Goal: Task Accomplishment & Management: Use online tool/utility

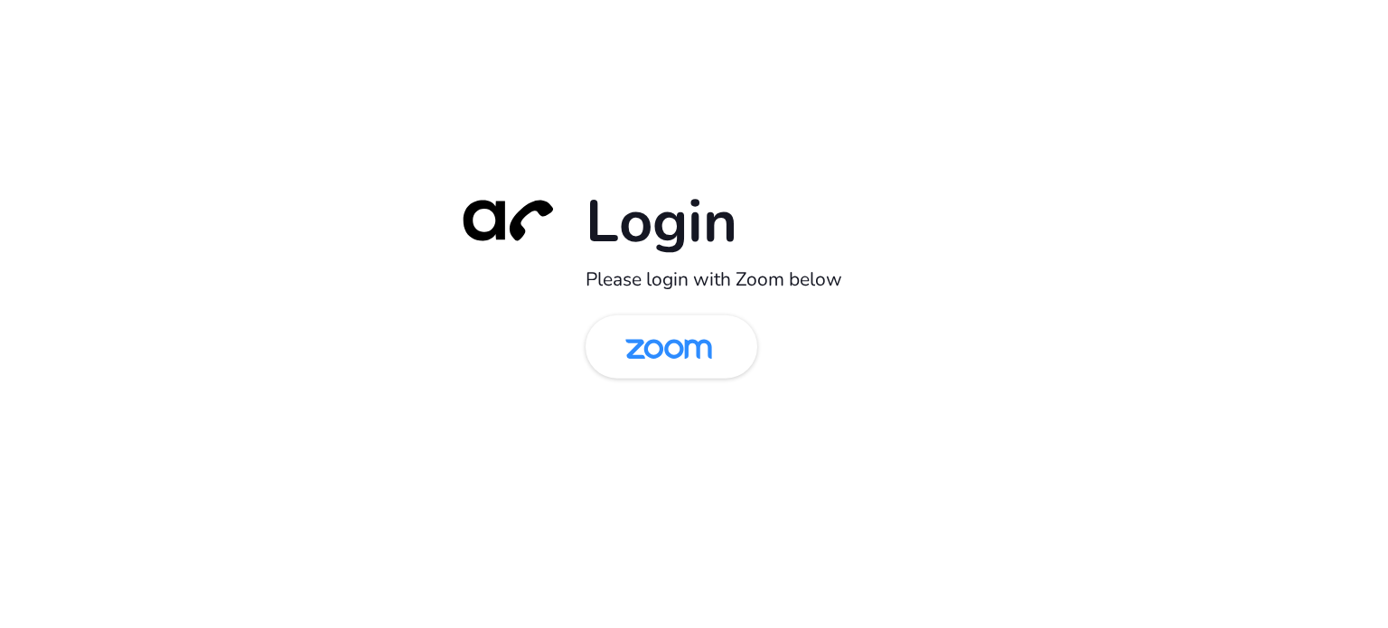
drag, startPoint x: 361, startPoint y: 324, endPoint x: 650, endPoint y: 345, distance: 289.8
click at [361, 325] on div "Login Please login with Zoom below" at bounding box center [694, 314] width 1388 height 628
click at [723, 333] on img at bounding box center [668, 348] width 125 height 59
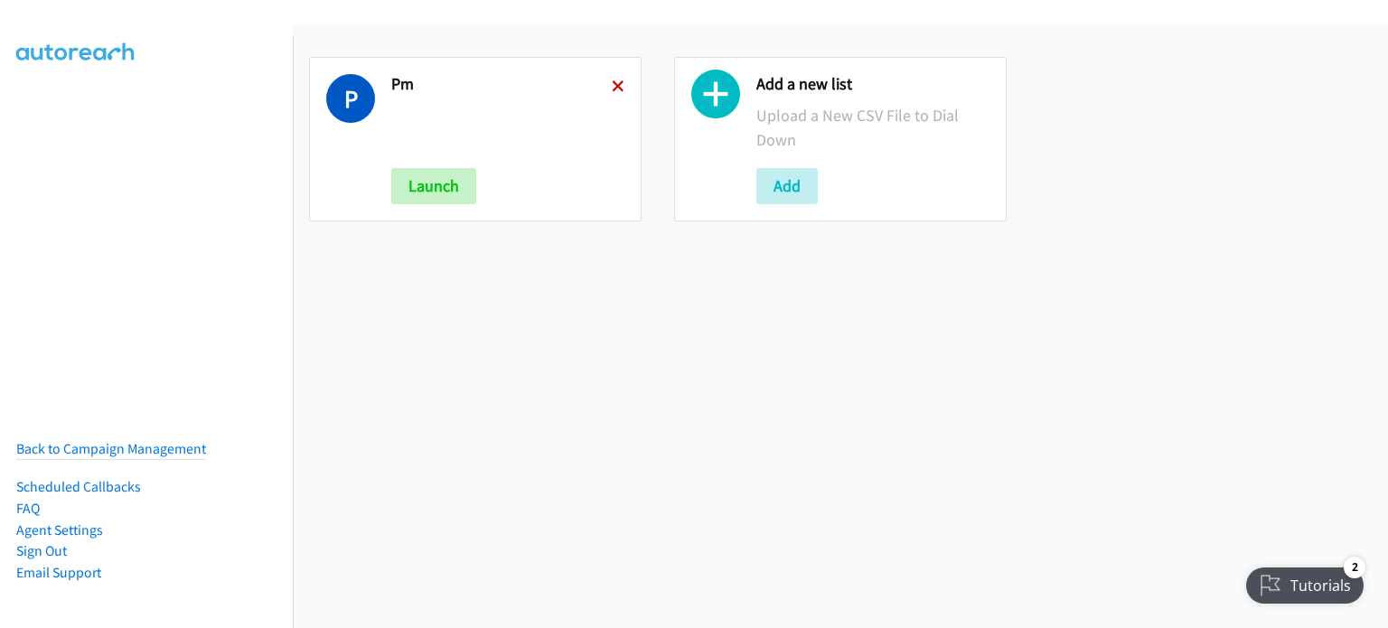
click at [612, 89] on icon at bounding box center [618, 87] width 13 height 13
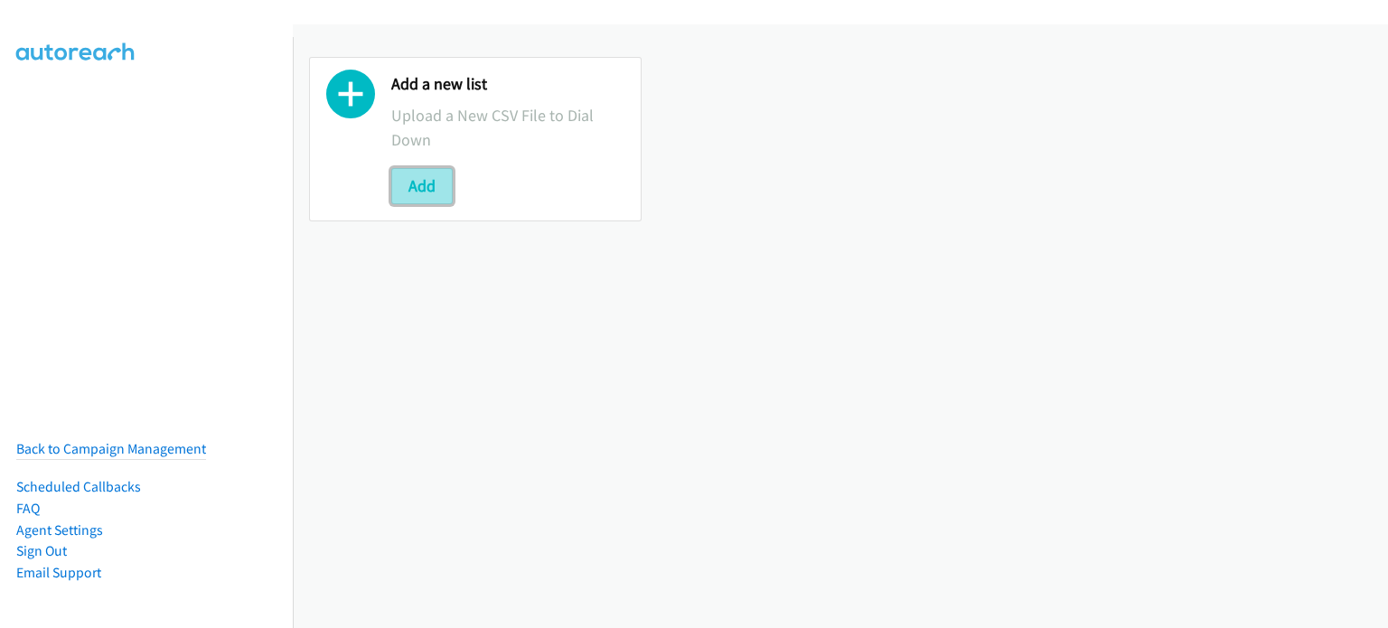
click at [421, 197] on button "Add" at bounding box center [421, 186] width 61 height 36
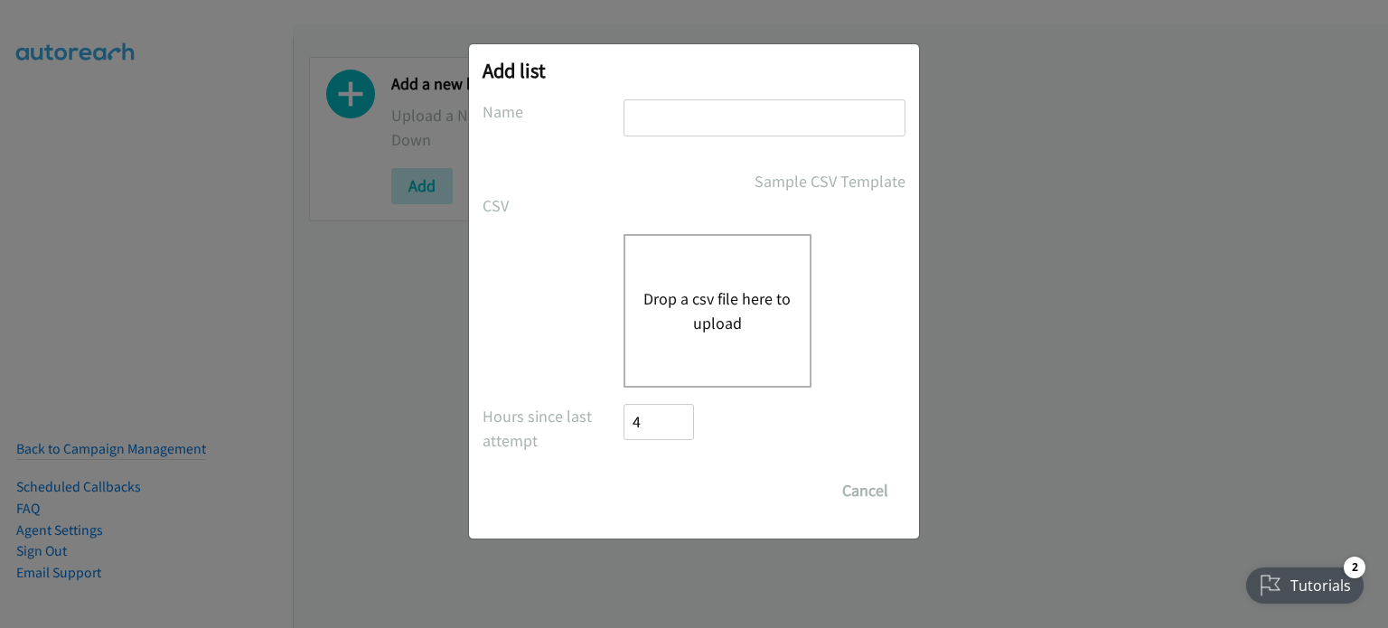
click at [734, 267] on div "Drop a csv file here to upload" at bounding box center [717, 311] width 188 height 154
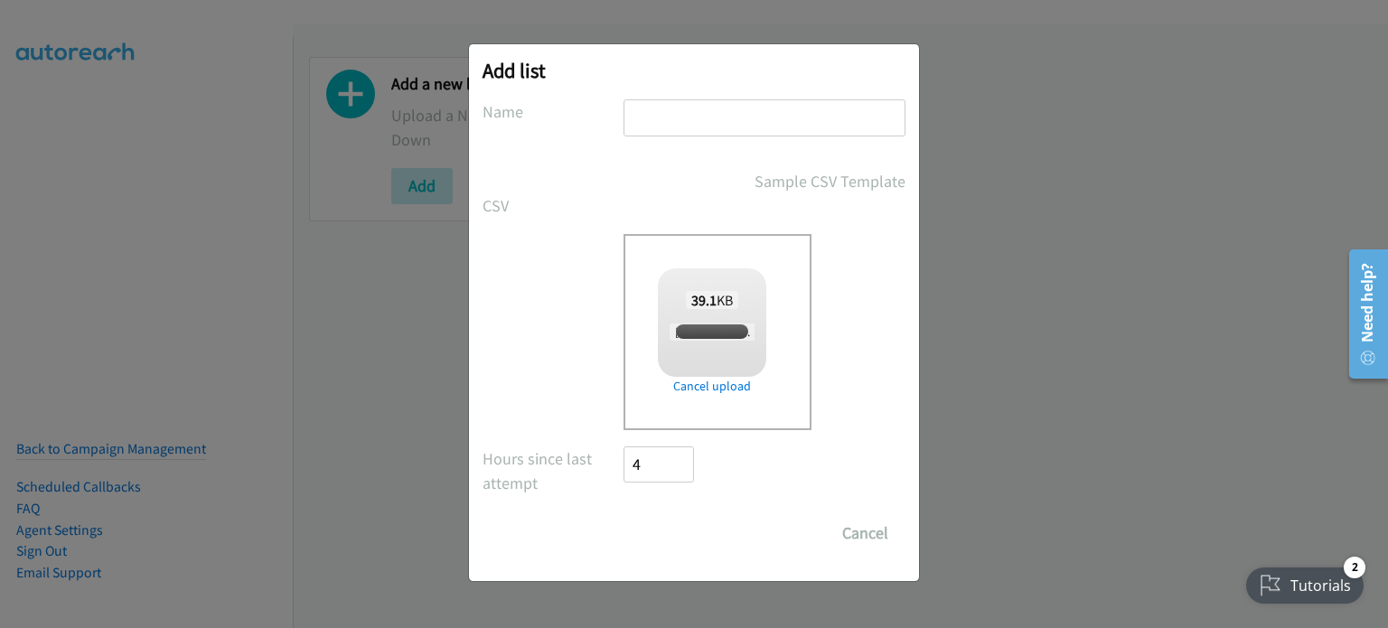
checkbox input "true"
click at [749, 118] on input "text" at bounding box center [764, 117] width 282 height 37
type input "AM"
click at [676, 536] on input "Save List" at bounding box center [670, 533] width 95 height 36
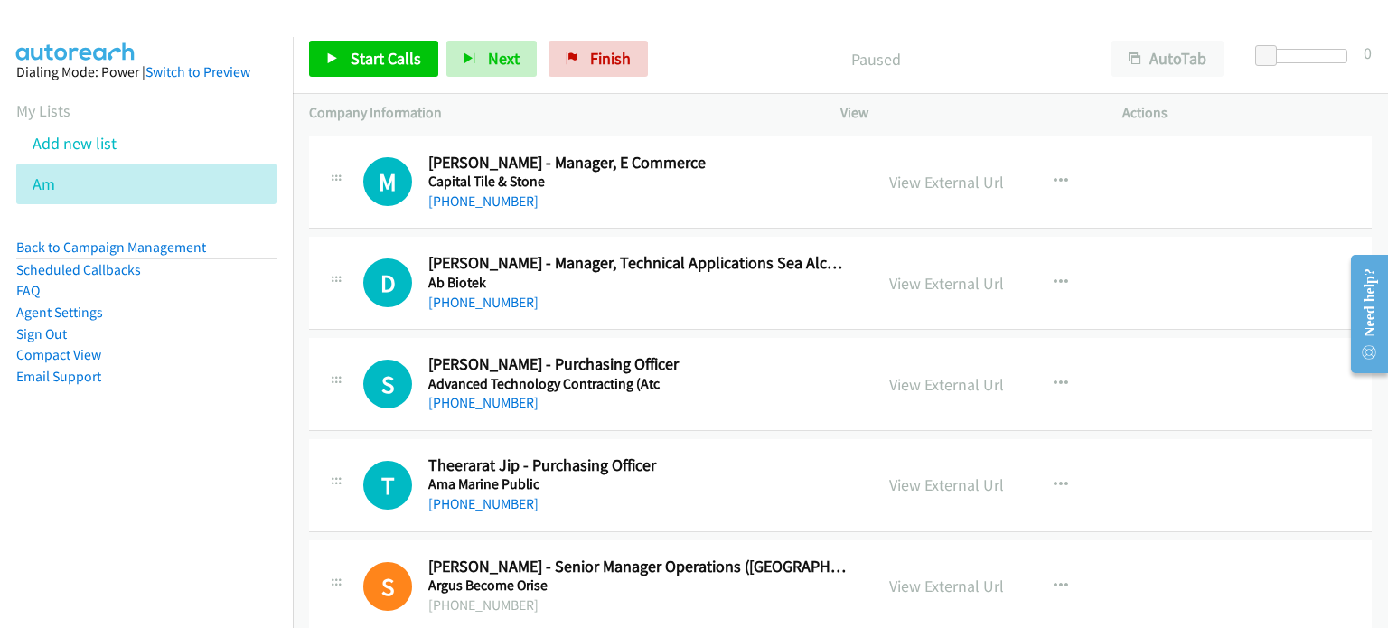
drag, startPoint x: 139, startPoint y: 422, endPoint x: 694, endPoint y: 146, distance: 619.3
click at [166, 420] on aside "Dialing Mode: Power | Switch to Preview My Lists Add new list Am Back to Campai…" at bounding box center [146, 253] width 293 height 432
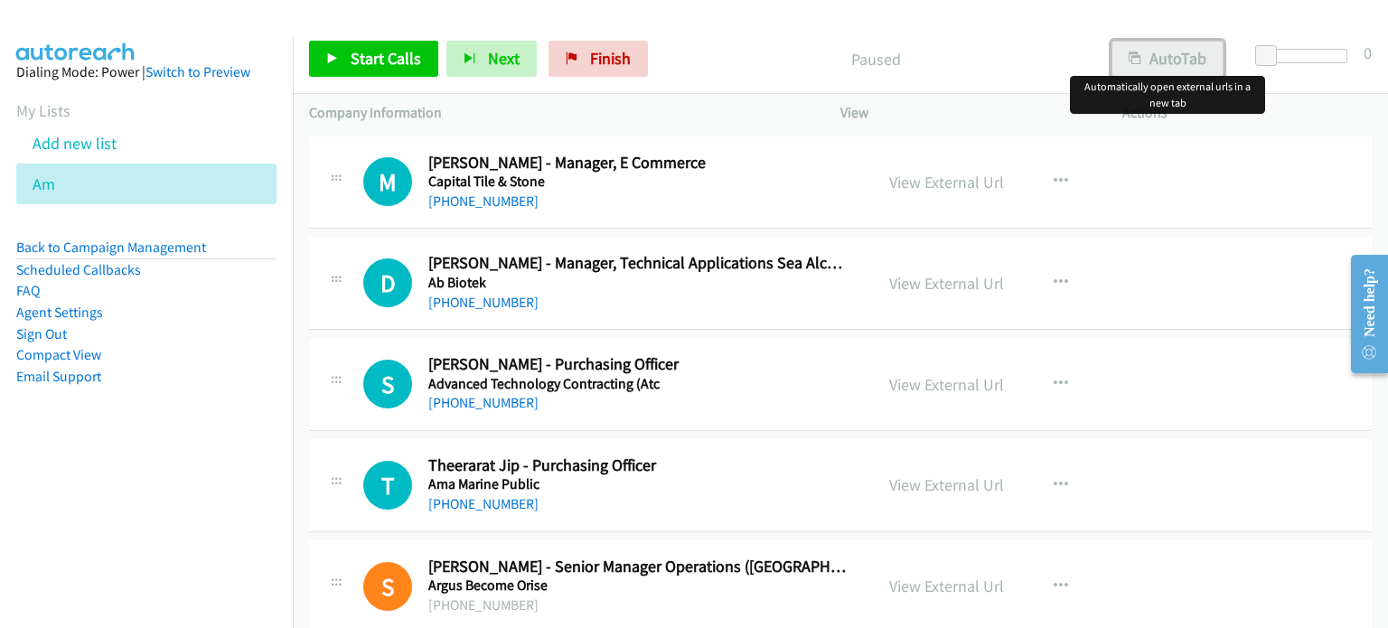
click at [1178, 58] on button "AutoTab" at bounding box center [1167, 59] width 112 height 36
click at [972, 182] on link "View External Url" at bounding box center [946, 182] width 115 height 21
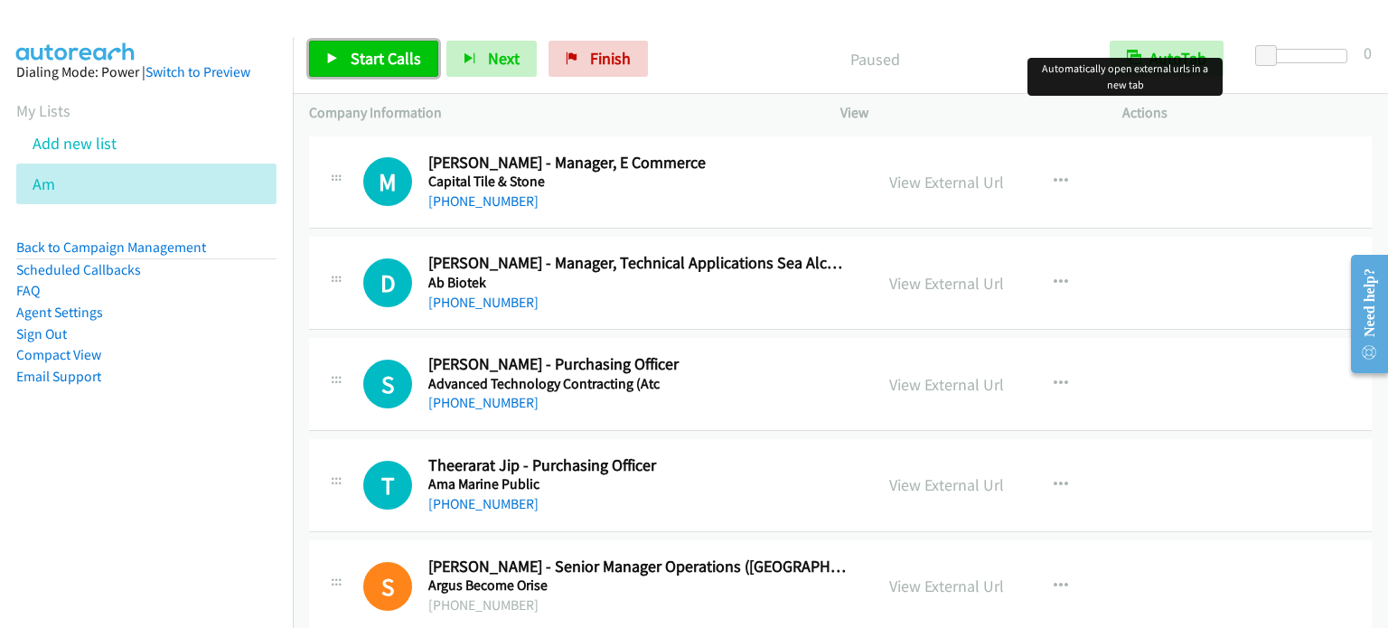
click at [359, 53] on span "Start Calls" at bounding box center [385, 58] width 70 height 21
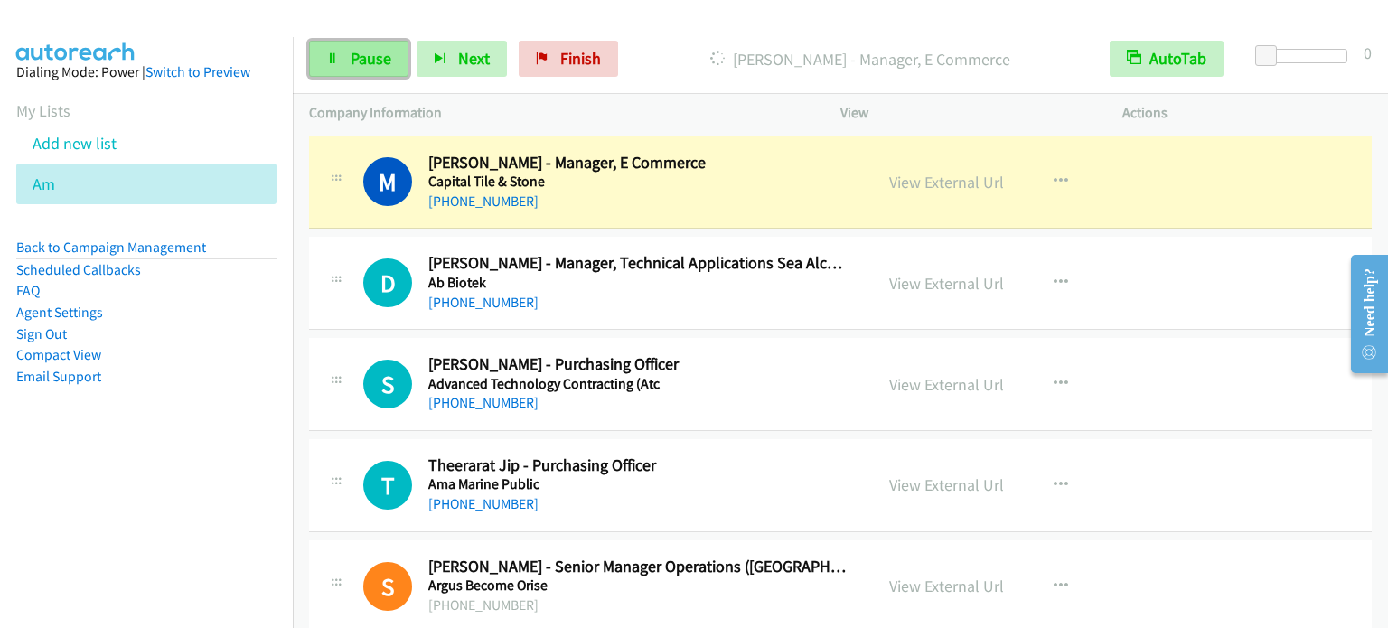
click at [330, 71] on link "Pause" at bounding box center [358, 59] width 99 height 36
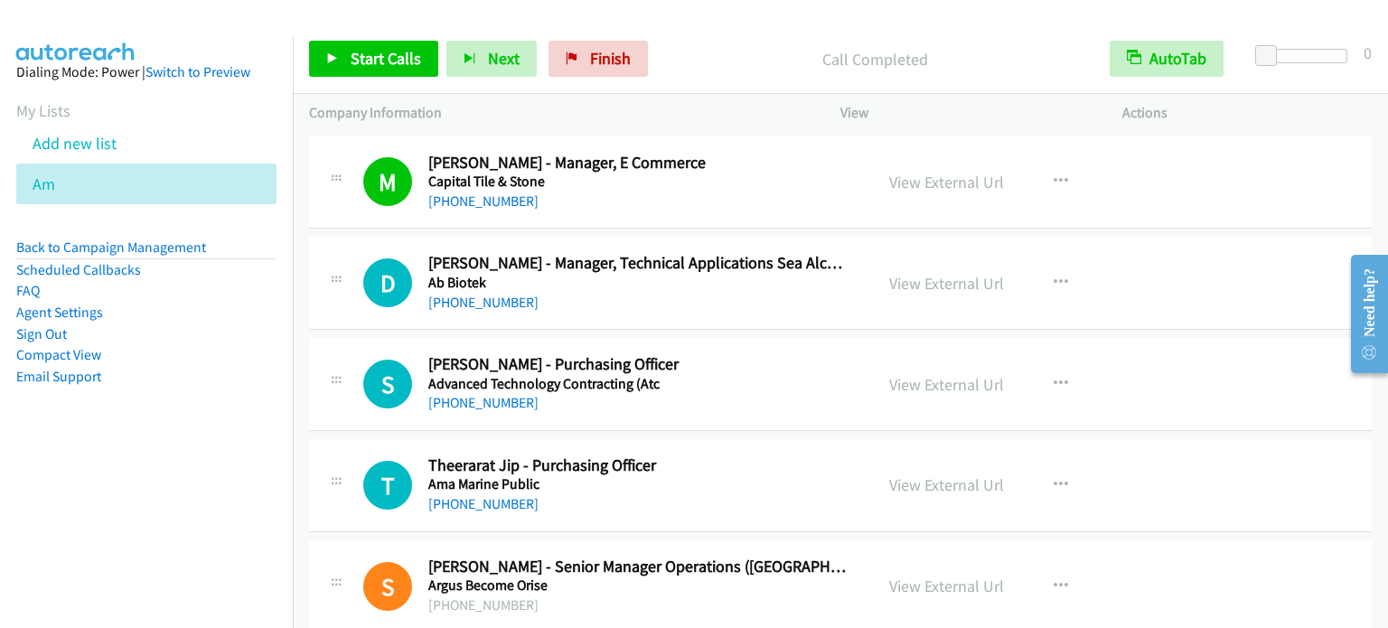
drag, startPoint x: 184, startPoint y: 449, endPoint x: 668, endPoint y: 17, distance: 648.1
click at [195, 435] on aside "Dialing Mode: Power | Switch to Preview My Lists Add new list Am Back to Campai…" at bounding box center [146, 253] width 293 height 432
click at [344, 63] on link "Start Calls" at bounding box center [373, 59] width 129 height 36
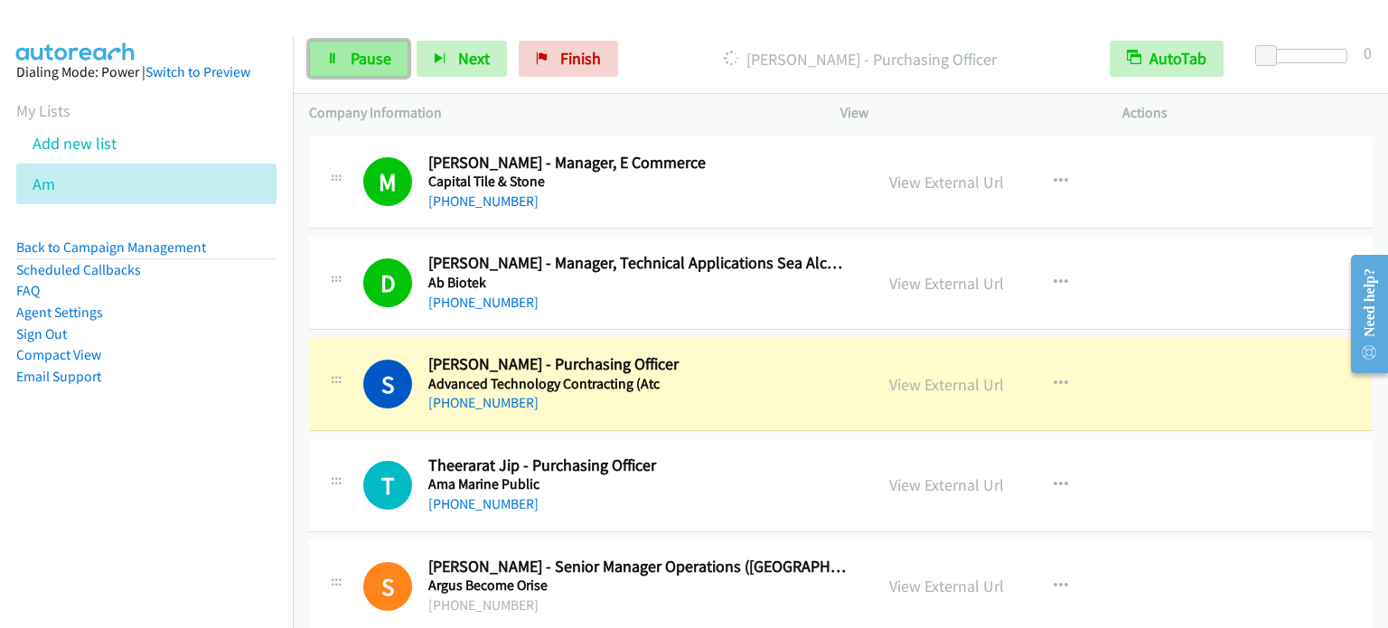
click at [328, 68] on link "Pause" at bounding box center [358, 59] width 99 height 36
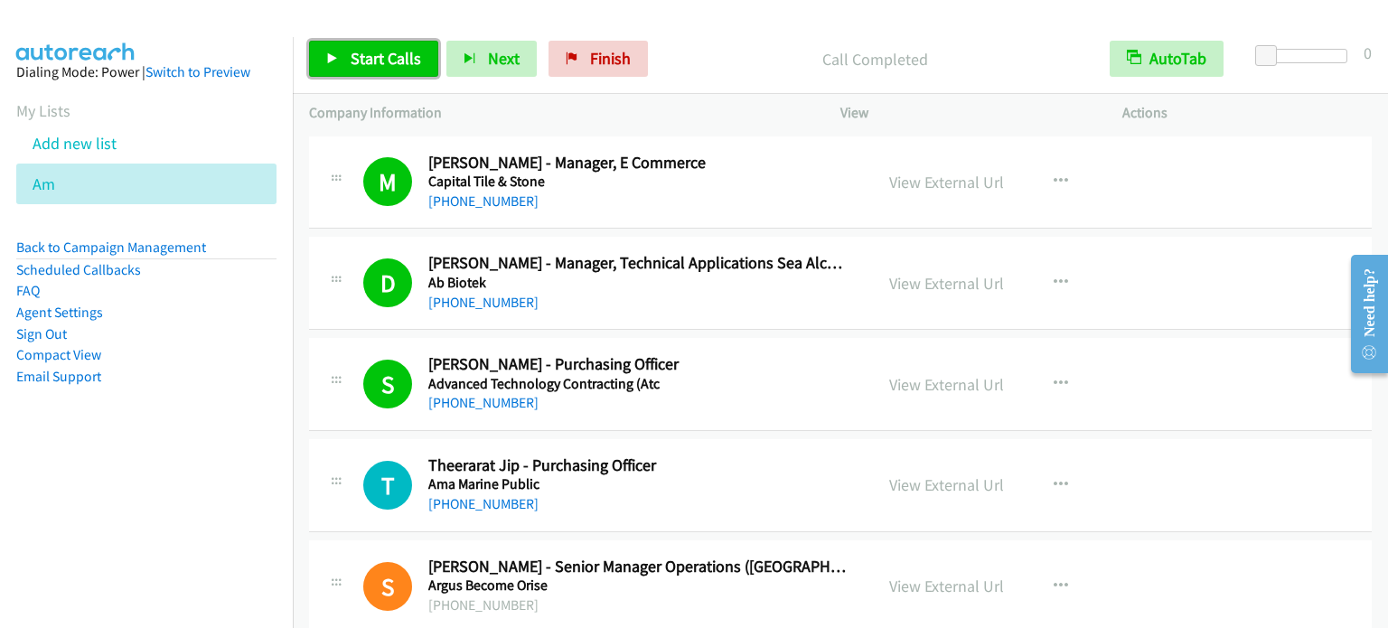
click at [397, 48] on span "Start Calls" at bounding box center [385, 58] width 70 height 21
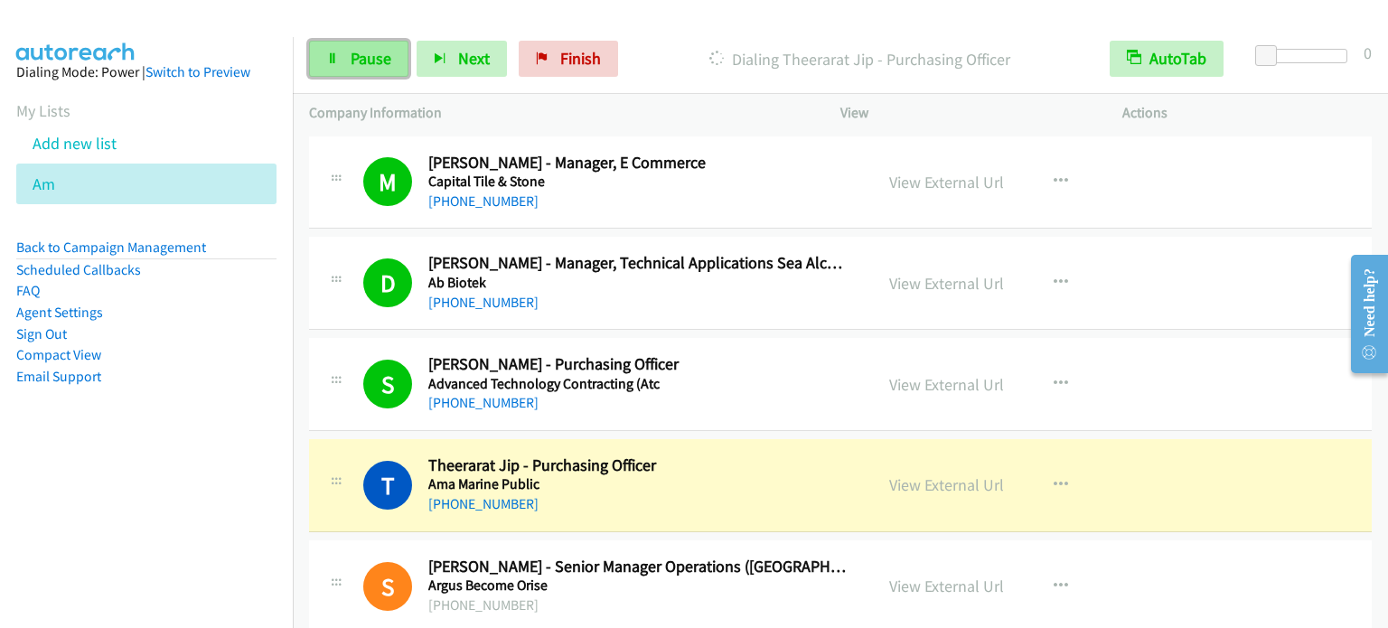
click at [373, 55] on span "Pause" at bounding box center [370, 58] width 41 height 21
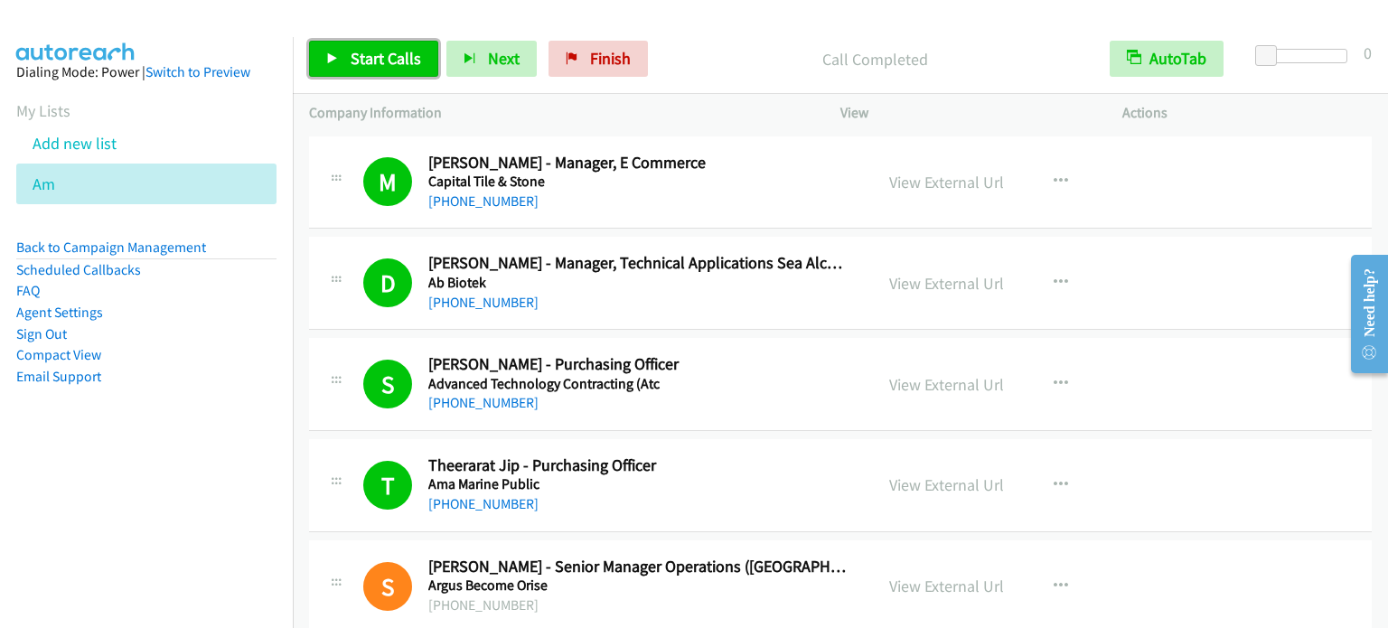
click at [396, 56] on span "Start Calls" at bounding box center [385, 58] width 70 height 21
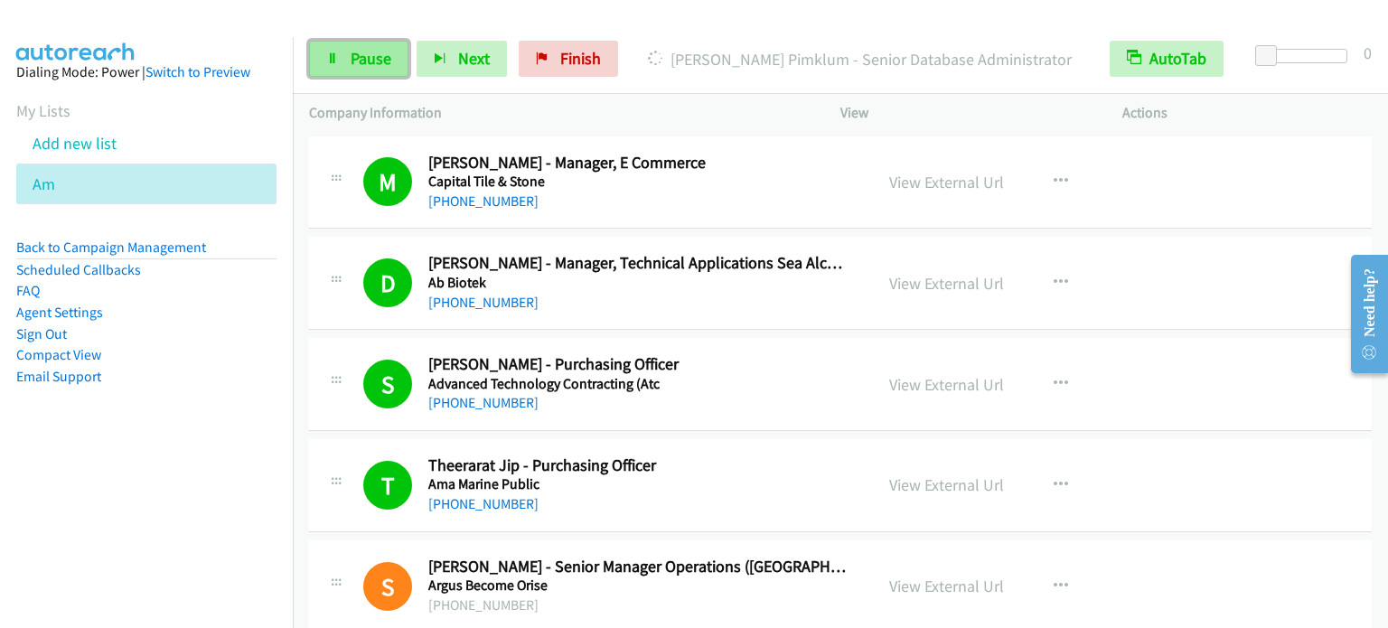
click at [334, 68] on link "Pause" at bounding box center [358, 59] width 99 height 36
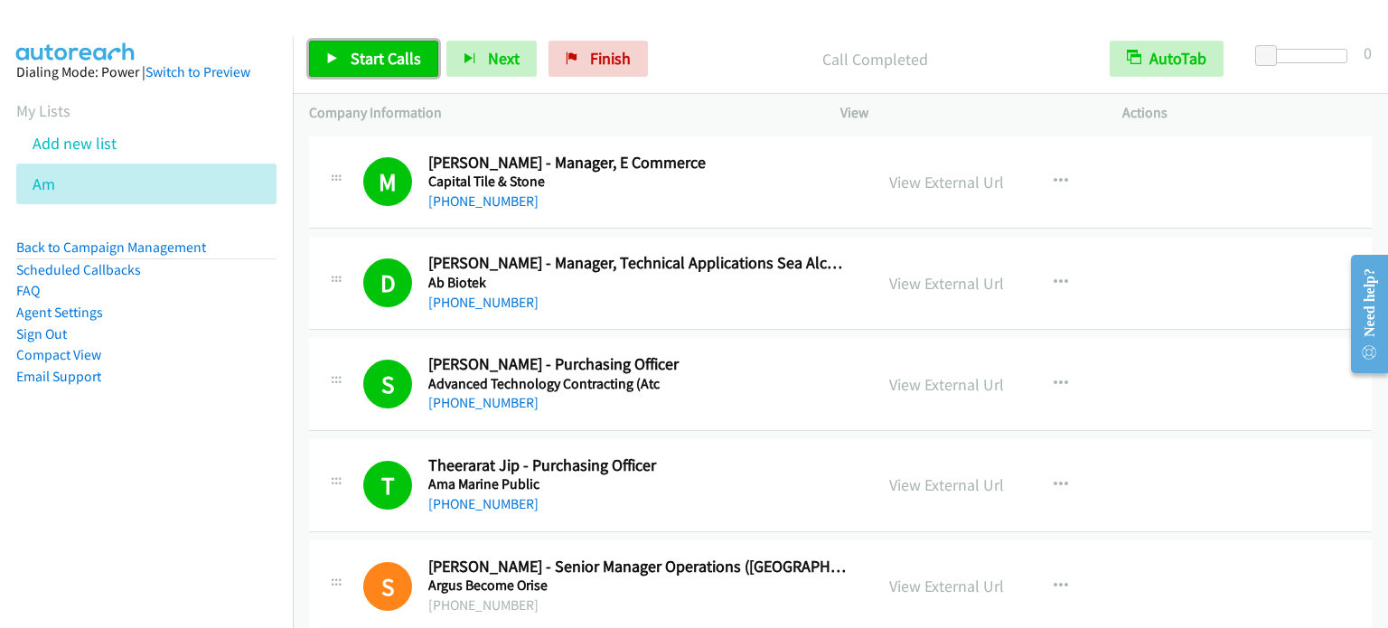
click at [396, 64] on span "Start Calls" at bounding box center [385, 58] width 70 height 21
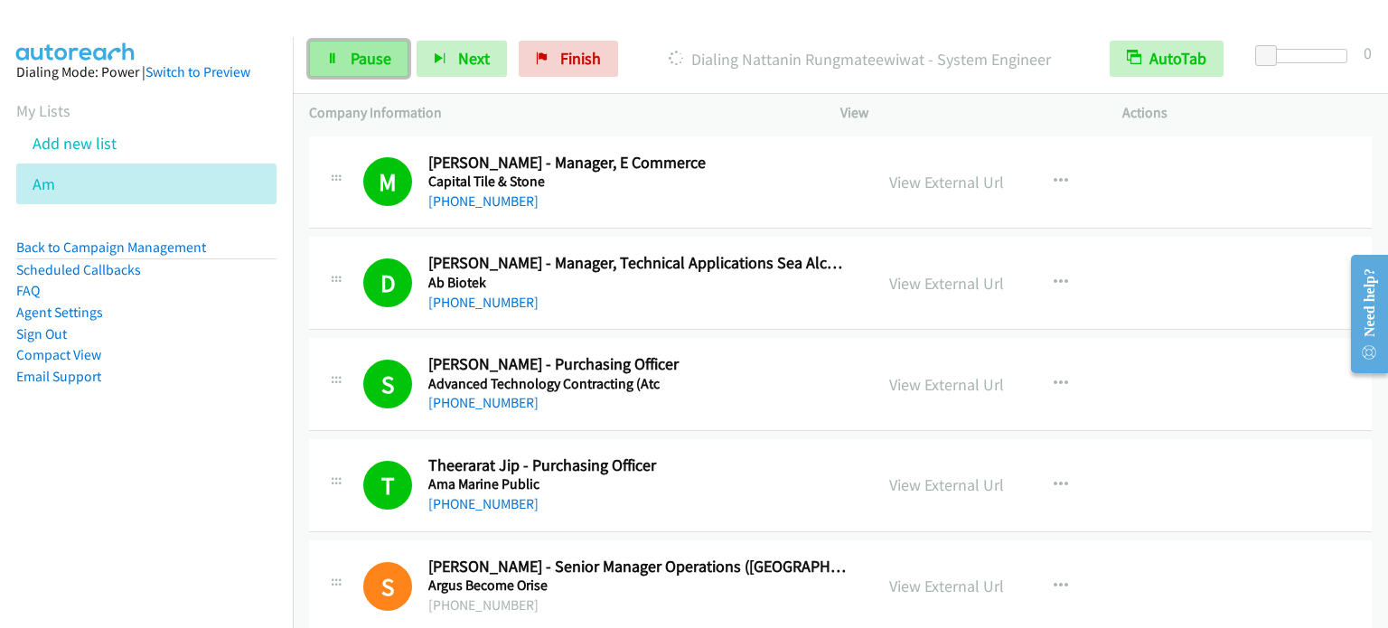
click at [358, 61] on span "Pause" at bounding box center [370, 58] width 41 height 21
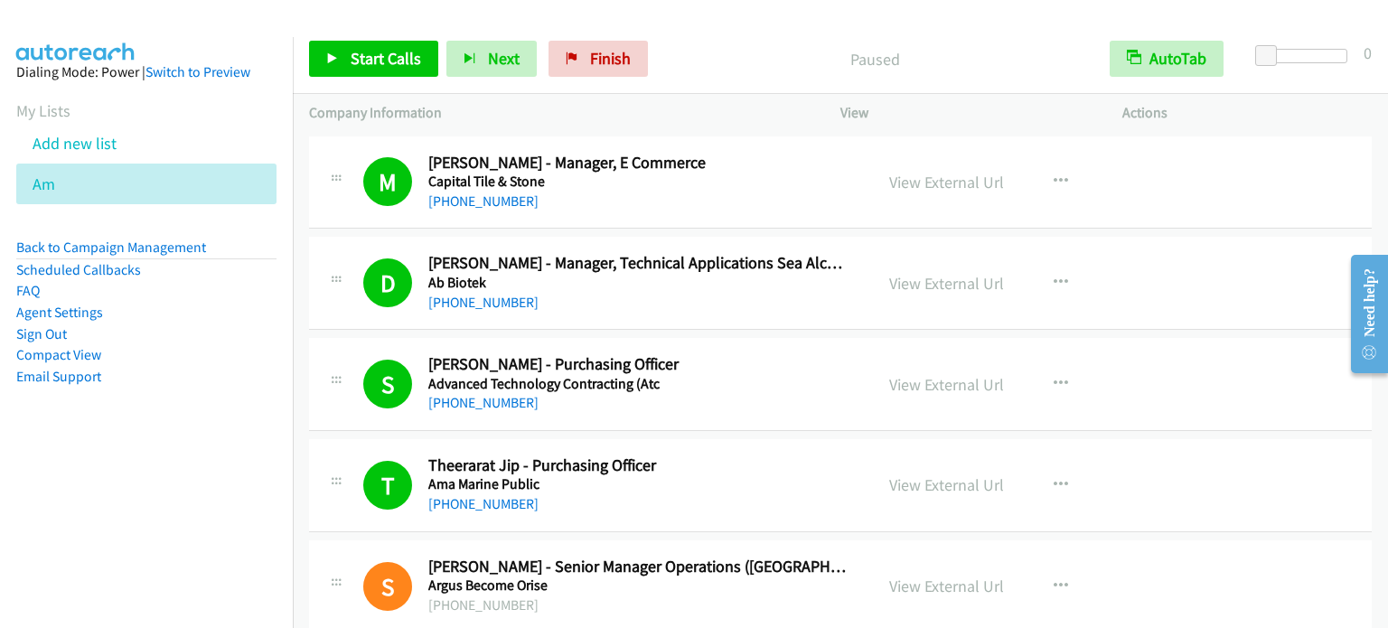
click at [249, 378] on li "Email Support" at bounding box center [146, 377] width 260 height 22
click at [329, 78] on div "Start Calls Pause Next Finish Call Completed AutoTab AutoTab 0" at bounding box center [840, 59] width 1095 height 70
click at [378, 63] on span "Start Calls" at bounding box center [385, 58] width 70 height 21
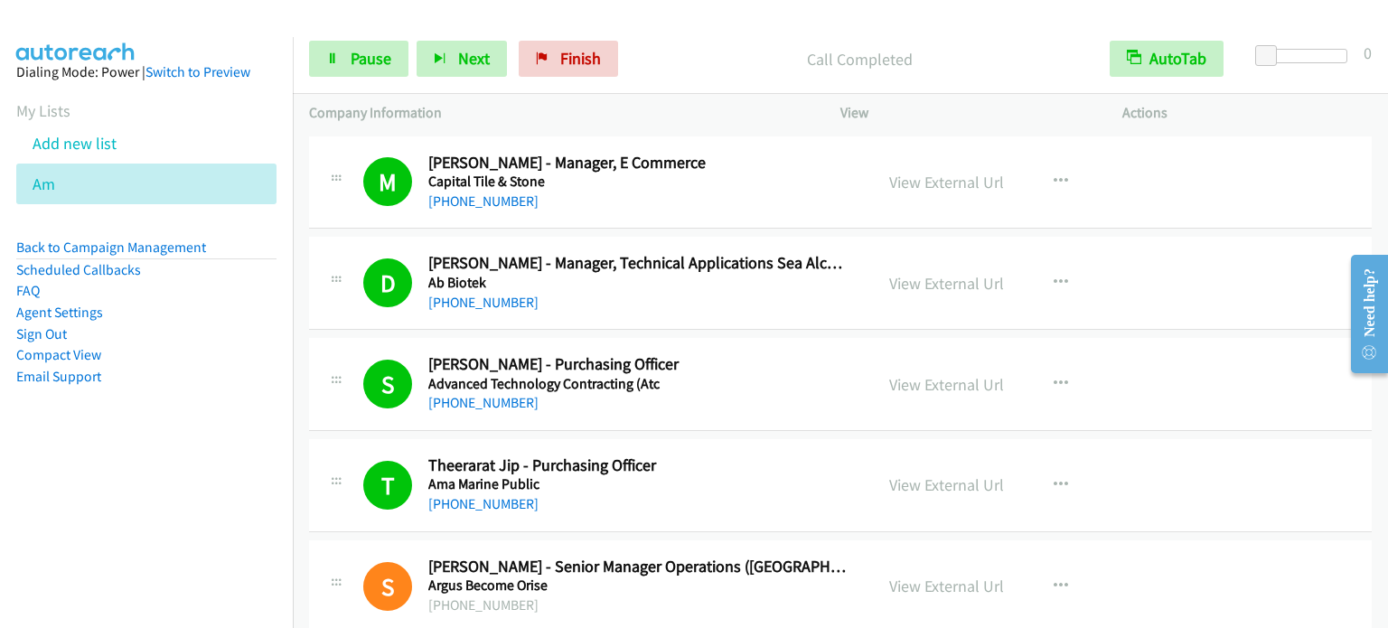
click at [220, 458] on aside "Dialing Mode: Power | Switch to Preview My Lists Add new list Am Back to Campai…" at bounding box center [146, 253] width 293 height 432
click at [354, 51] on span "Pause" at bounding box center [370, 58] width 41 height 21
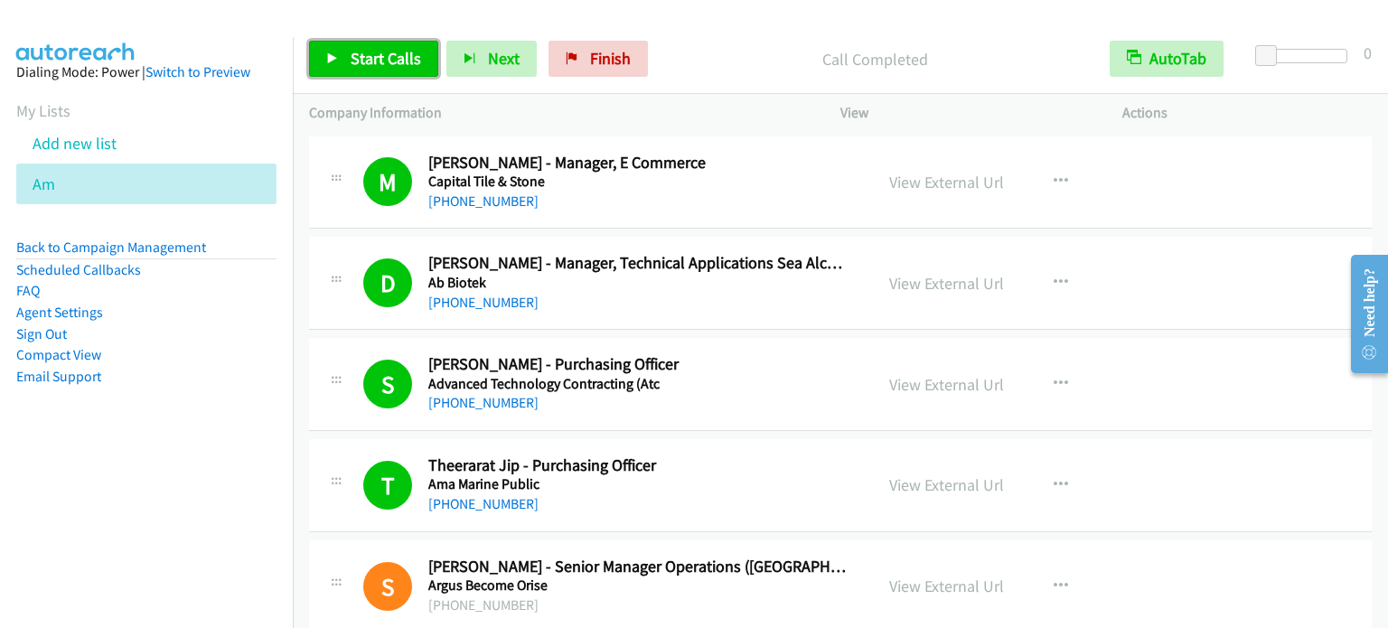
click at [403, 56] on span "Start Calls" at bounding box center [385, 58] width 70 height 21
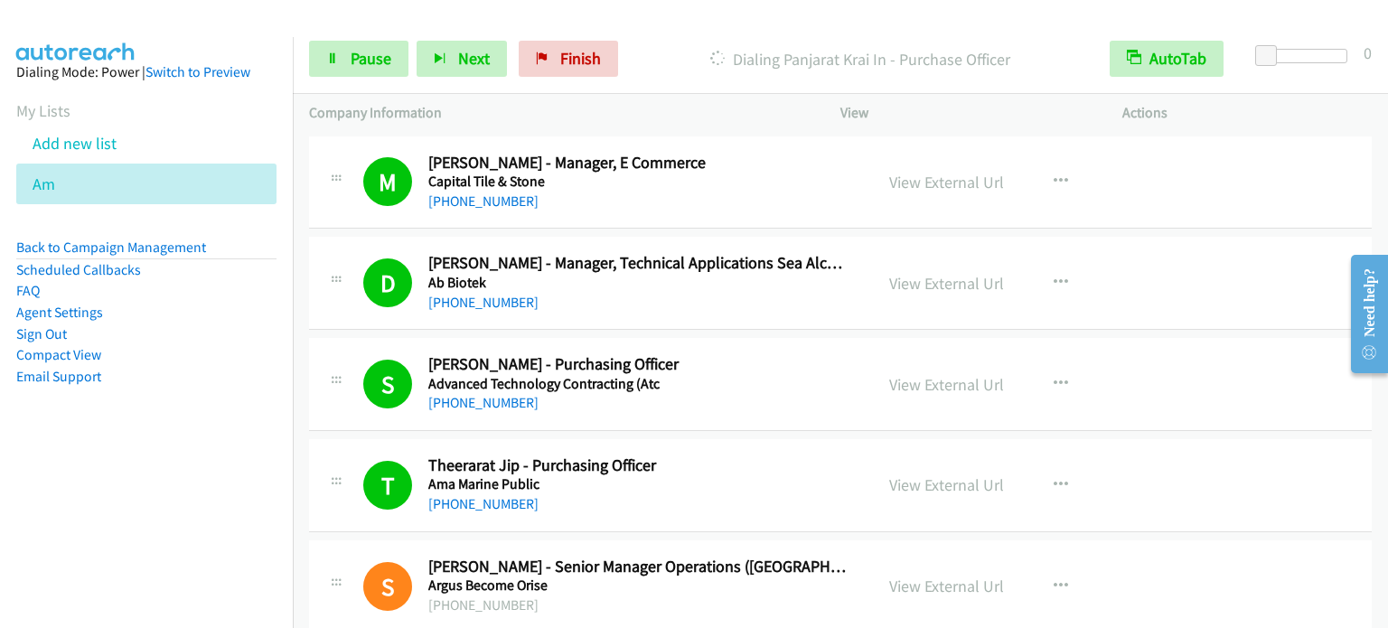
drag, startPoint x: 204, startPoint y: 491, endPoint x: 268, endPoint y: 323, distance: 179.8
click at [204, 491] on nav "Dialing Mode: Power | Switch to Preview My Lists Add new list Am Back to Campai…" at bounding box center [147, 351] width 294 height 628
click at [347, 68] on link "Pause" at bounding box center [358, 59] width 99 height 36
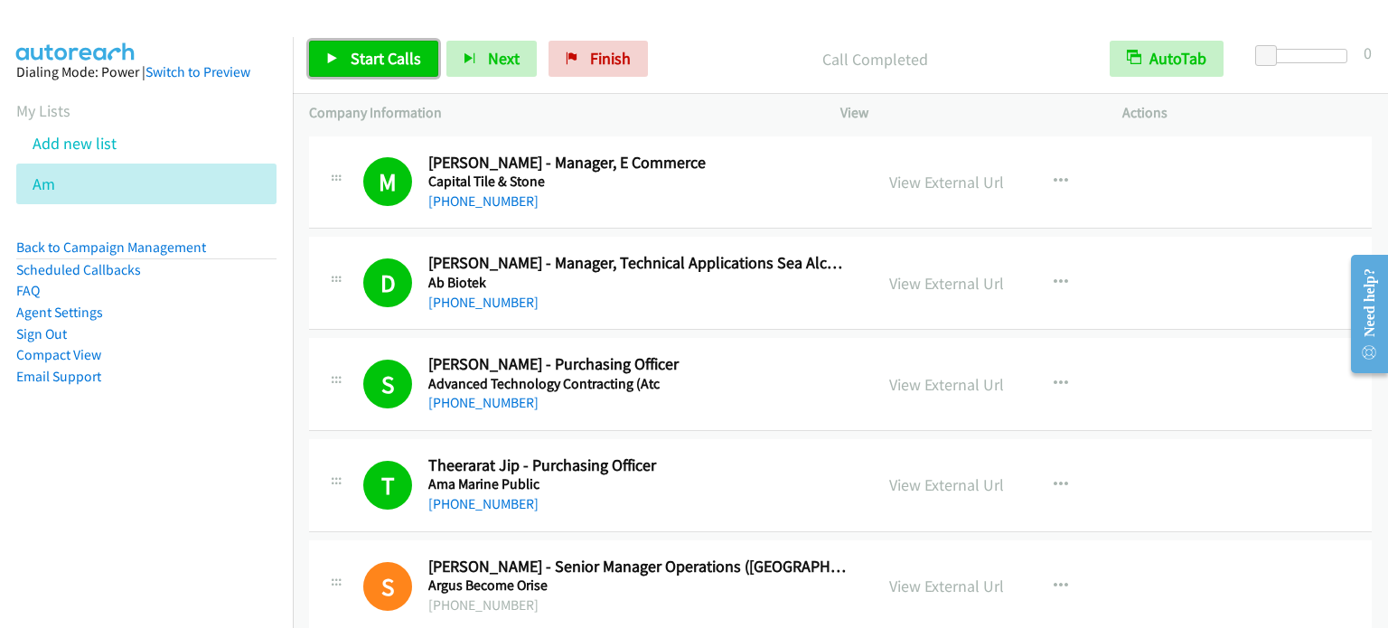
click at [378, 55] on span "Start Calls" at bounding box center [385, 58] width 70 height 21
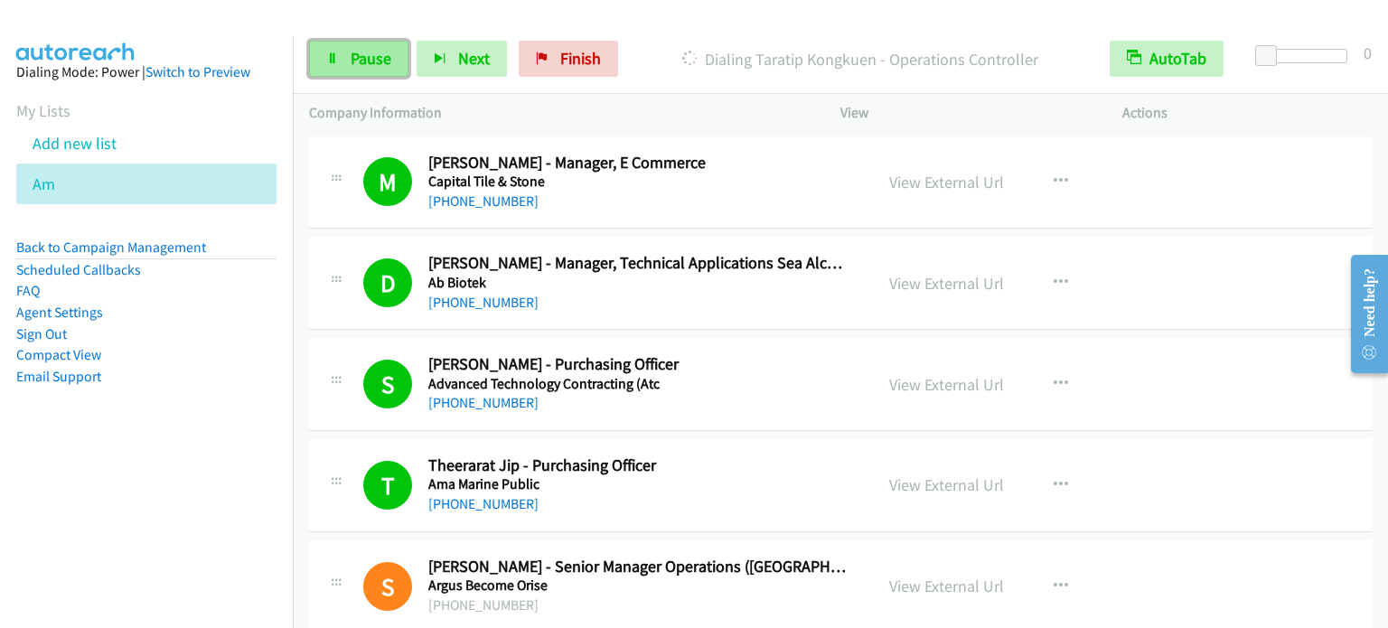
click at [377, 57] on span "Pause" at bounding box center [370, 58] width 41 height 21
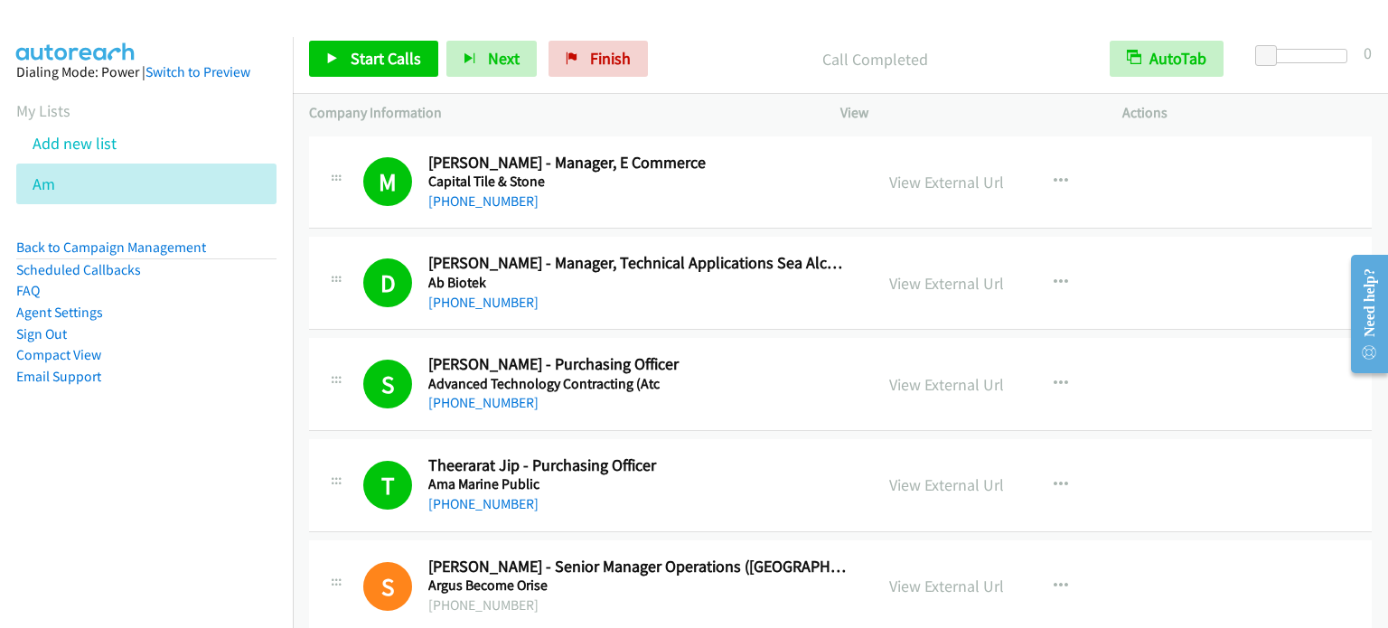
click at [216, 443] on aside "Dialing Mode: Power | Switch to Preview My Lists Add new list Am Back to Campai…" at bounding box center [146, 253] width 293 height 432
click at [369, 59] on span "Start Calls" at bounding box center [385, 58] width 70 height 21
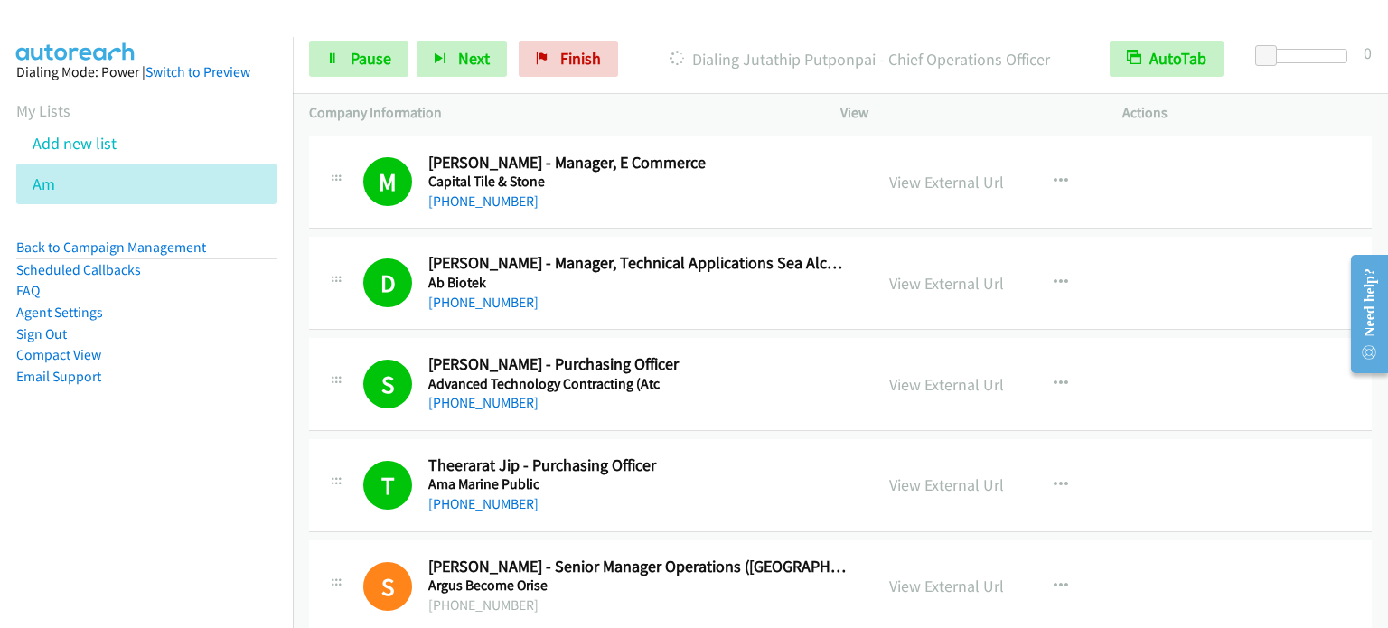
click at [124, 444] on aside "Dialing Mode: Power | Switch to Preview My Lists Add new list Am Back to Campai…" at bounding box center [146, 253] width 293 height 432
click at [142, 389] on aside "Dialing Mode: Power | Switch to Preview My Lists Add new list Am Back to Campai…" at bounding box center [146, 253] width 293 height 432
click at [362, 62] on span "Pause" at bounding box center [370, 58] width 41 height 21
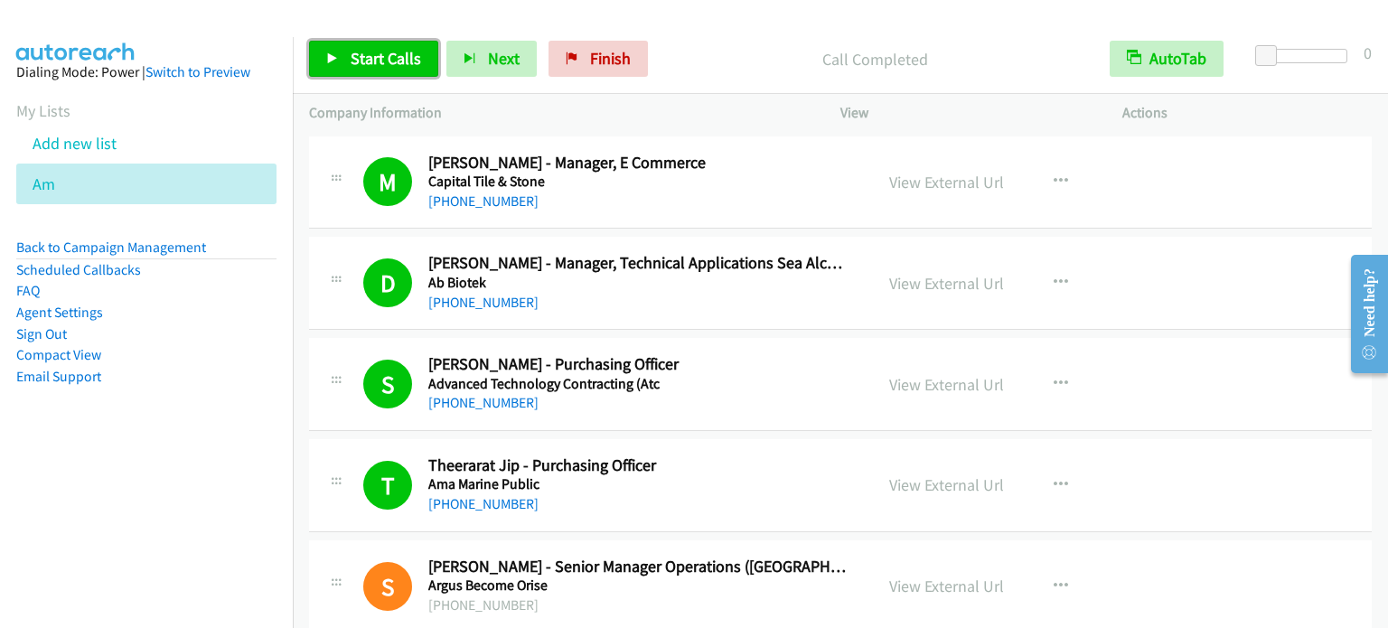
click at [398, 60] on span "Start Calls" at bounding box center [385, 58] width 70 height 21
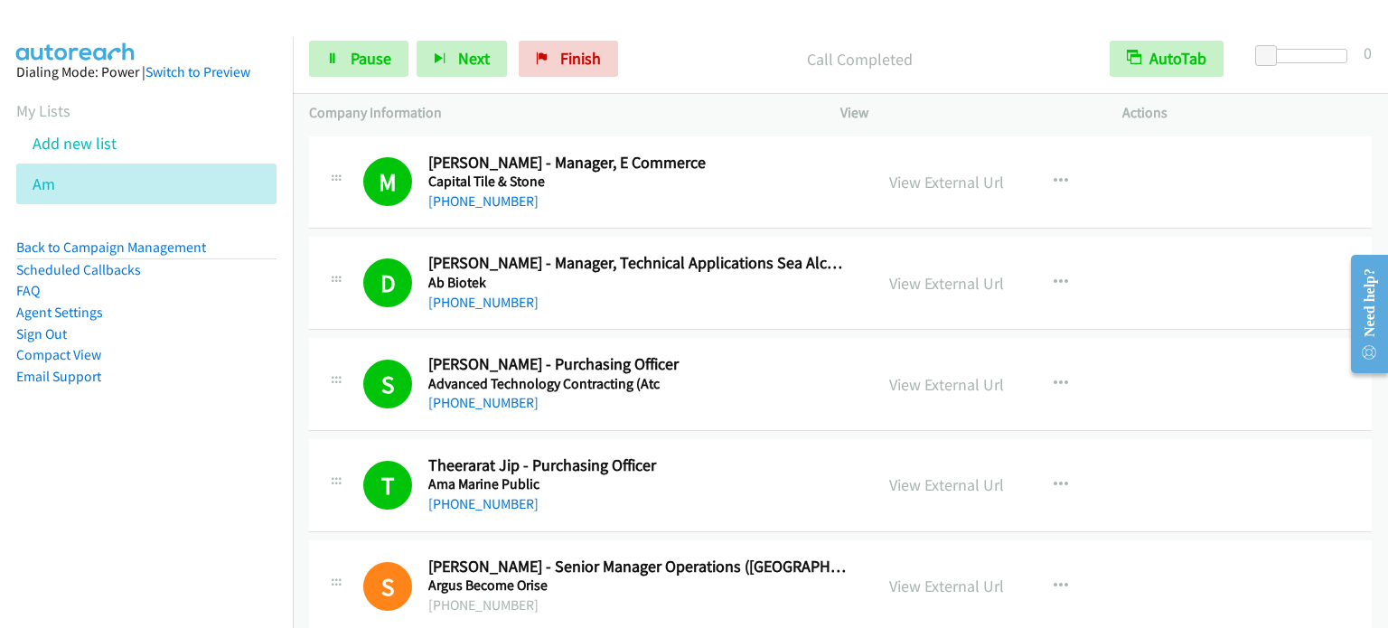
click at [95, 451] on aside "Dialing Mode: Power | Switch to Preview My Lists Add new list Am Back to Campai…" at bounding box center [146, 253] width 293 height 432
click at [383, 61] on span "Pause" at bounding box center [370, 58] width 41 height 21
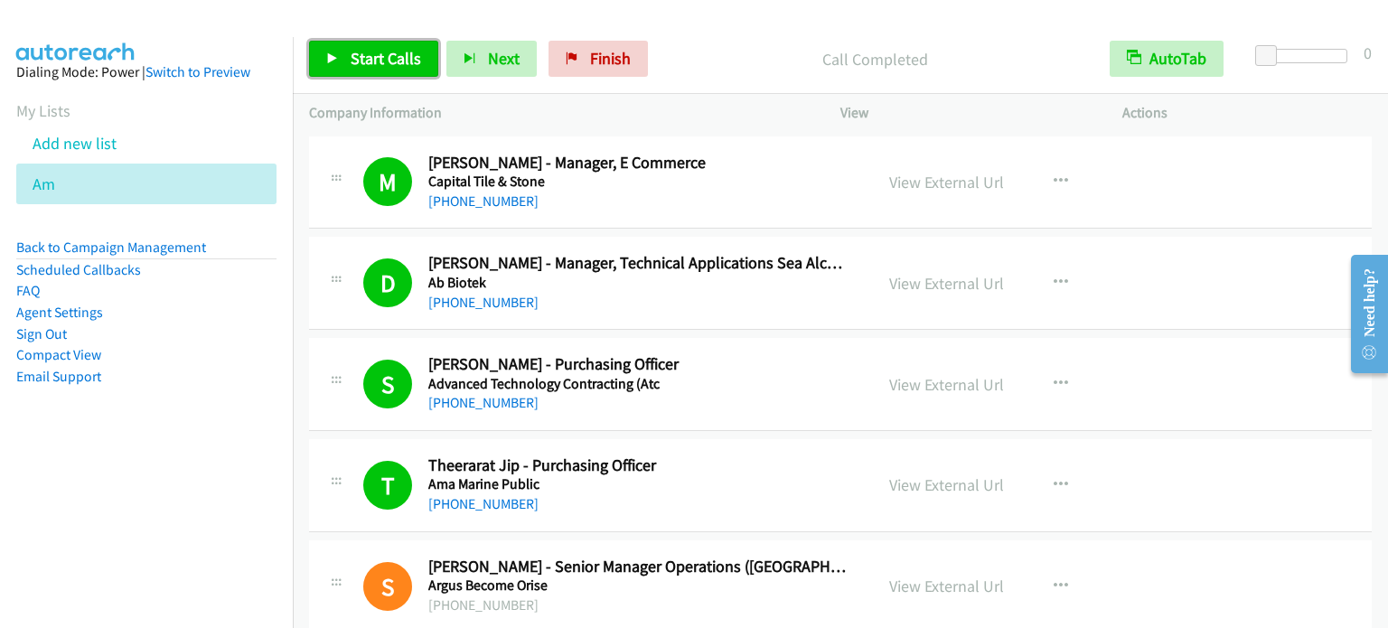
click at [384, 53] on span "Start Calls" at bounding box center [385, 58] width 70 height 21
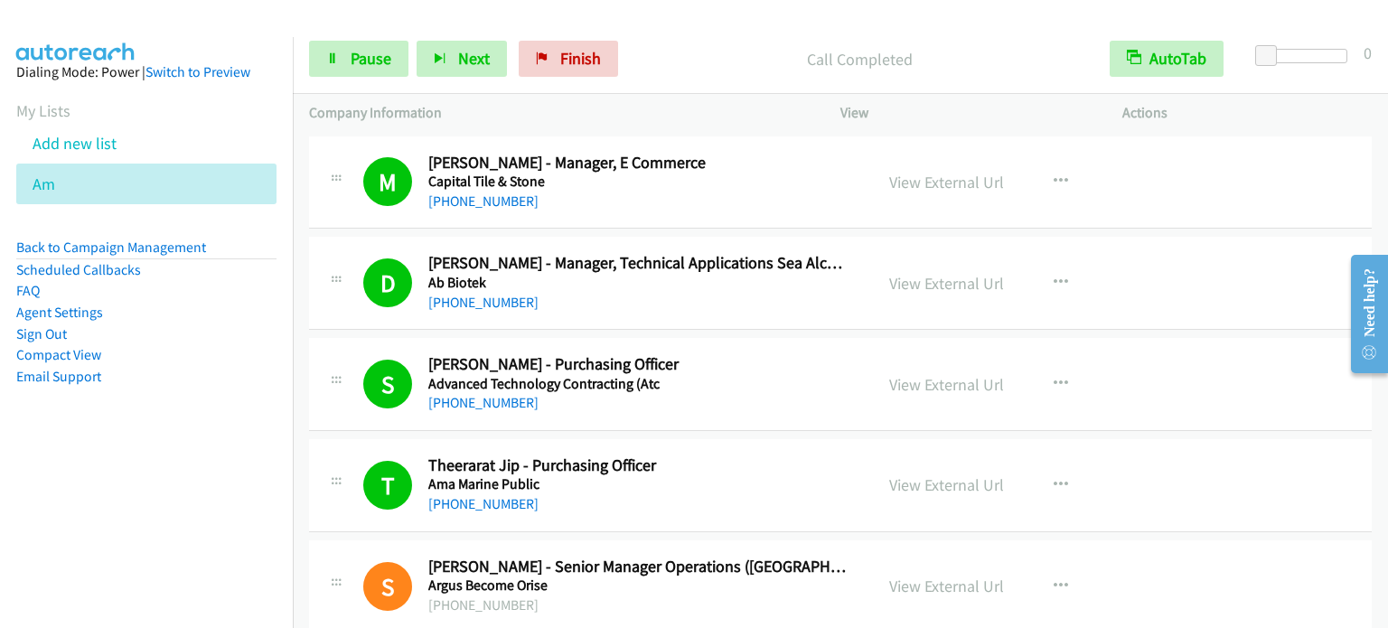
drag, startPoint x: 271, startPoint y: 345, endPoint x: 382, endPoint y: 100, distance: 268.8
click at [272, 343] on aside "Dialing Mode: Power | Switch to Preview My Lists Add new list Am Back to Campai…" at bounding box center [146, 253] width 293 height 432
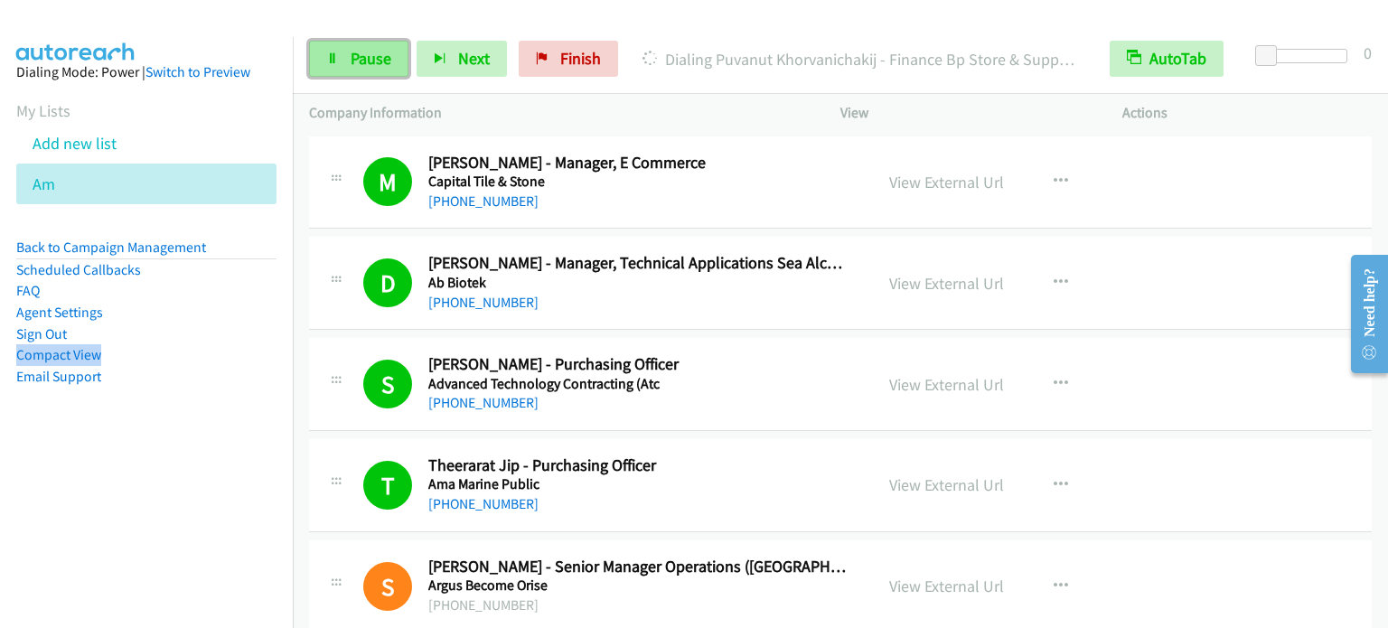
click at [364, 56] on span "Pause" at bounding box center [370, 58] width 41 height 21
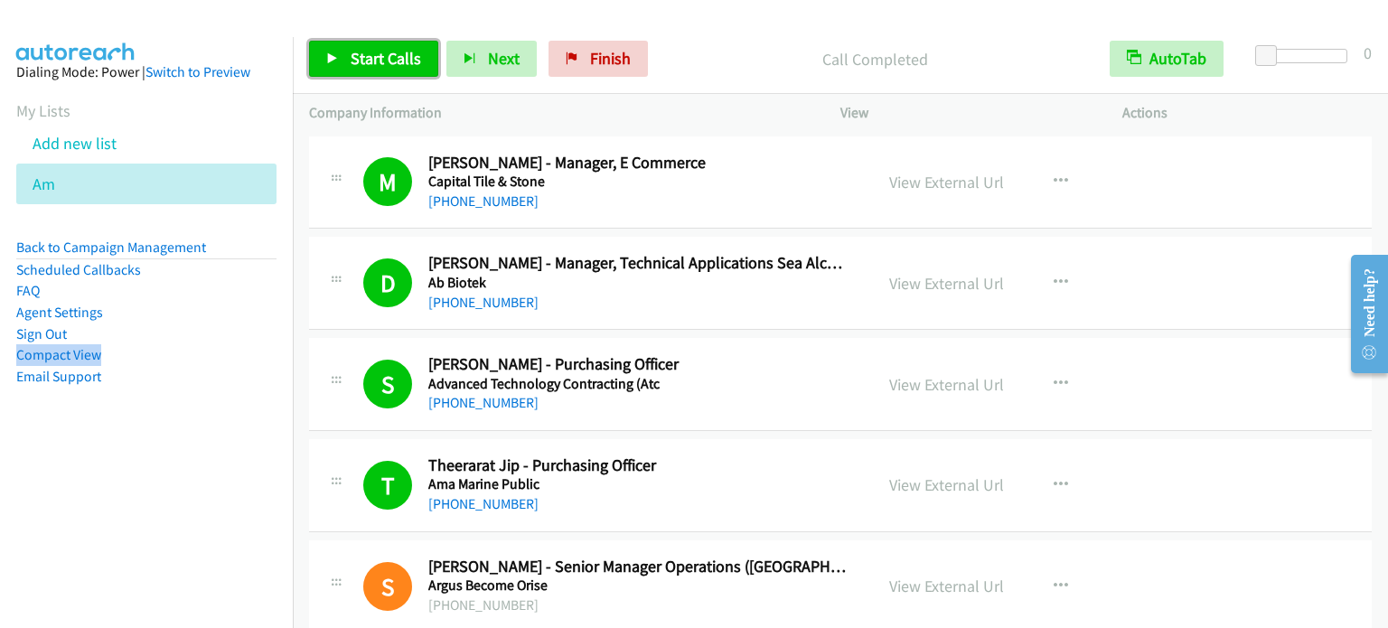
click at [388, 56] on span "Start Calls" at bounding box center [385, 58] width 70 height 21
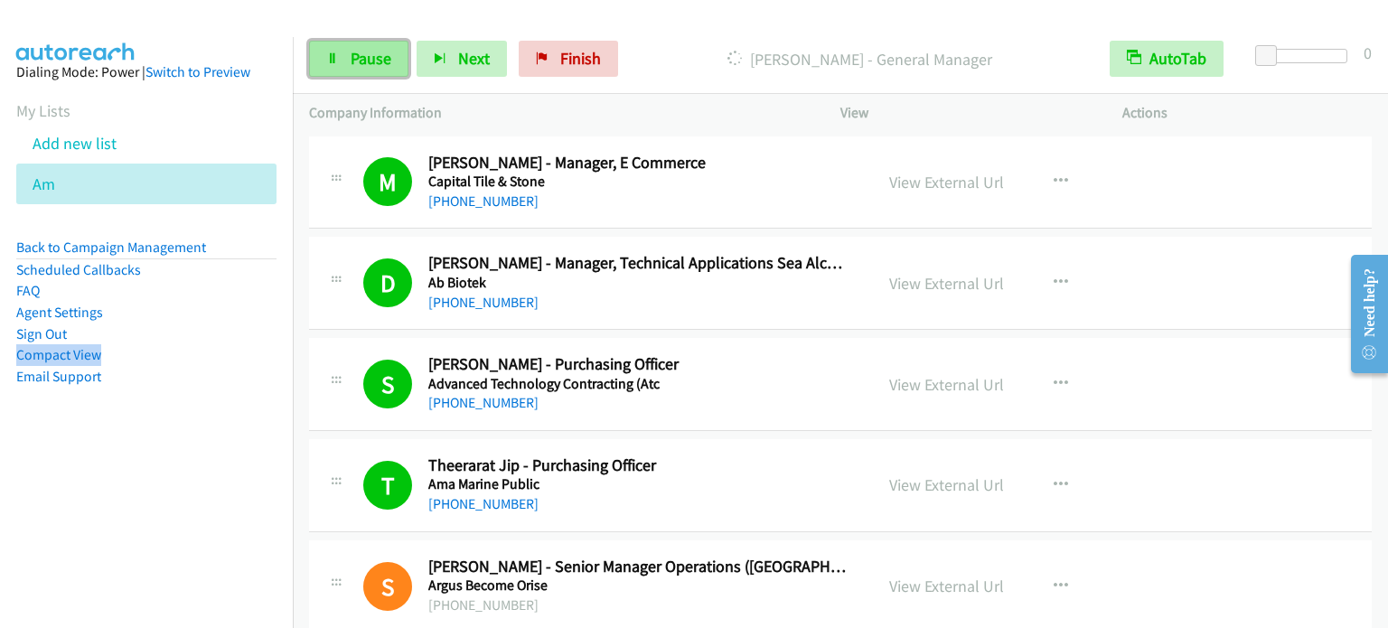
click at [367, 62] on span "Pause" at bounding box center [370, 58] width 41 height 21
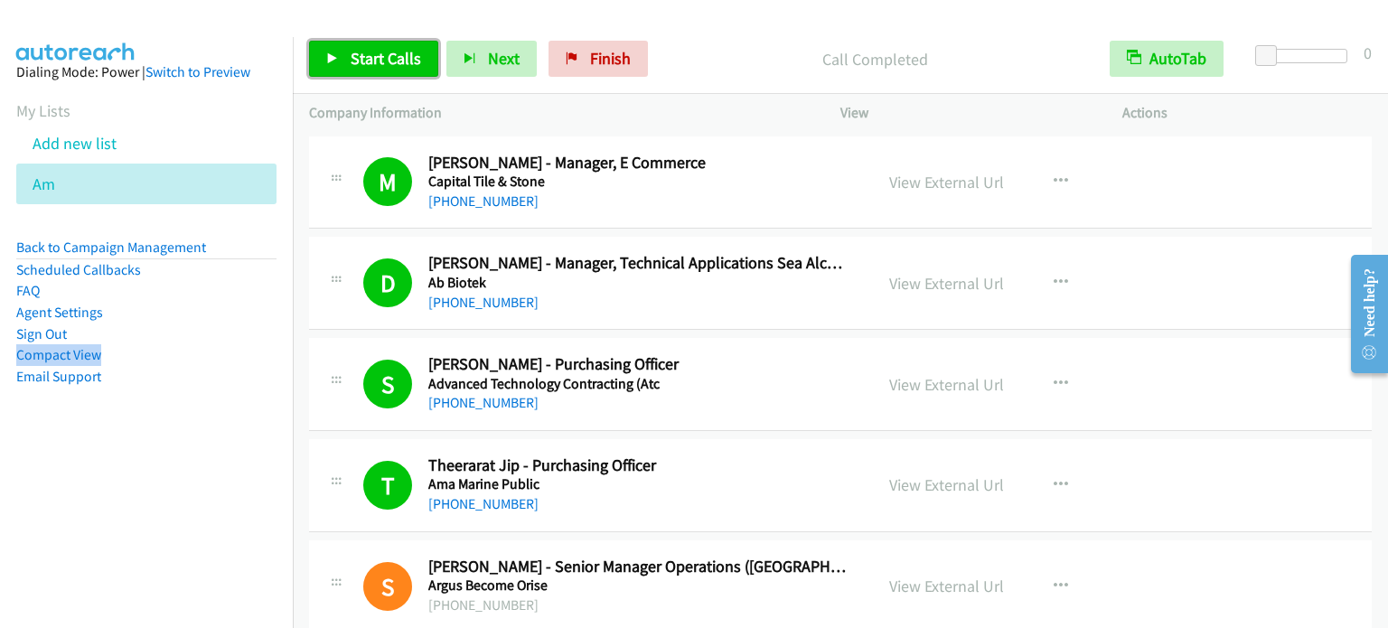
click at [372, 61] on span "Start Calls" at bounding box center [385, 58] width 70 height 21
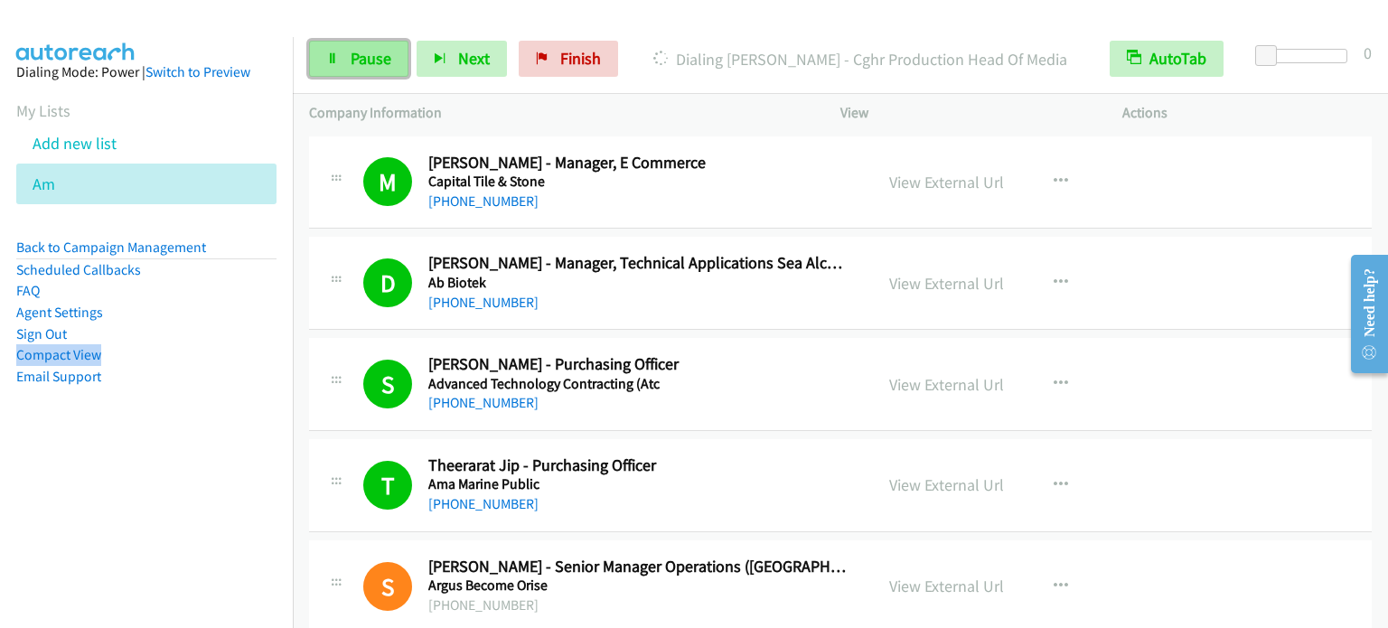
click at [382, 53] on span "Pause" at bounding box center [370, 58] width 41 height 21
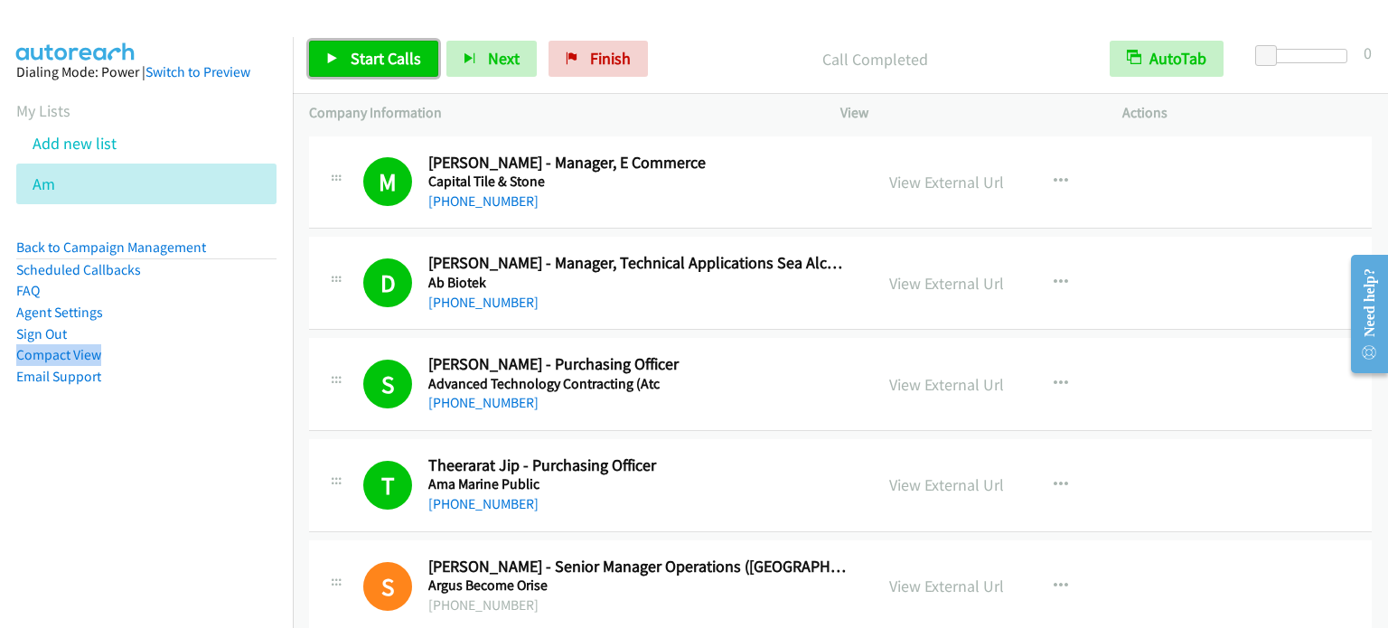
click at [390, 49] on span "Start Calls" at bounding box center [385, 58] width 70 height 21
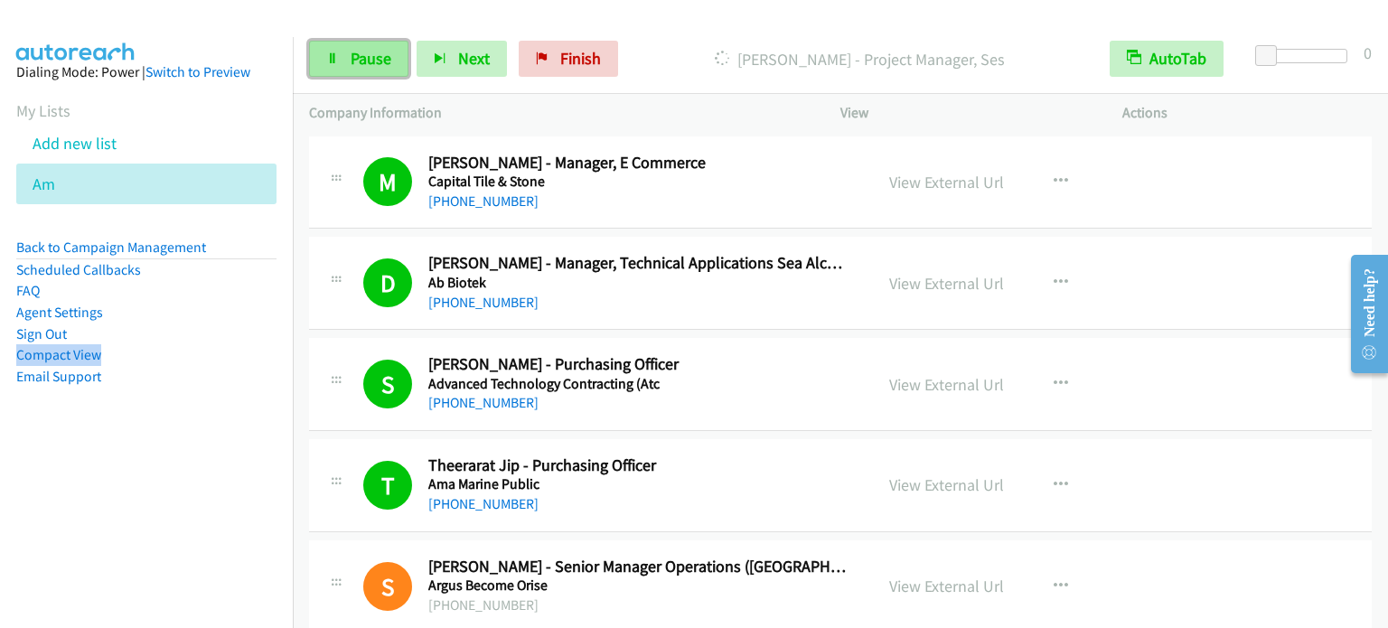
click at [379, 53] on span "Pause" at bounding box center [370, 58] width 41 height 21
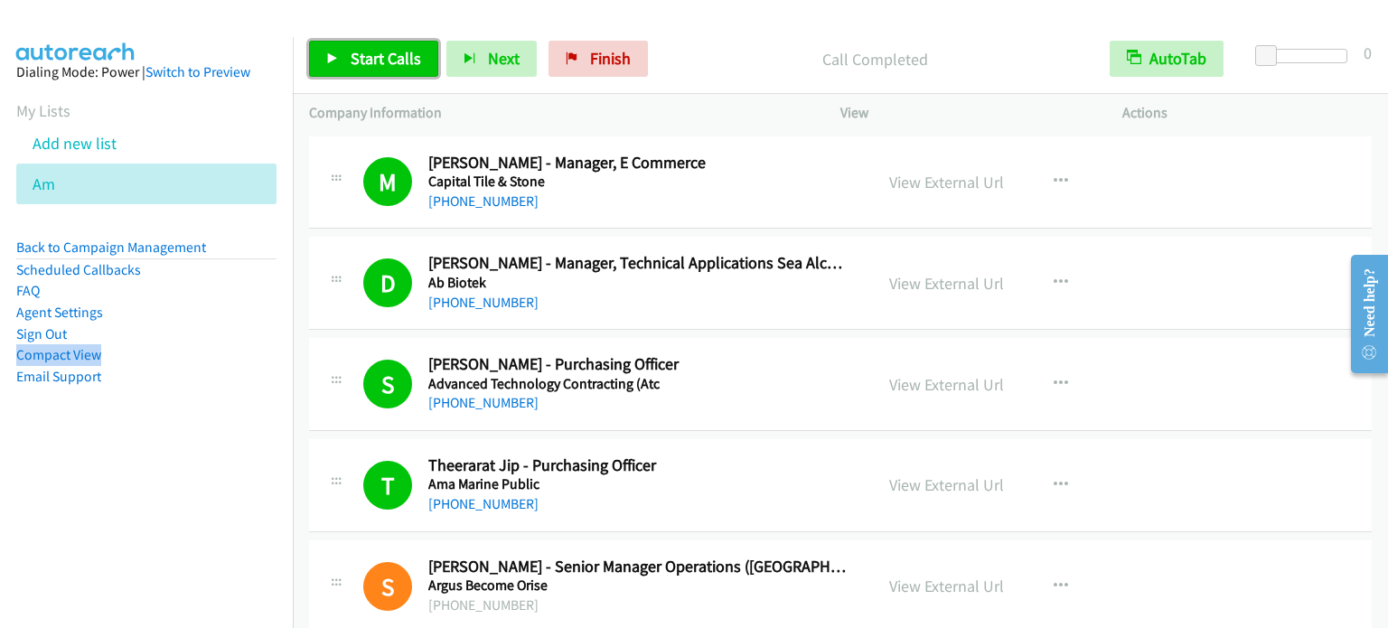
click at [365, 73] on link "Start Calls" at bounding box center [373, 59] width 129 height 36
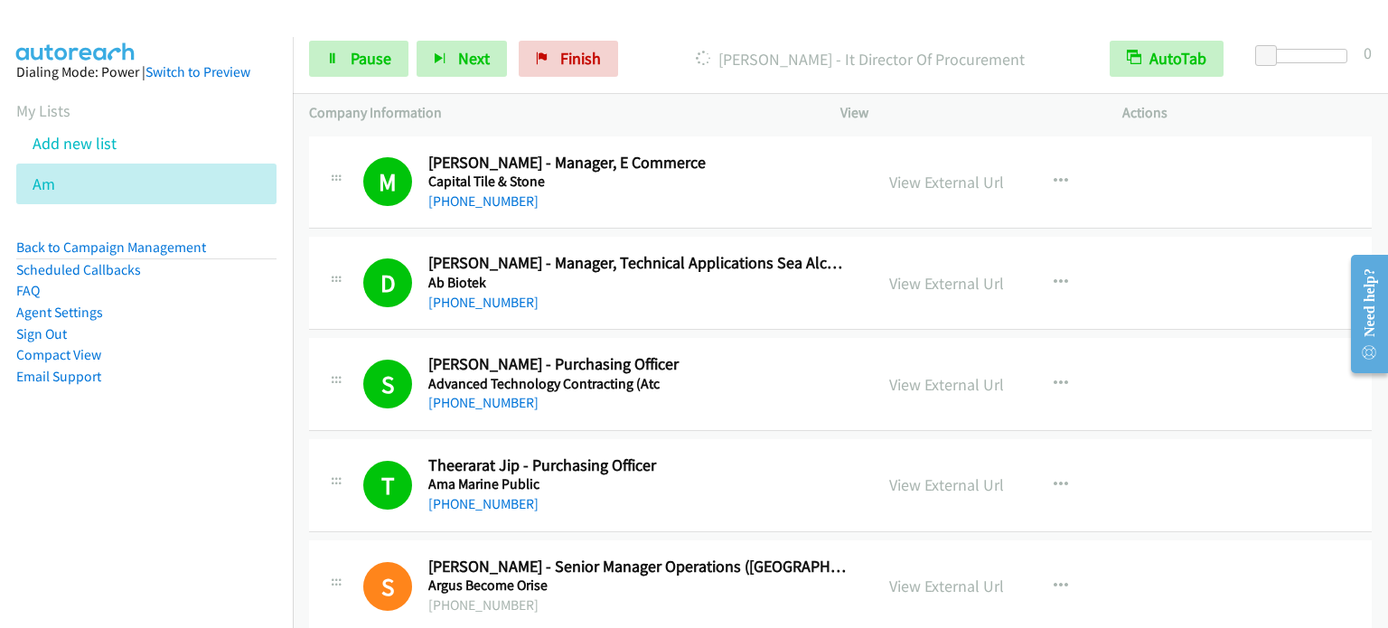
click at [220, 476] on nav "Dialing Mode: Power | Switch to Preview My Lists Add new list Am Back to Campai…" at bounding box center [147, 351] width 294 height 628
click at [372, 66] on span "Pause" at bounding box center [370, 58] width 41 height 21
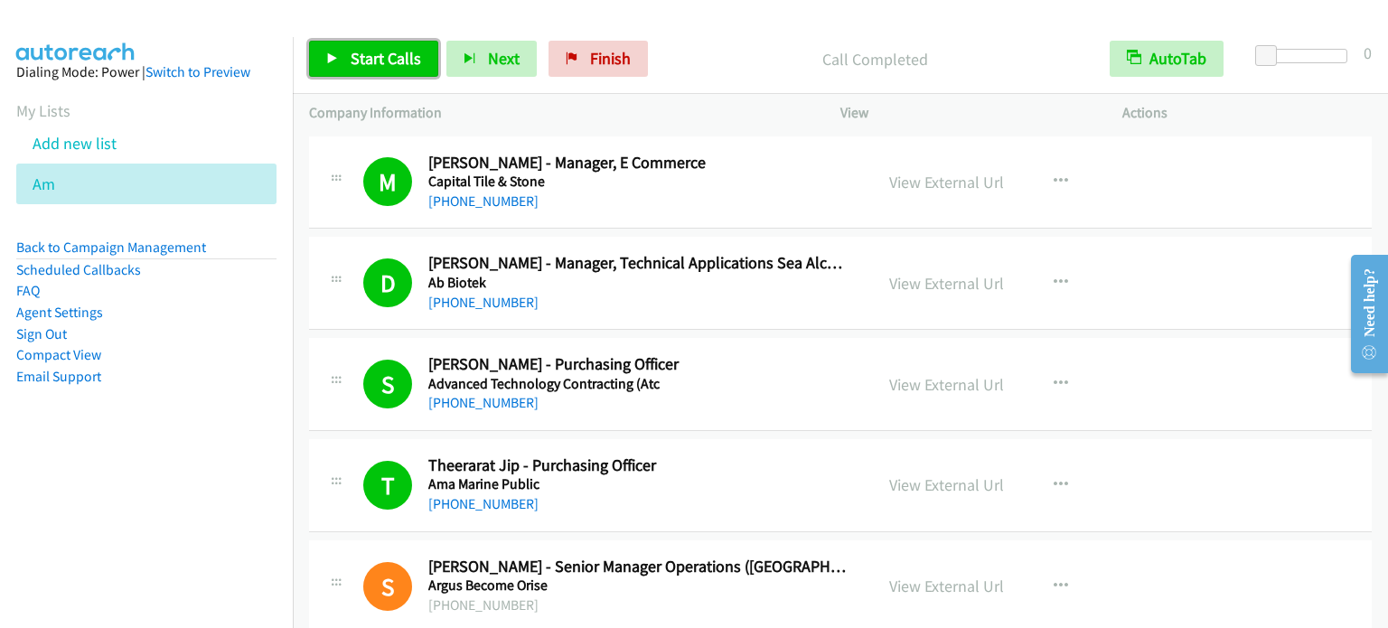
click at [387, 61] on span "Start Calls" at bounding box center [385, 58] width 70 height 21
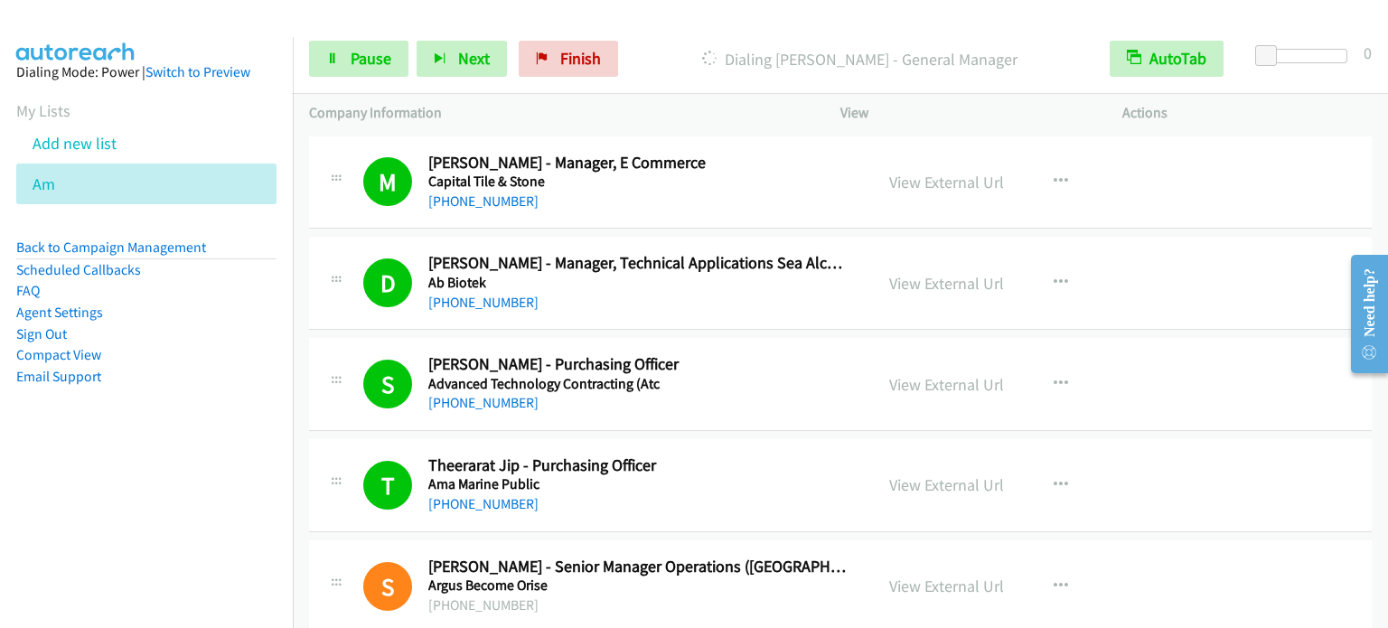
click at [165, 404] on aside "Dialing Mode: Power | Switch to Preview My Lists Add new list Am Back to Campai…" at bounding box center [146, 253] width 293 height 432
click at [366, 61] on span "Pause" at bounding box center [370, 58] width 41 height 21
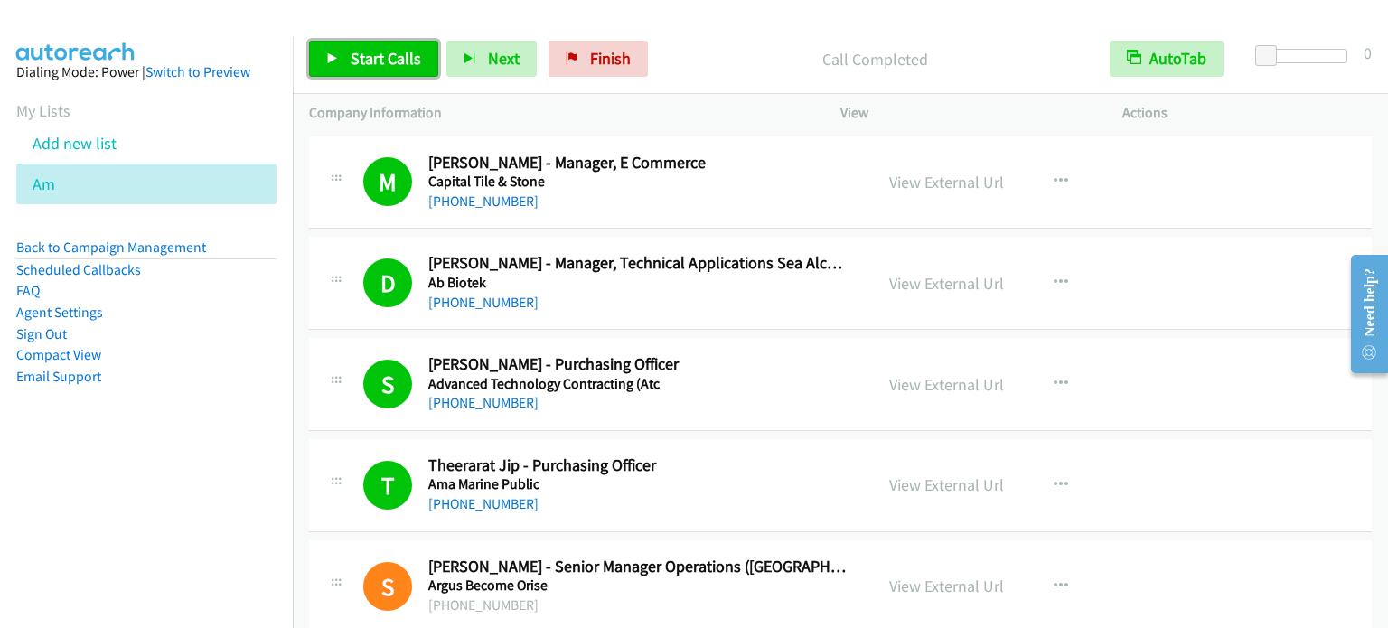
click at [375, 65] on span "Start Calls" at bounding box center [385, 58] width 70 height 21
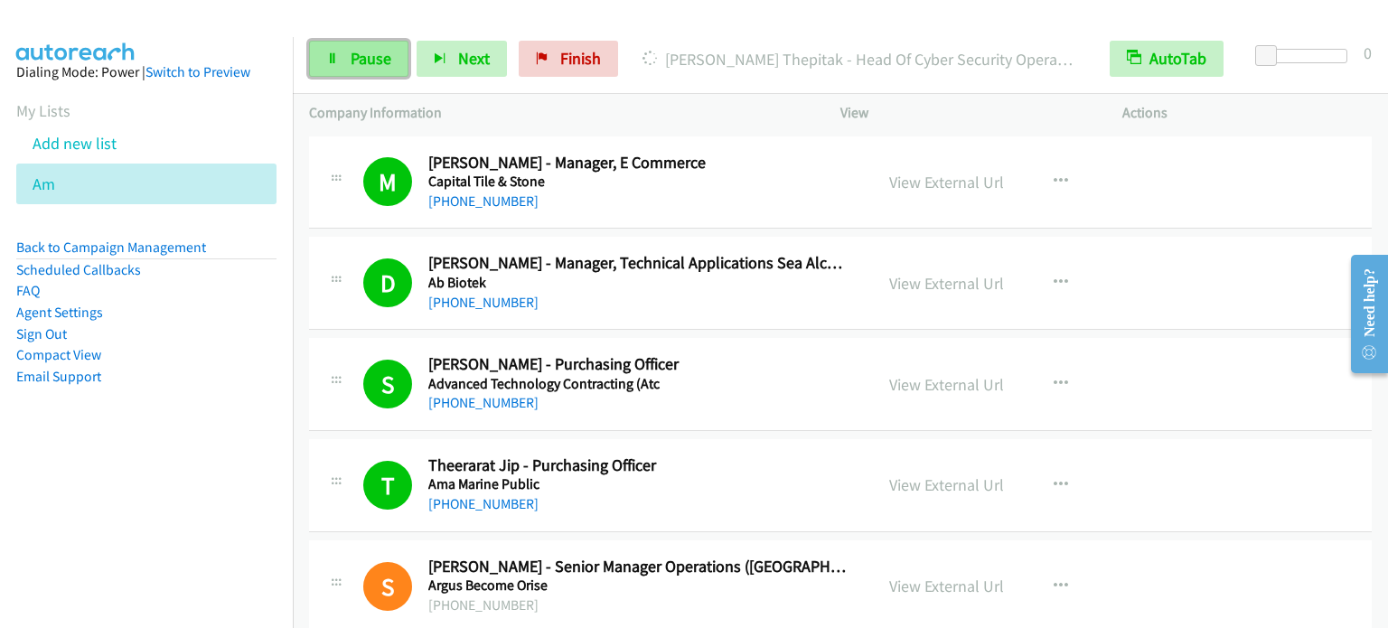
click at [363, 51] on span "Pause" at bounding box center [370, 58] width 41 height 21
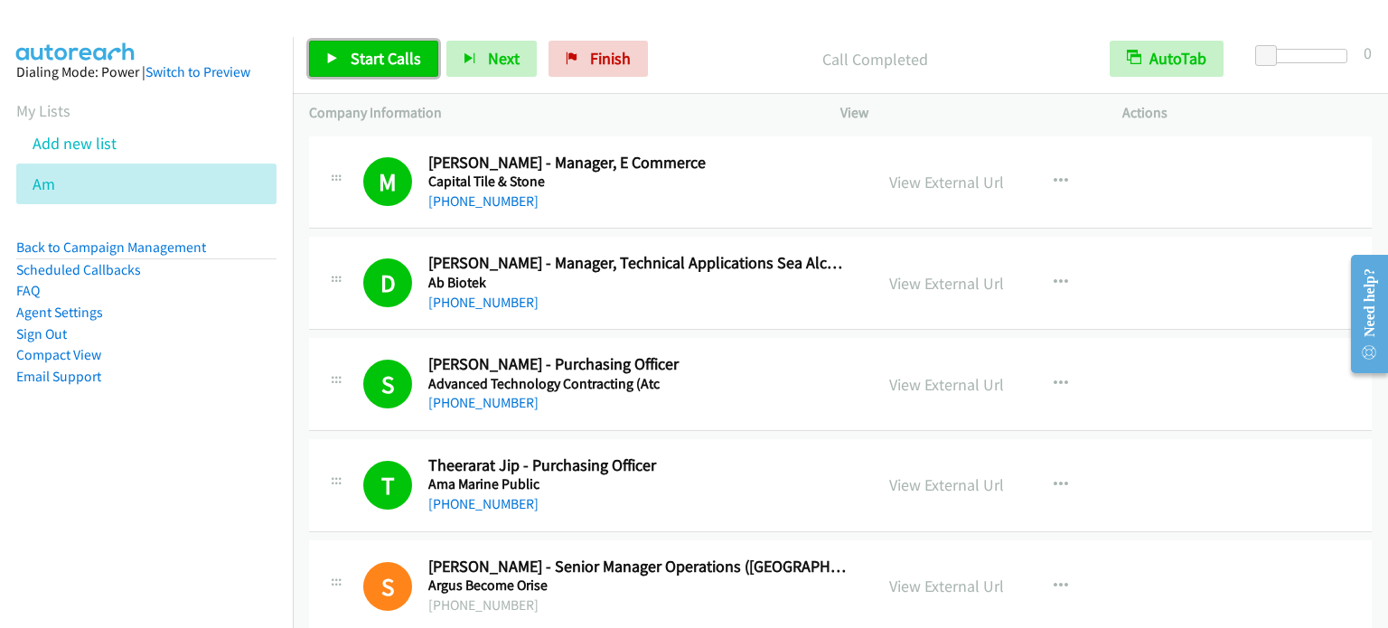
click at [391, 56] on span "Start Calls" at bounding box center [385, 58] width 70 height 21
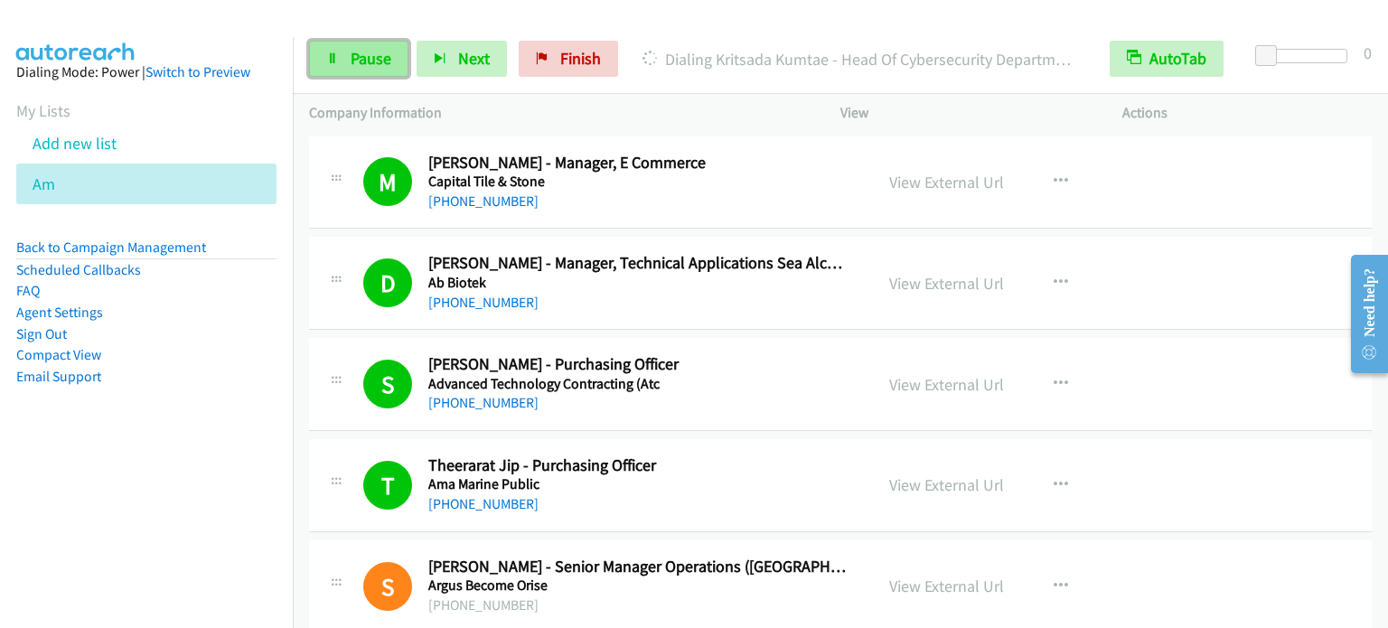
click at [376, 53] on span "Pause" at bounding box center [370, 58] width 41 height 21
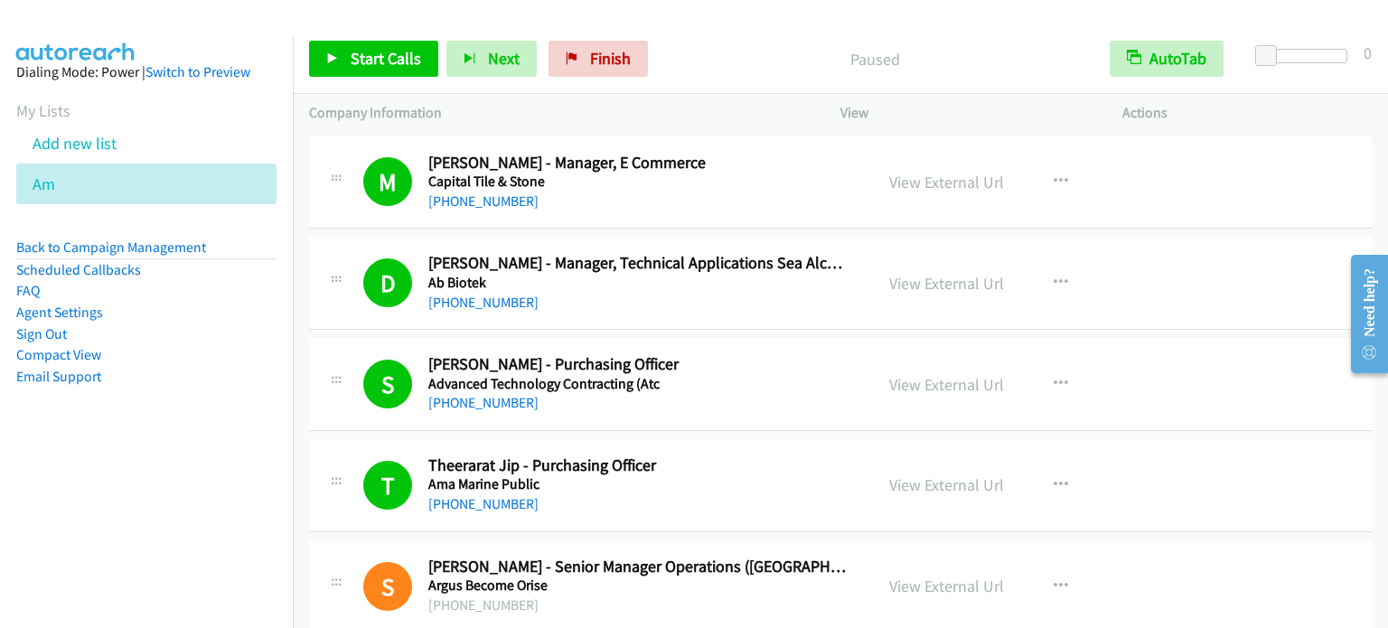
click at [119, 554] on nav "Dialing Mode: Power | Switch to Preview My Lists Add new list Am Back to Campai…" at bounding box center [147, 351] width 294 height 628
click at [386, 43] on link "Start Calls" at bounding box center [373, 59] width 129 height 36
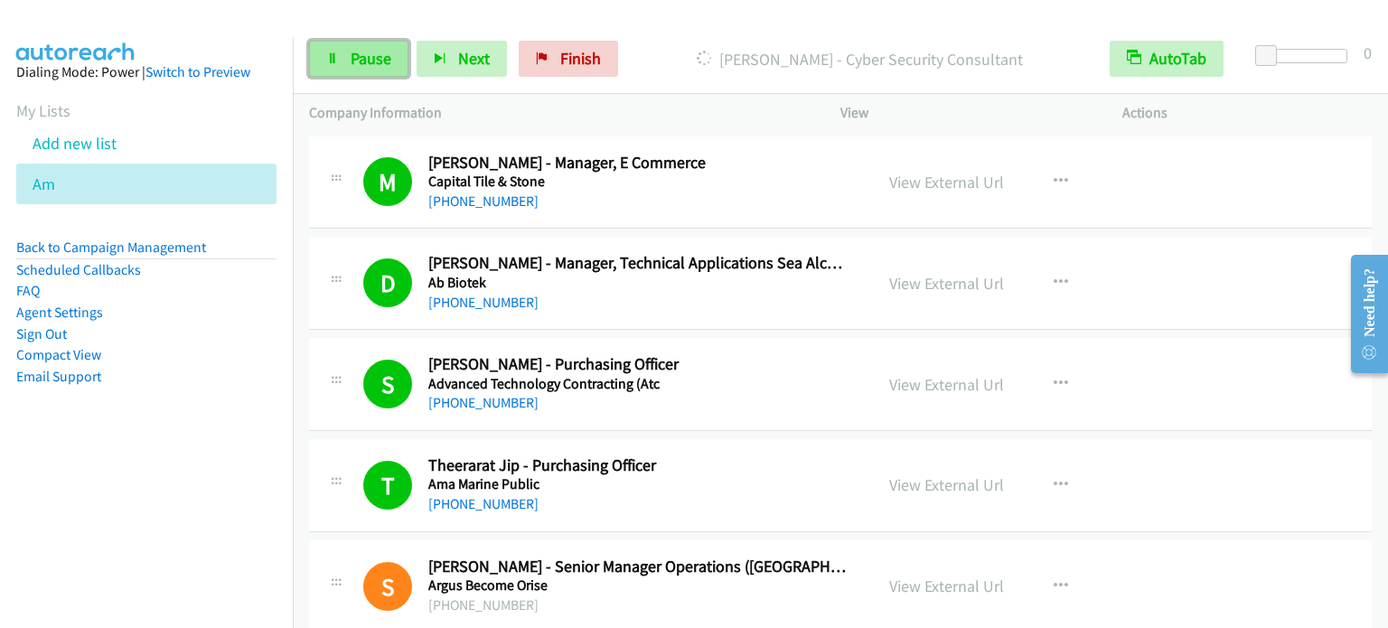
click at [365, 59] on span "Pause" at bounding box center [370, 58] width 41 height 21
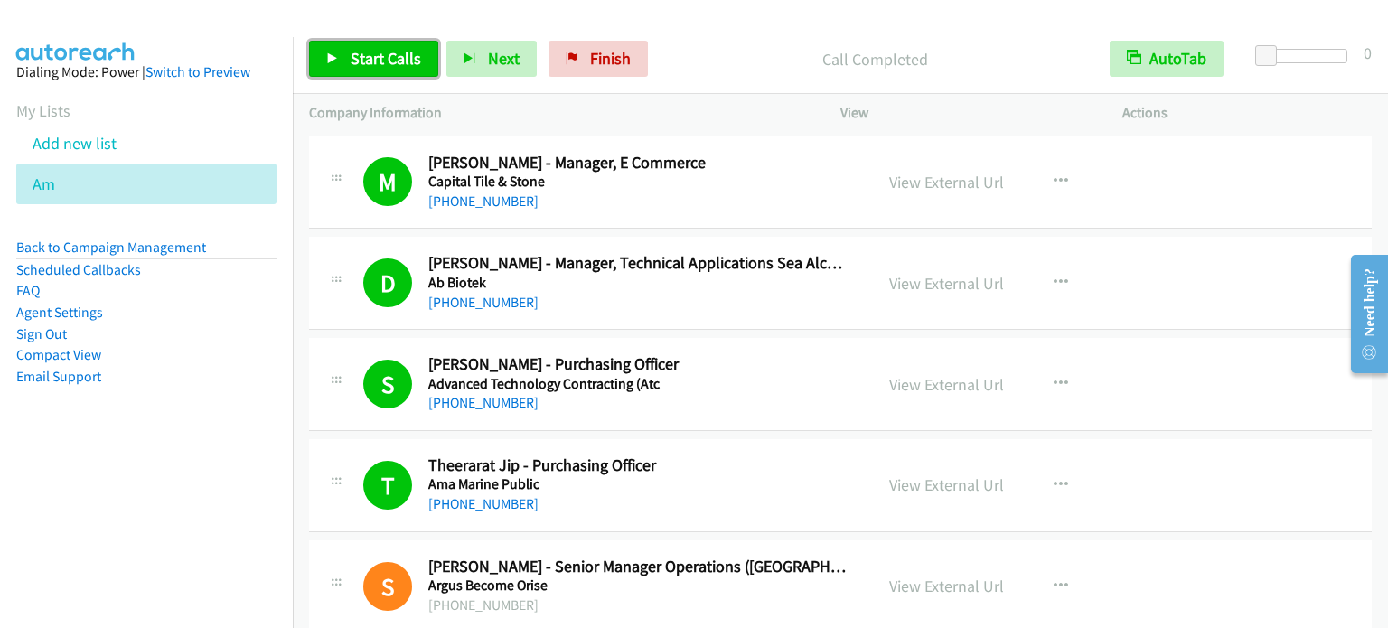
click at [369, 57] on span "Start Calls" at bounding box center [385, 58] width 70 height 21
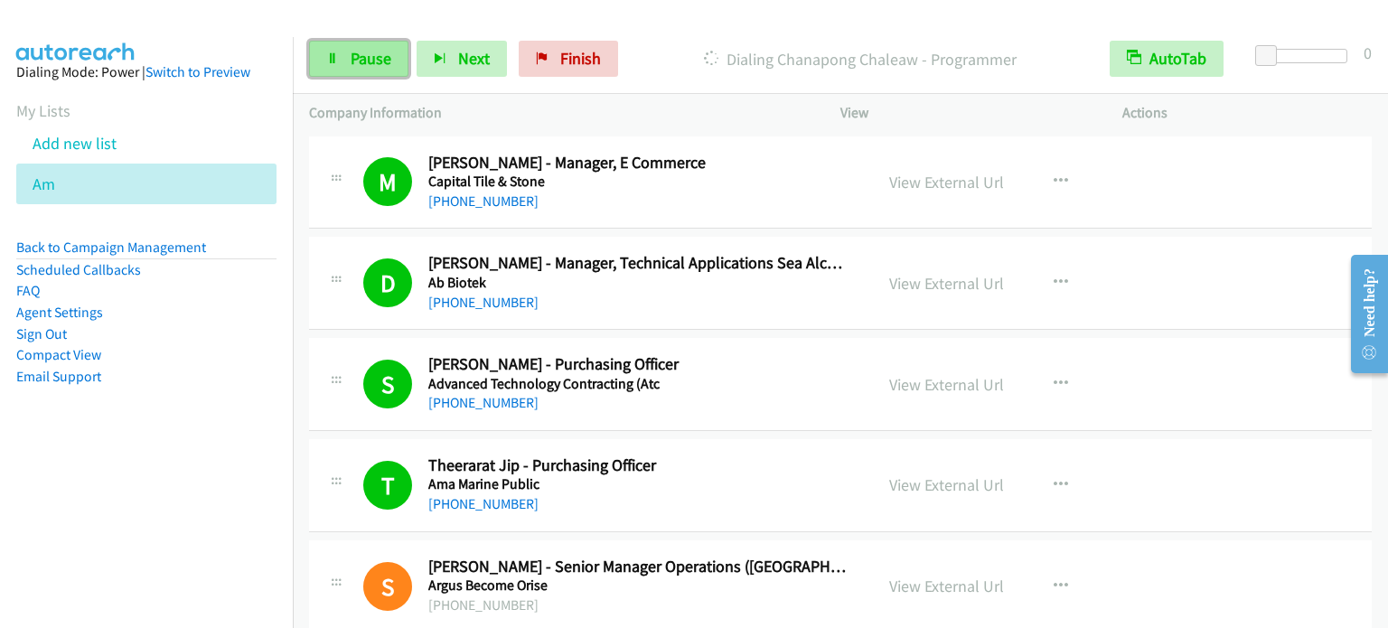
click at [346, 76] on link "Pause" at bounding box center [358, 59] width 99 height 36
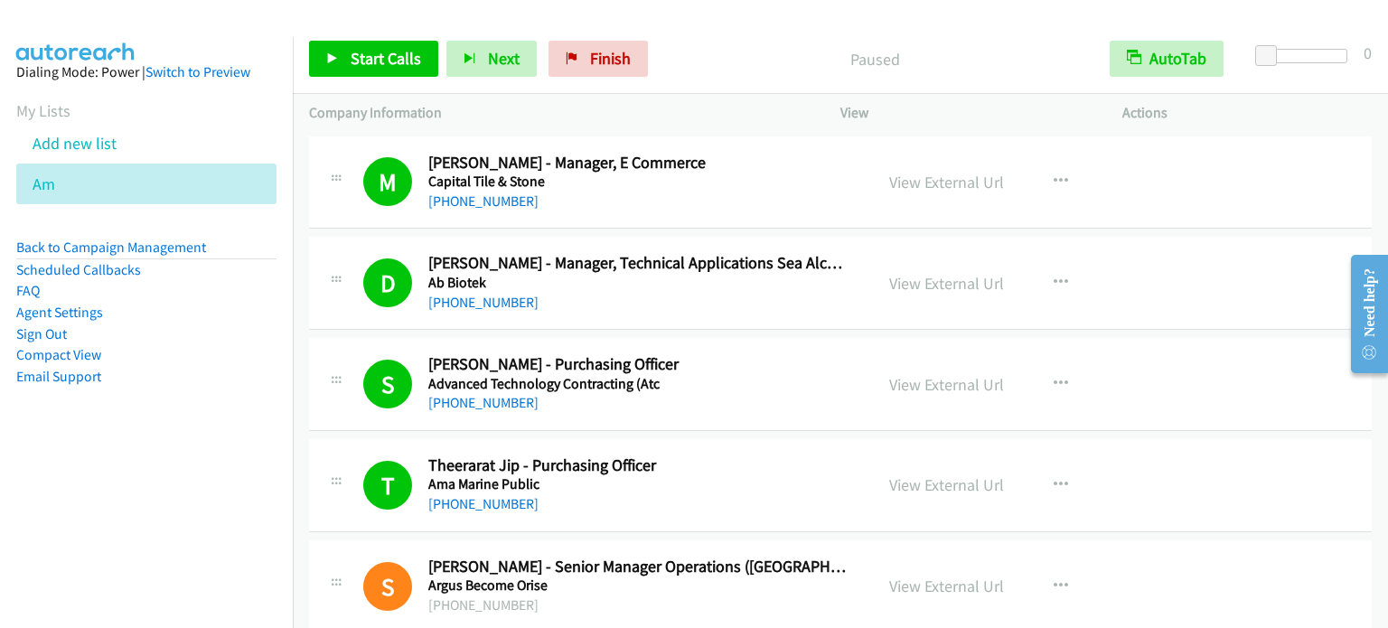
drag, startPoint x: 301, startPoint y: 467, endPoint x: 520, endPoint y: 15, distance: 502.2
click at [398, 51] on span "Start Calls" at bounding box center [385, 58] width 70 height 21
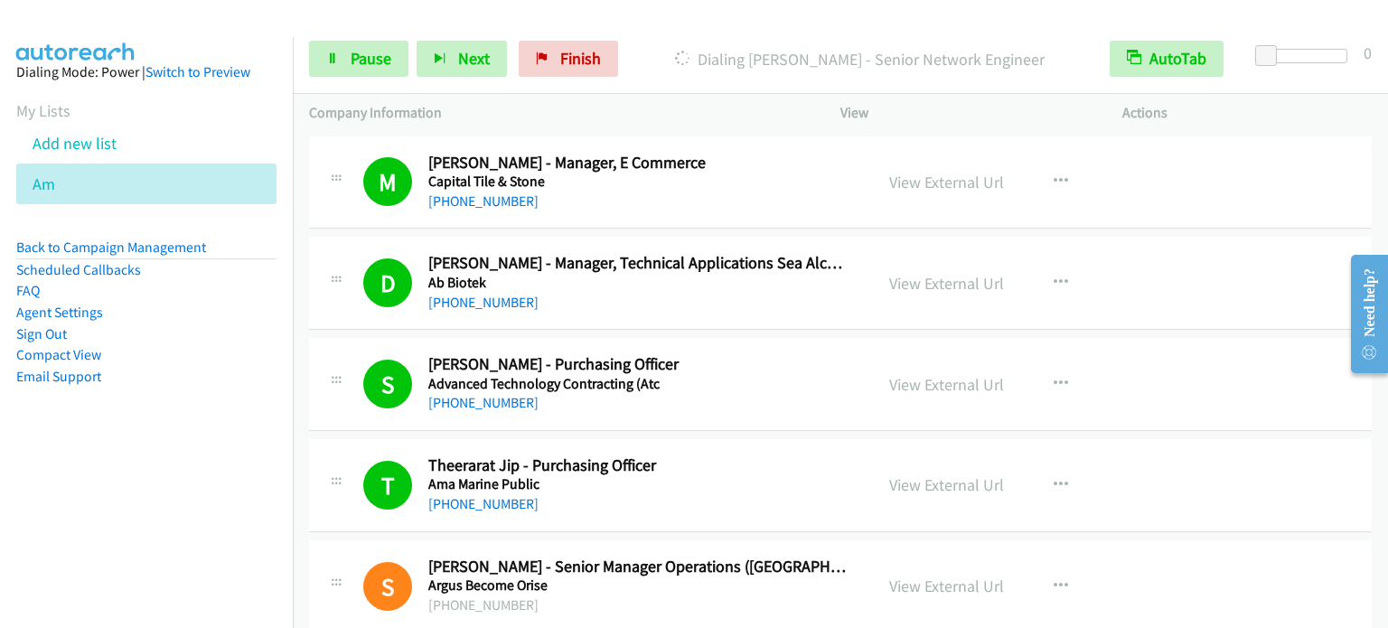
click at [375, 79] on div "Start Calls Pause Next Finish [PERSON_NAME] - Senior Network Engineer AutoTab A…" at bounding box center [840, 59] width 1095 height 70
click at [373, 77] on div "Start Calls Pause Next Finish [PERSON_NAME] - Senior Network Engineer AutoTab A…" at bounding box center [840, 59] width 1095 height 70
drag, startPoint x: 224, startPoint y: 295, endPoint x: 331, endPoint y: 89, distance: 231.9
click at [228, 294] on li "FAQ" at bounding box center [146, 291] width 260 height 22
click at [350, 63] on span "Pause" at bounding box center [370, 58] width 41 height 21
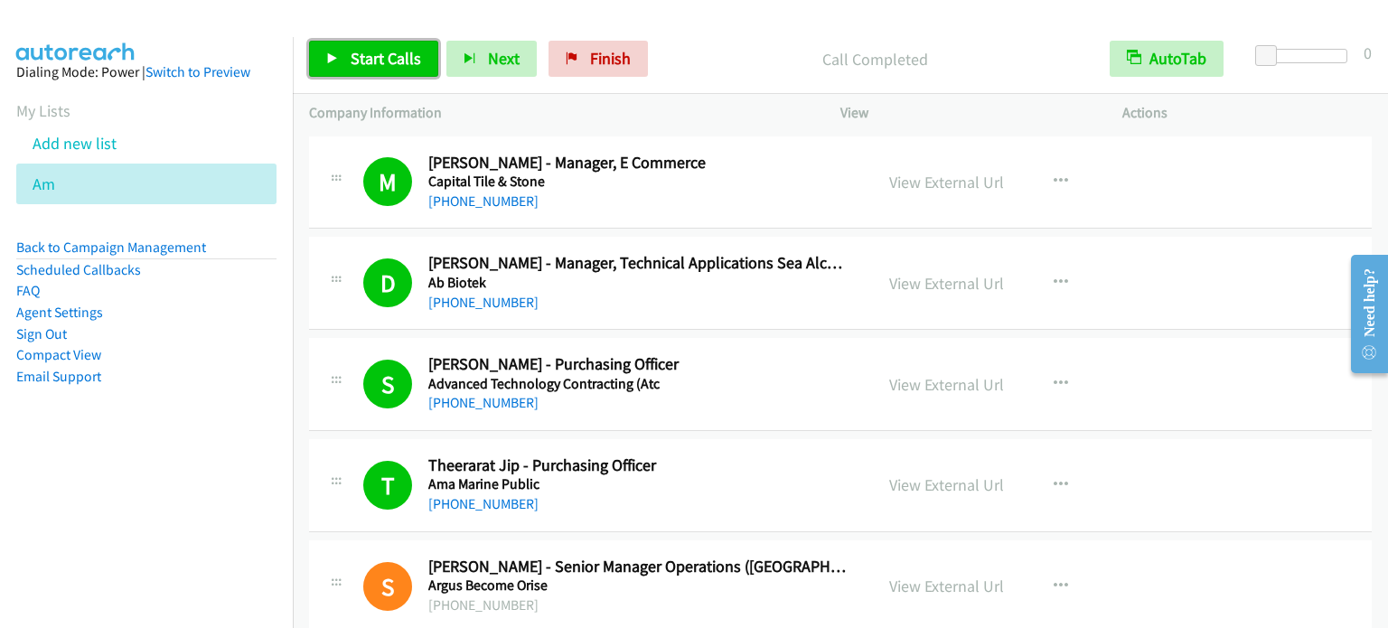
click at [398, 67] on span "Start Calls" at bounding box center [385, 58] width 70 height 21
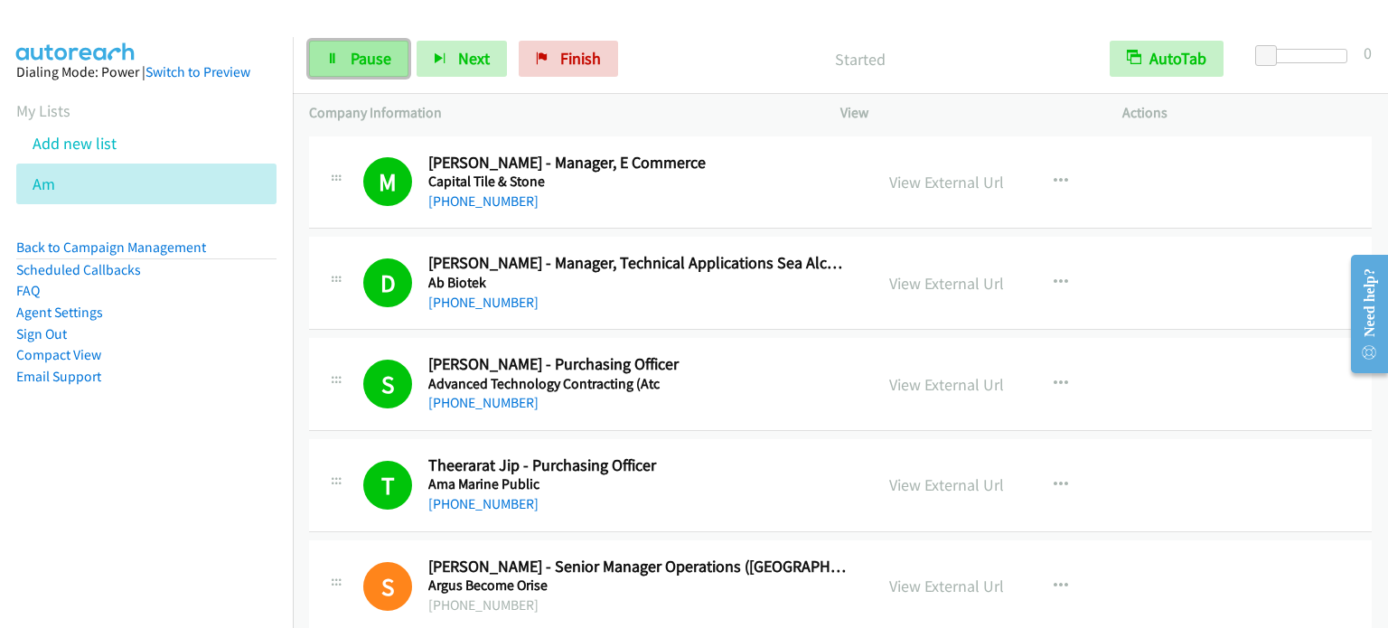
click at [377, 50] on span "Pause" at bounding box center [370, 58] width 41 height 21
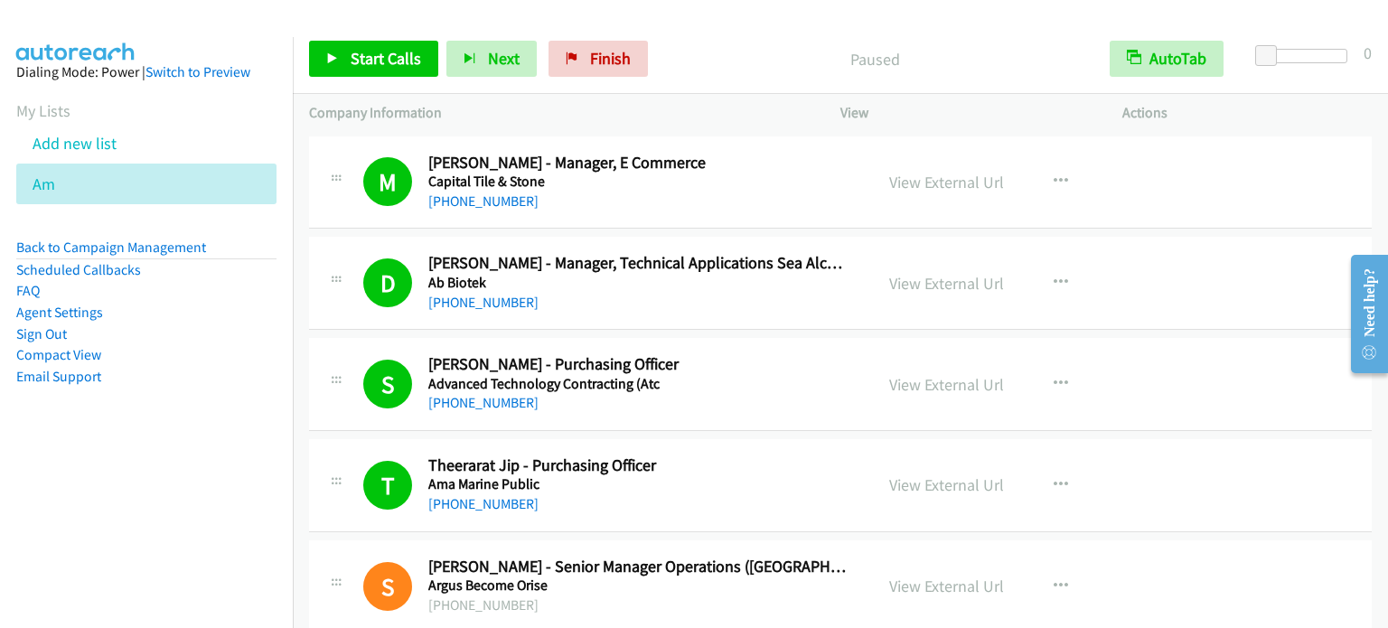
click at [229, 424] on aside "Dialing Mode: Power | Switch to Preview My Lists Add new list Am Back to Campai…" at bounding box center [146, 253] width 293 height 432
click at [409, 59] on span "Start Calls" at bounding box center [385, 58] width 70 height 21
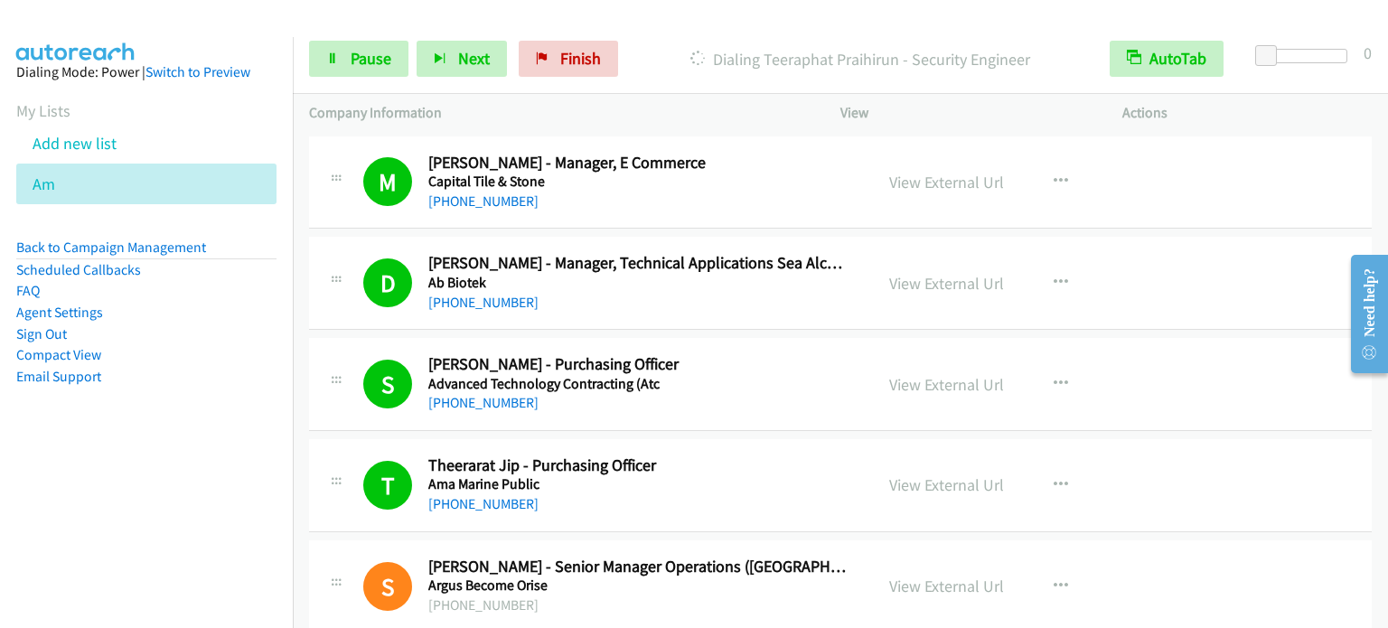
click at [270, 433] on aside "Dialing Mode: Power | Switch to Preview My Lists Add new list Am Back to Campai…" at bounding box center [146, 253] width 293 height 432
click at [372, 60] on span "Pause" at bounding box center [370, 58] width 41 height 21
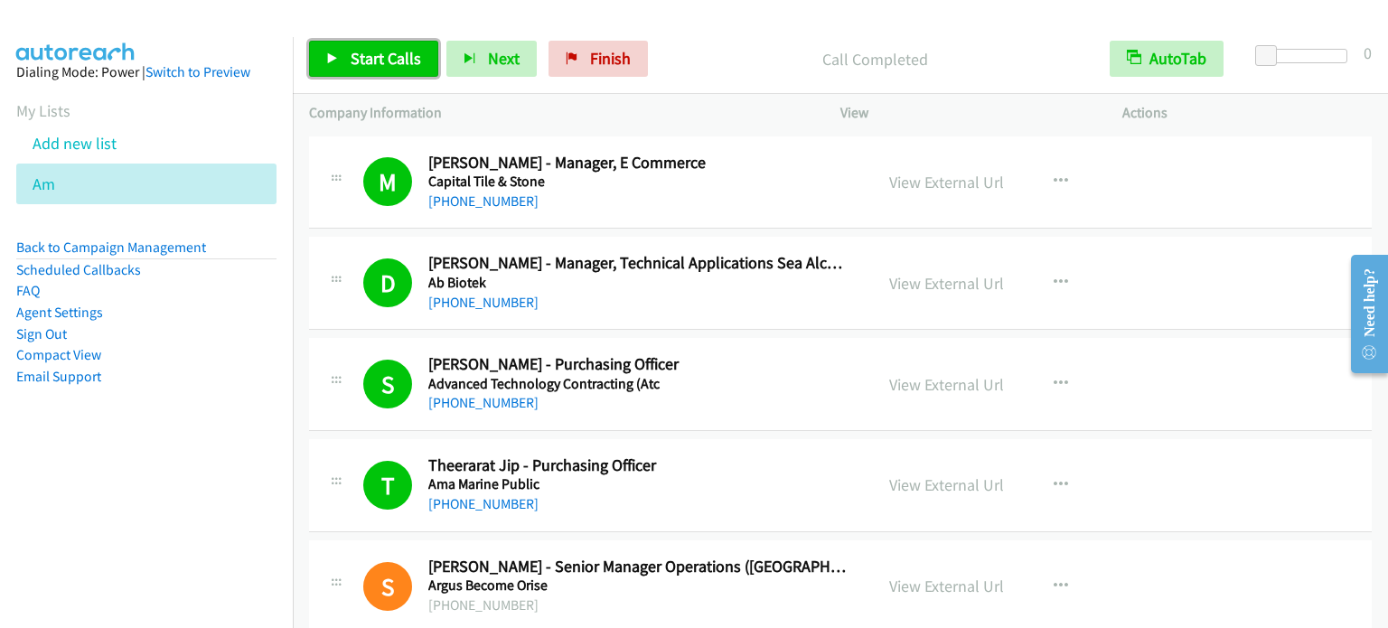
click at [385, 66] on span "Start Calls" at bounding box center [385, 58] width 70 height 21
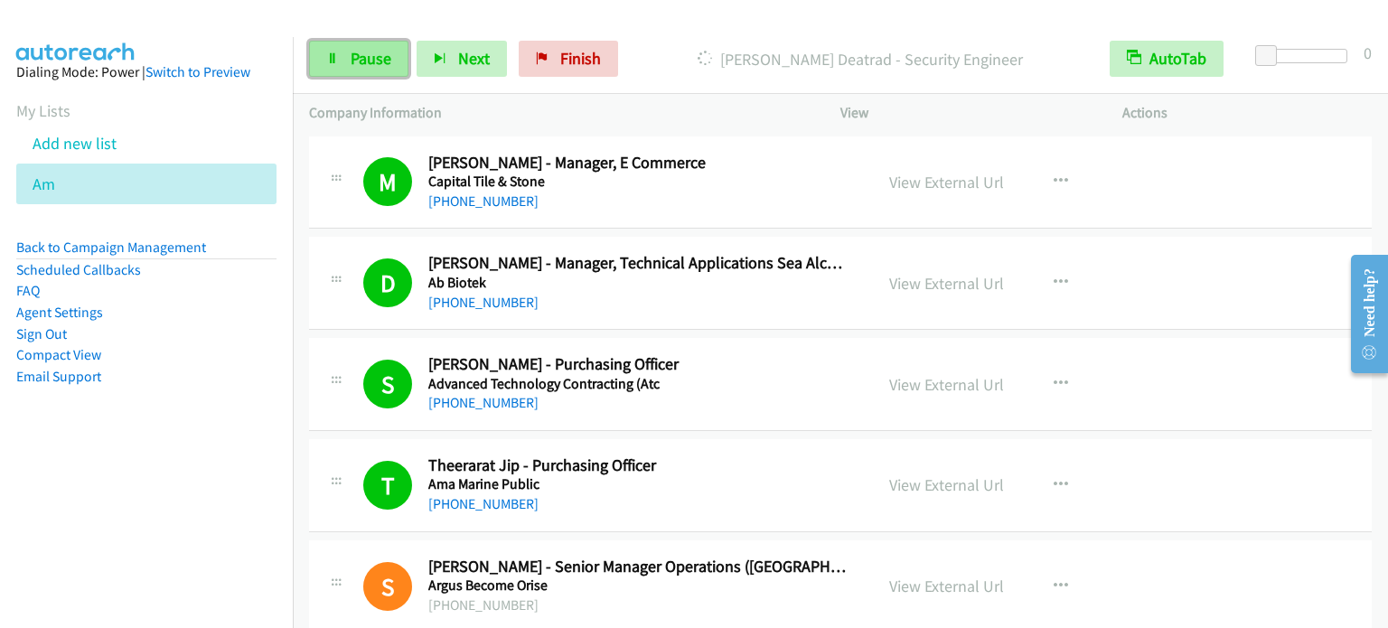
click at [381, 55] on span "Pause" at bounding box center [370, 58] width 41 height 21
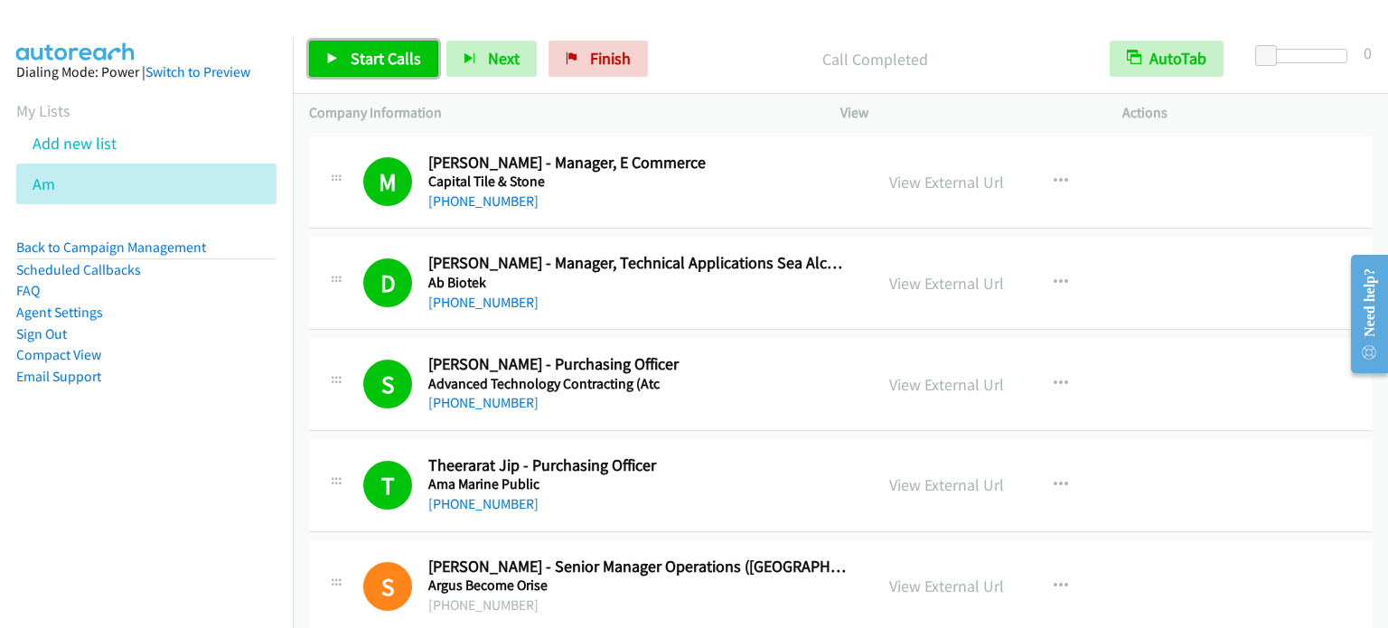
click at [326, 57] on icon at bounding box center [332, 59] width 13 height 13
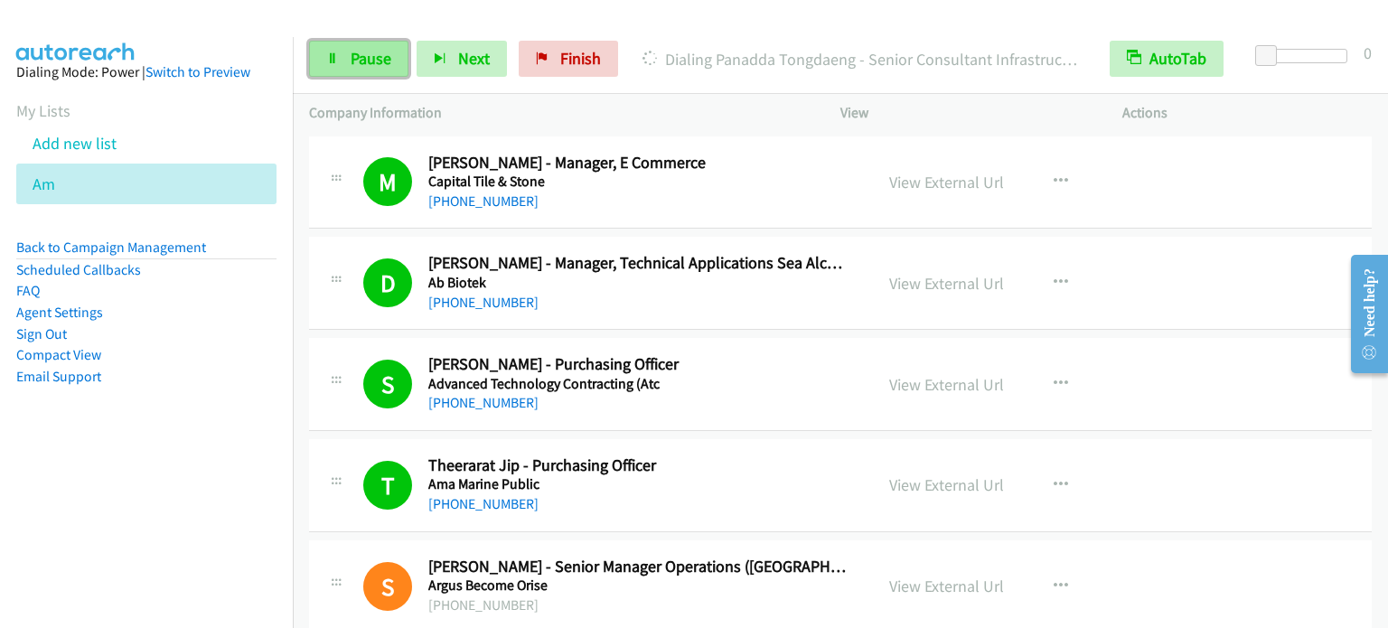
click at [350, 74] on link "Pause" at bounding box center [358, 59] width 99 height 36
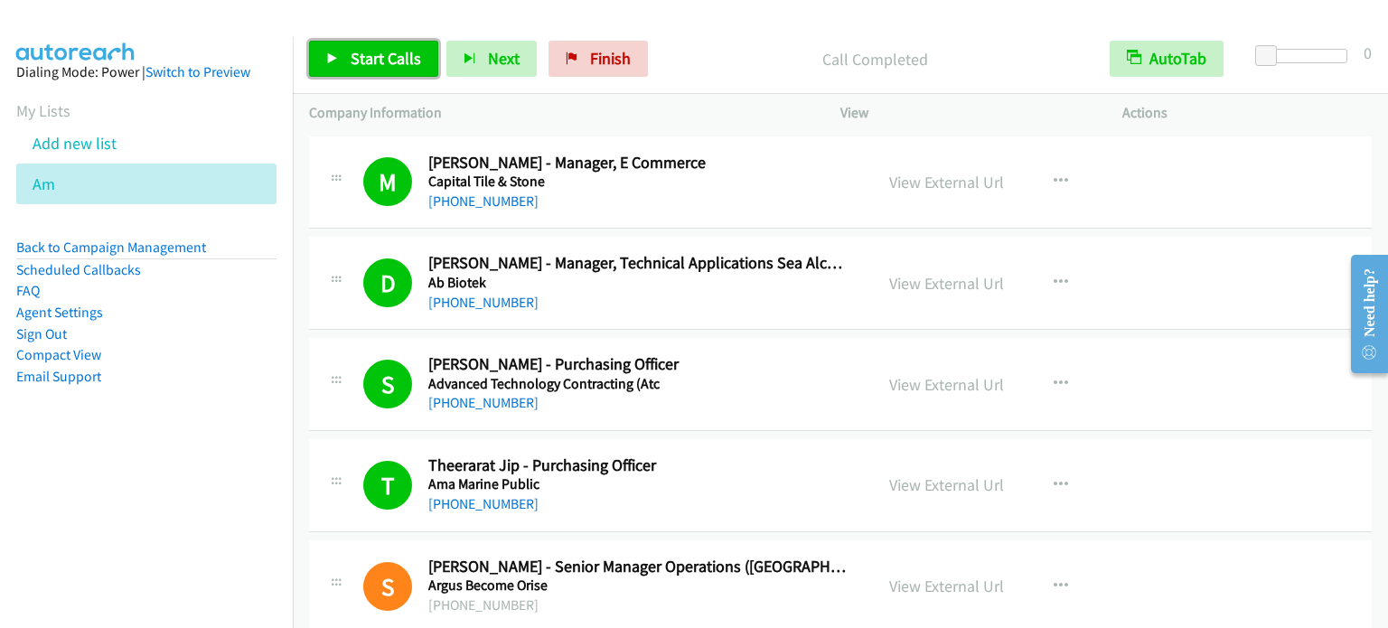
click at [394, 60] on span "Start Calls" at bounding box center [385, 58] width 70 height 21
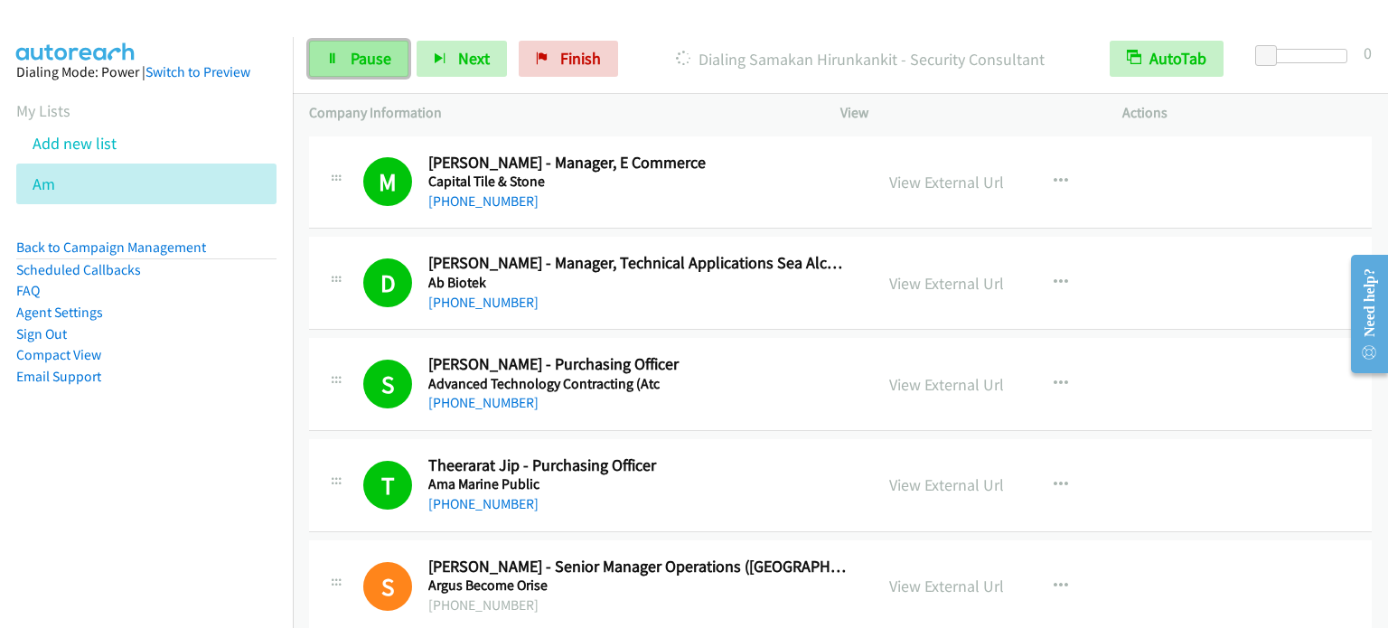
click at [377, 50] on span "Pause" at bounding box center [370, 58] width 41 height 21
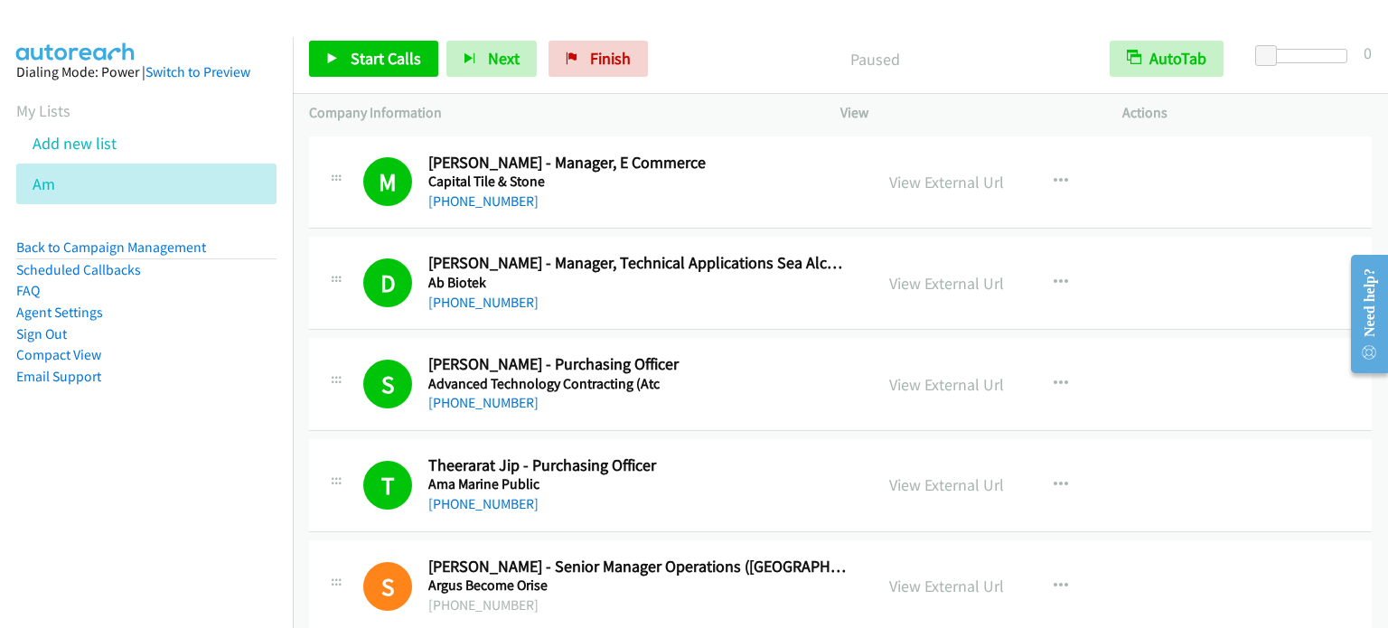
click at [977, 26] on div "Start Calls Pause Next Finish Paused AutoTab AutoTab 0" at bounding box center [840, 59] width 1095 height 70
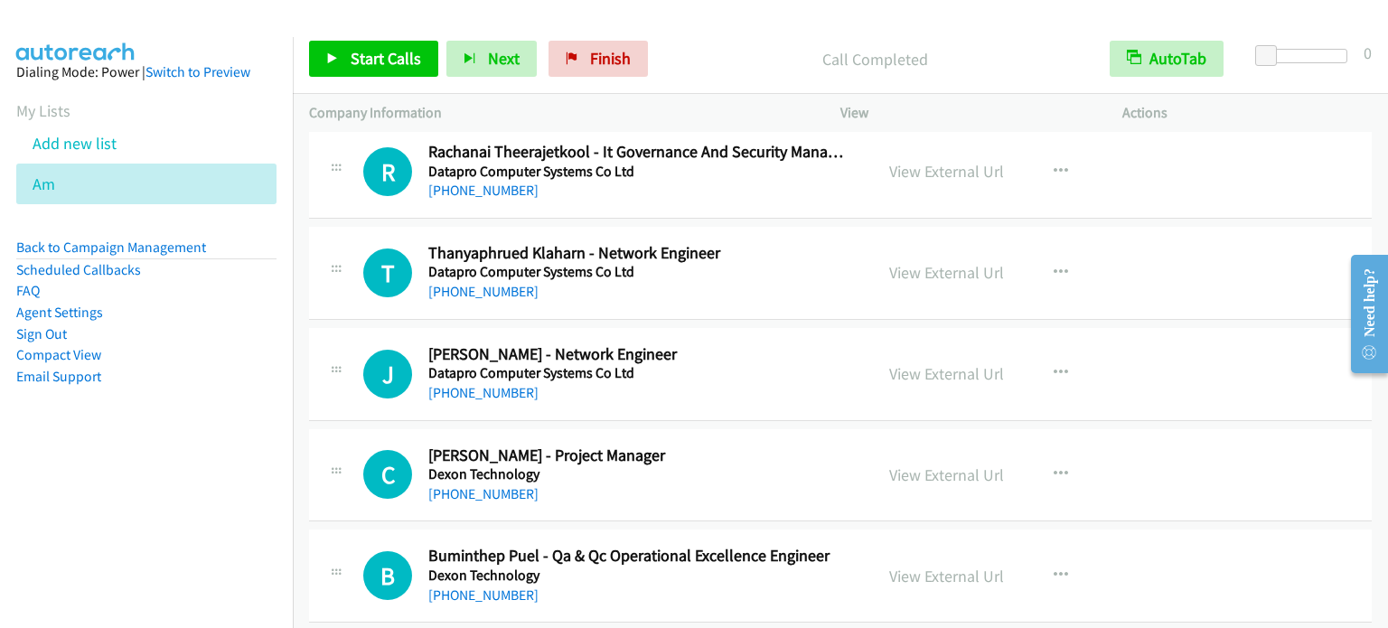
scroll to position [7830, 0]
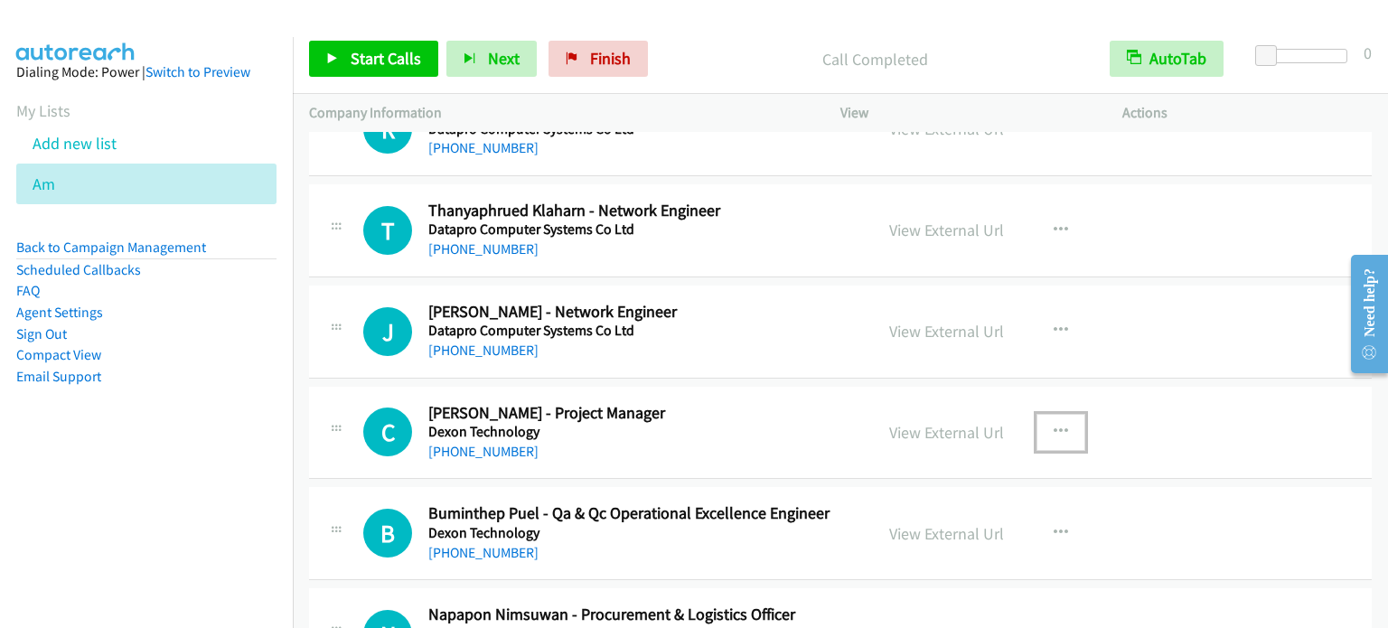
click at [1059, 425] on icon "button" at bounding box center [1060, 432] width 14 height 14
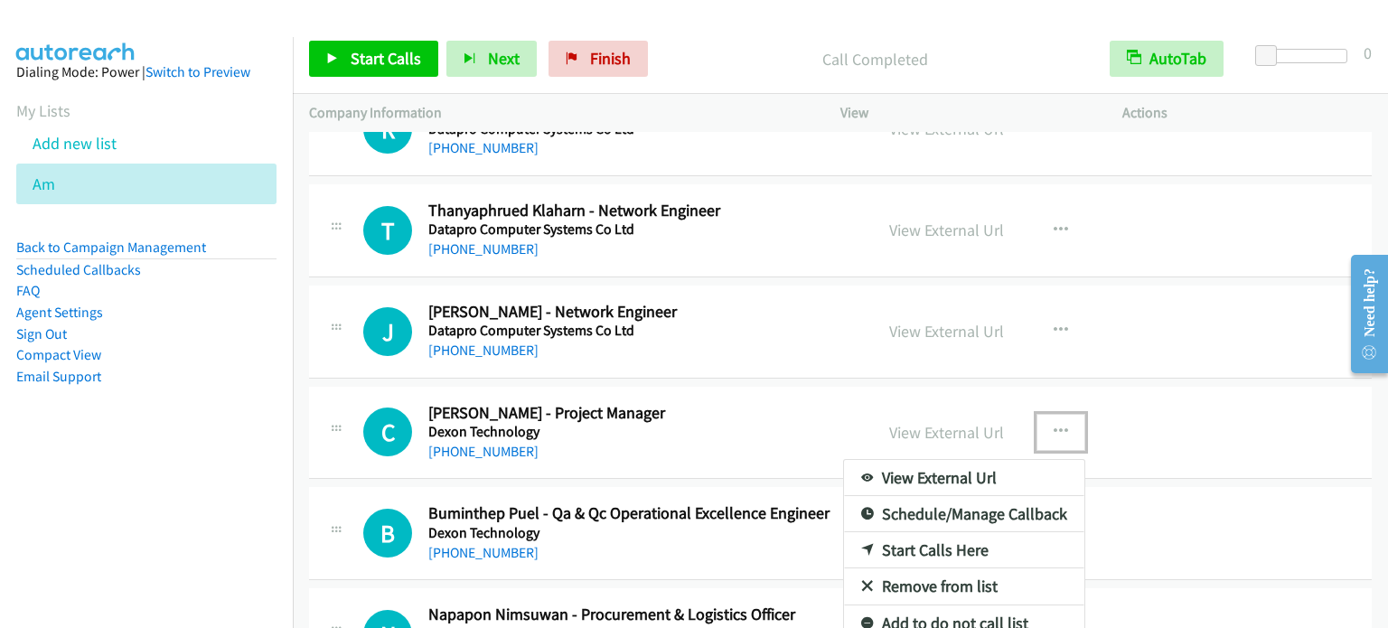
click at [907, 532] on link "Start Calls Here" at bounding box center [964, 550] width 240 height 36
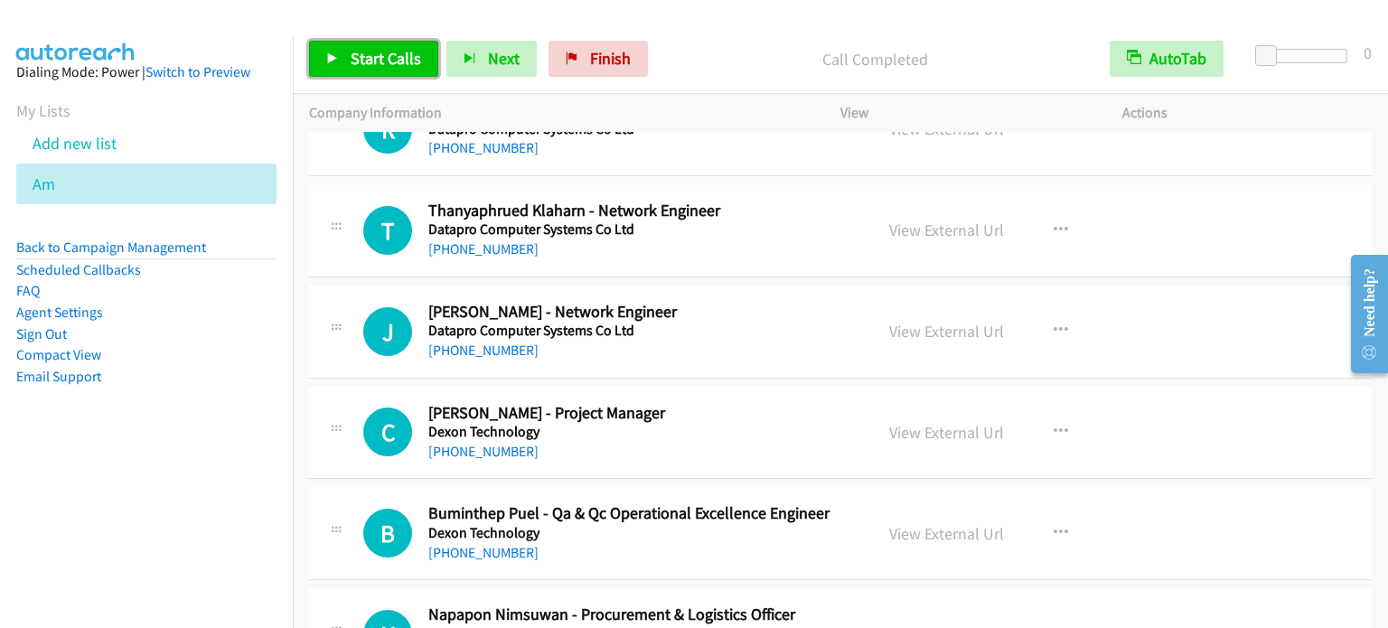
click at [373, 61] on span "Start Calls" at bounding box center [385, 58] width 70 height 21
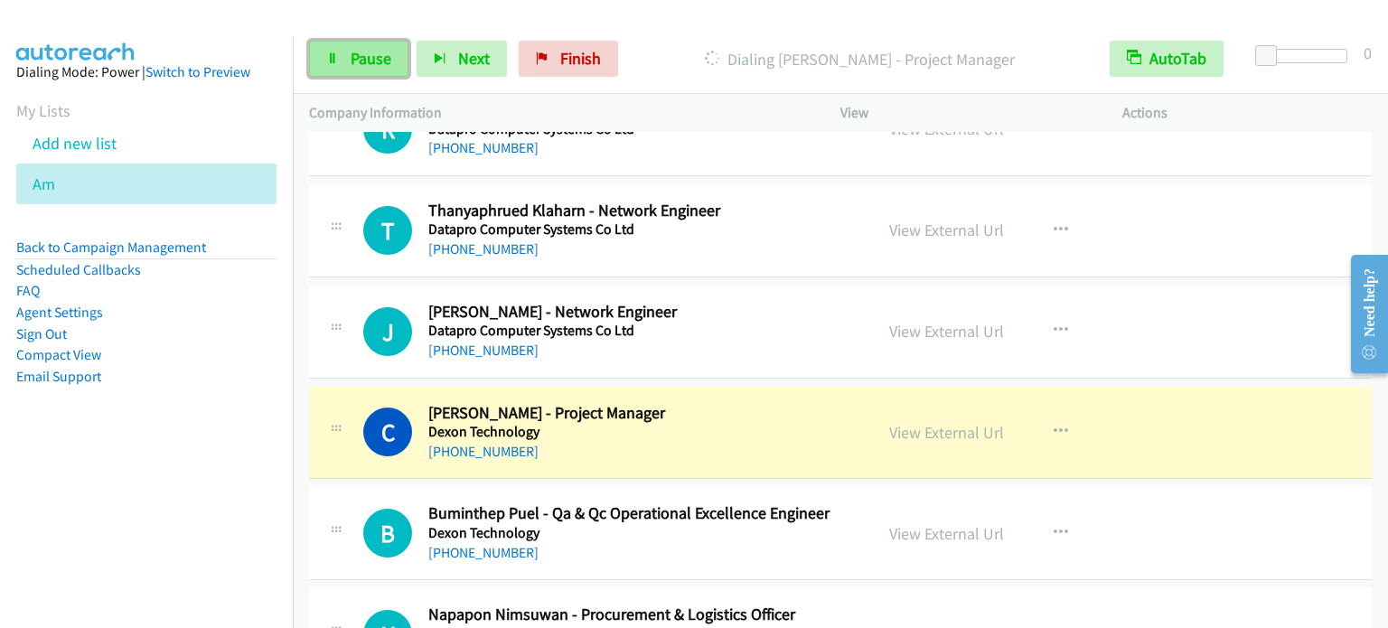
click at [350, 57] on span "Pause" at bounding box center [370, 58] width 41 height 21
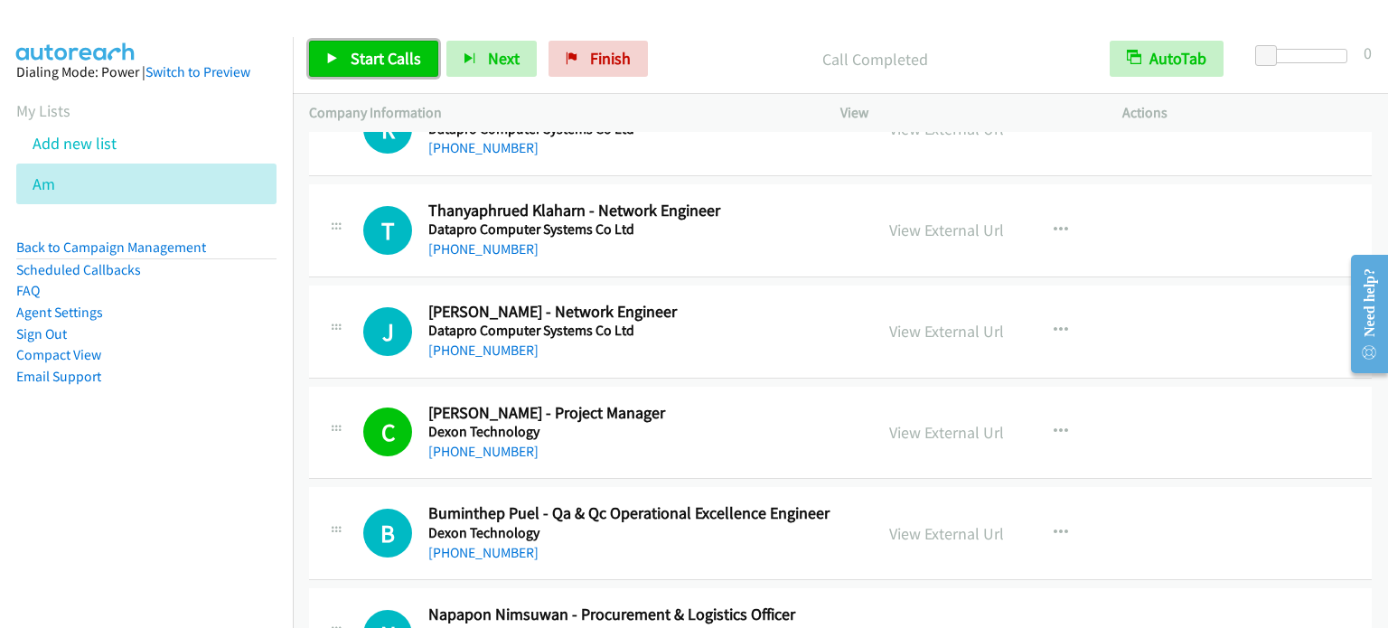
click at [352, 66] on span "Start Calls" at bounding box center [385, 58] width 70 height 21
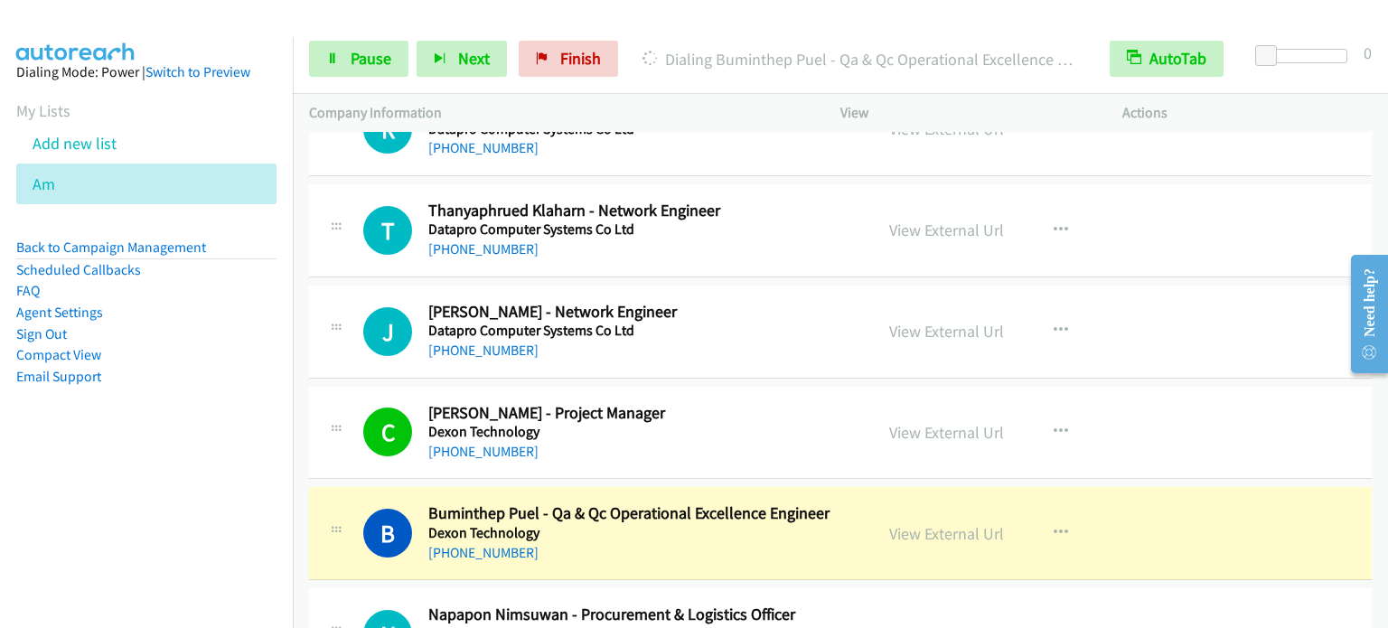
drag, startPoint x: 198, startPoint y: 481, endPoint x: 217, endPoint y: 429, distance: 55.7
click at [197, 481] on nav "Dialing Mode: Power | Switch to Preview My Lists Add new list Am Back to Campai…" at bounding box center [147, 351] width 294 height 628
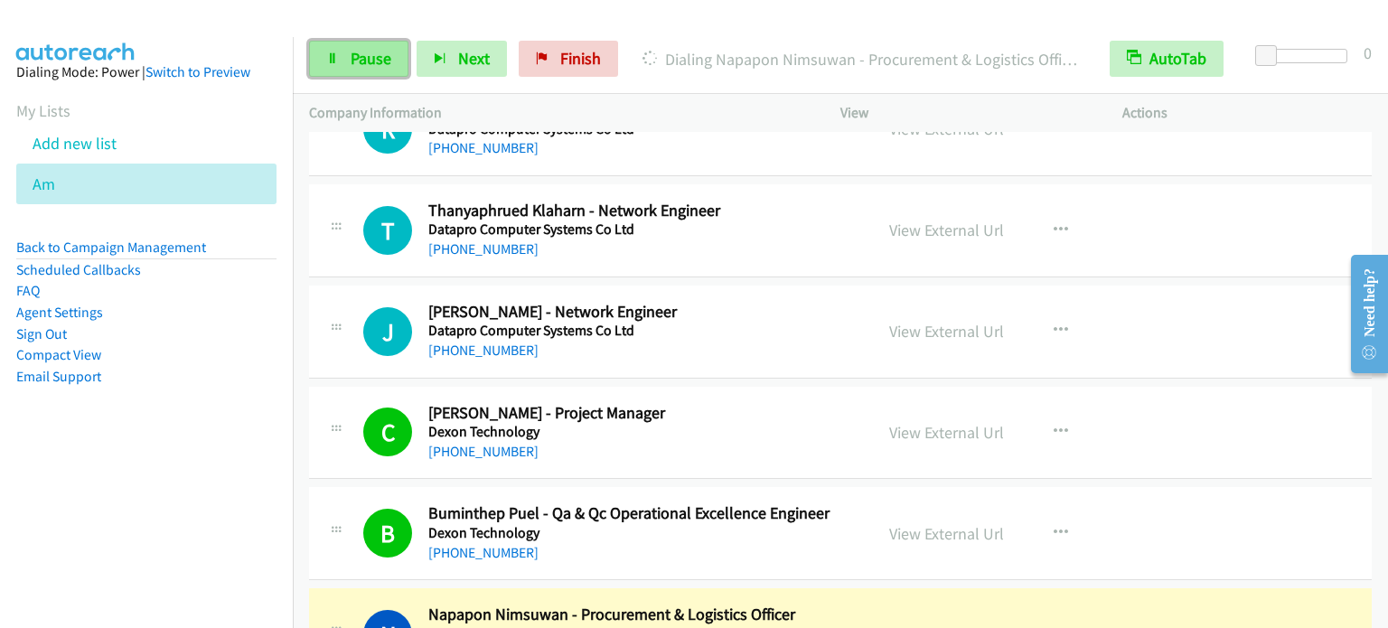
click at [369, 61] on span "Pause" at bounding box center [370, 58] width 41 height 21
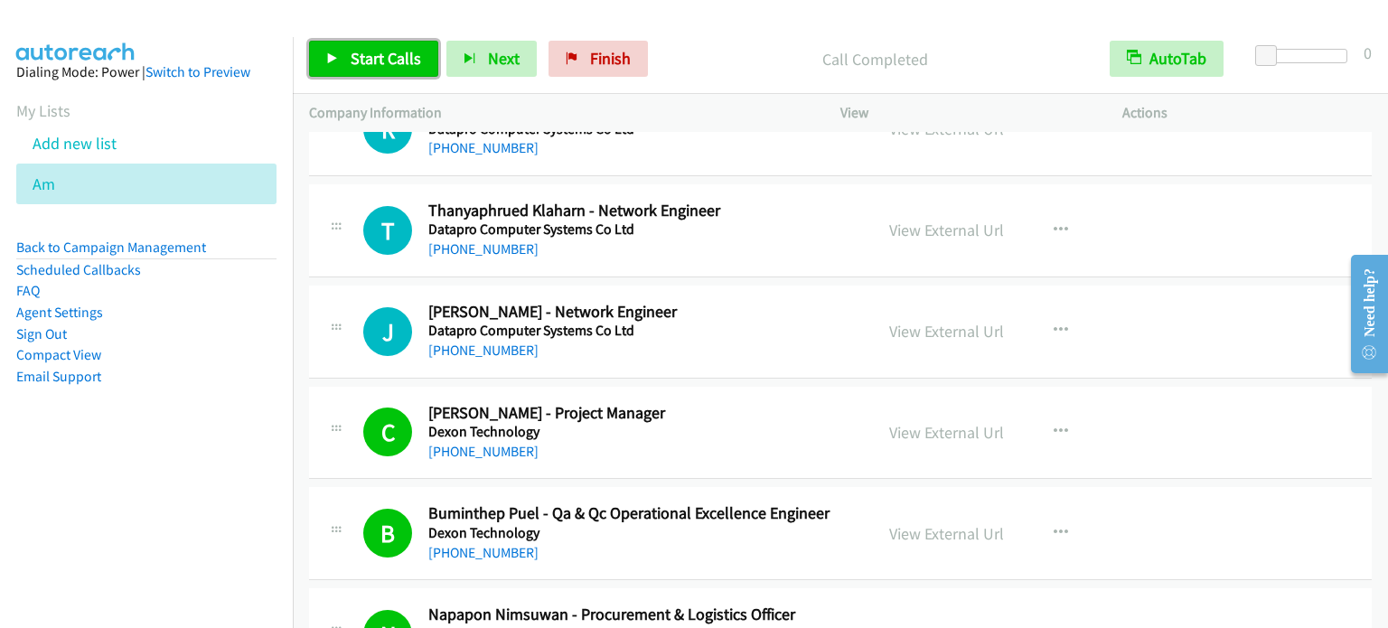
click at [380, 57] on span "Start Calls" at bounding box center [385, 58] width 70 height 21
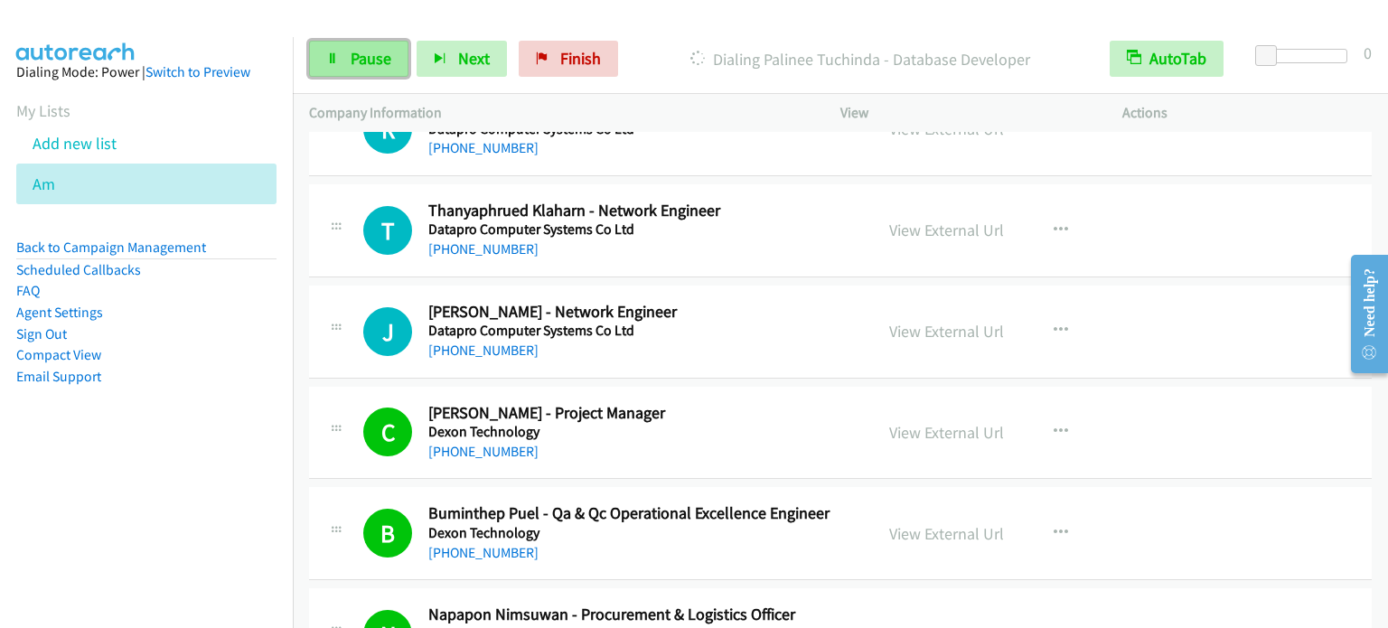
click at [385, 51] on span "Pause" at bounding box center [370, 58] width 41 height 21
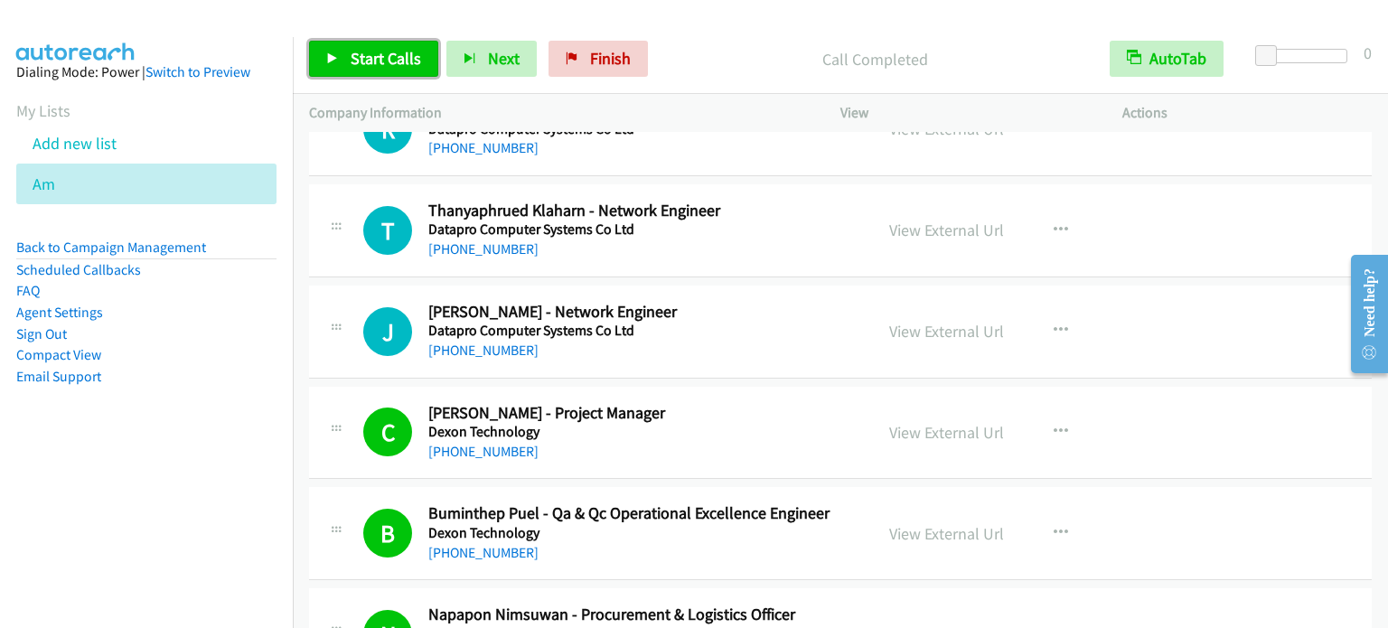
click at [350, 65] on span "Start Calls" at bounding box center [385, 58] width 70 height 21
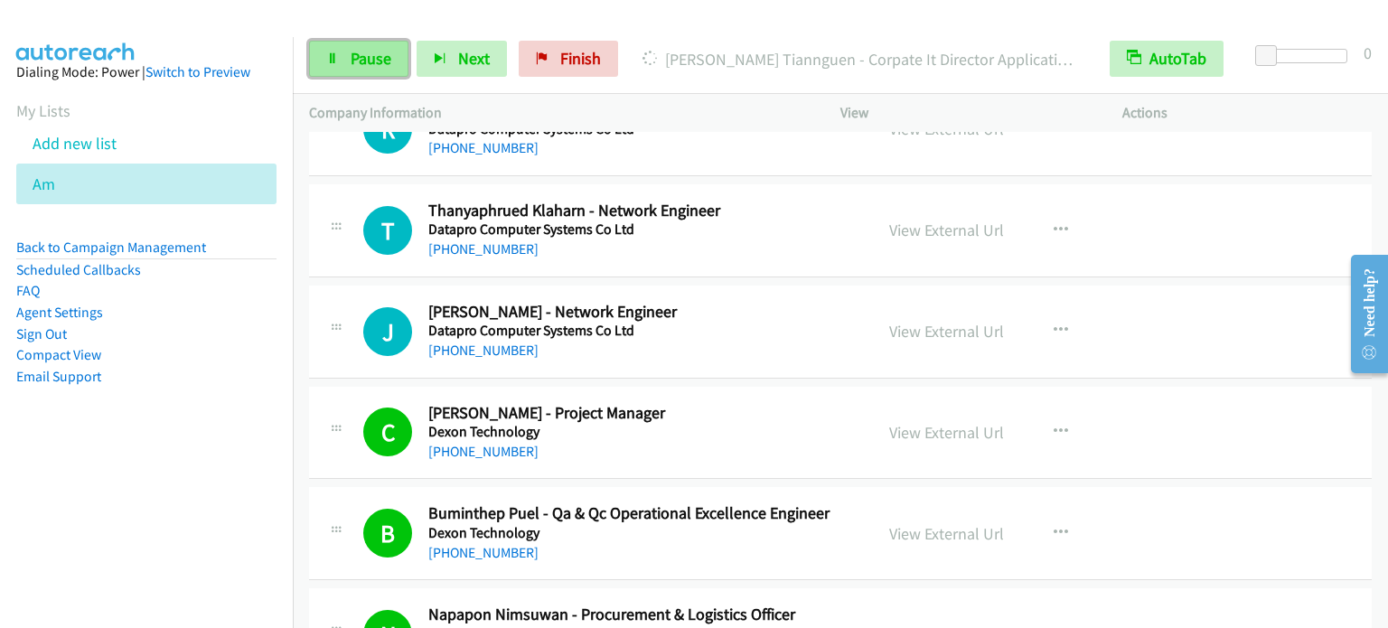
click at [336, 50] on link "Pause" at bounding box center [358, 59] width 99 height 36
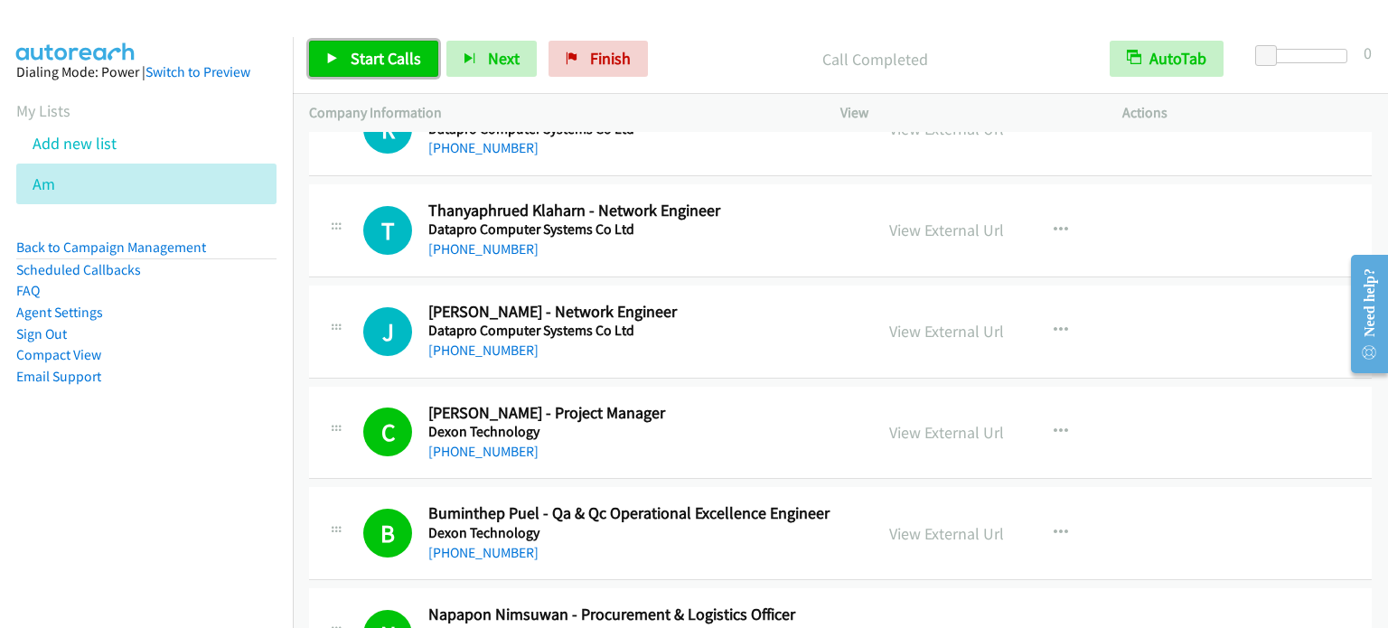
click at [385, 50] on span "Start Calls" at bounding box center [385, 58] width 70 height 21
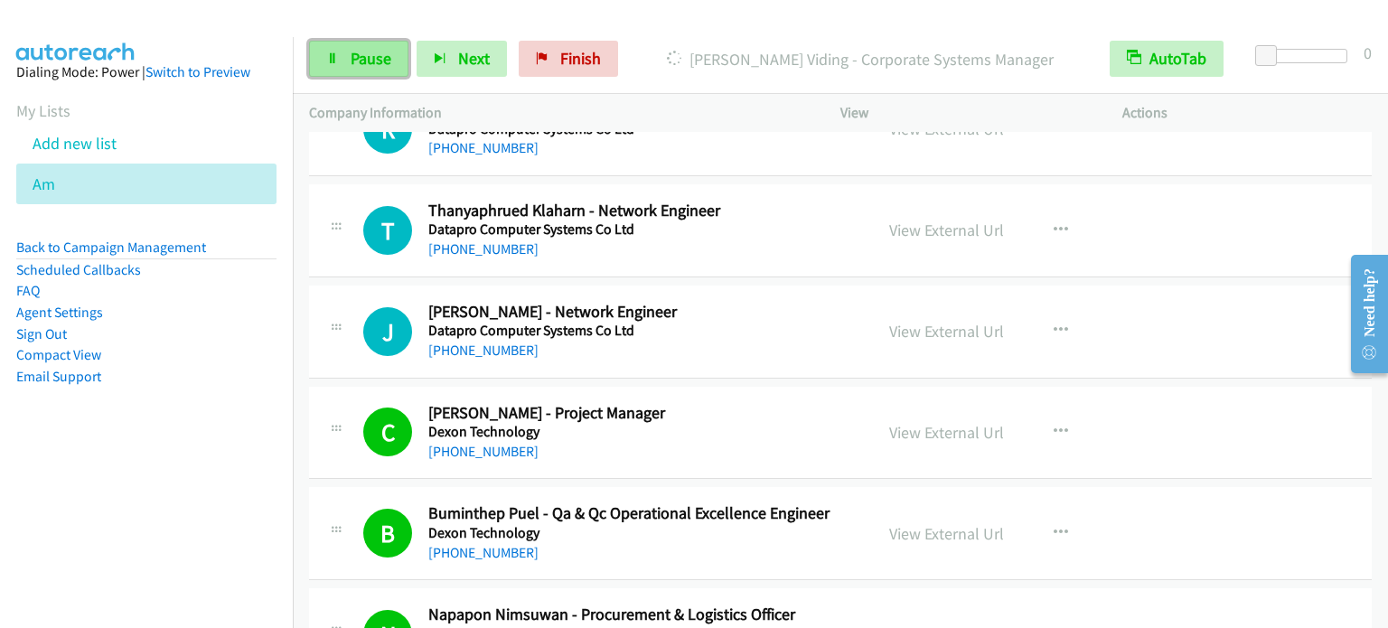
click at [385, 50] on span "Pause" at bounding box center [370, 58] width 41 height 21
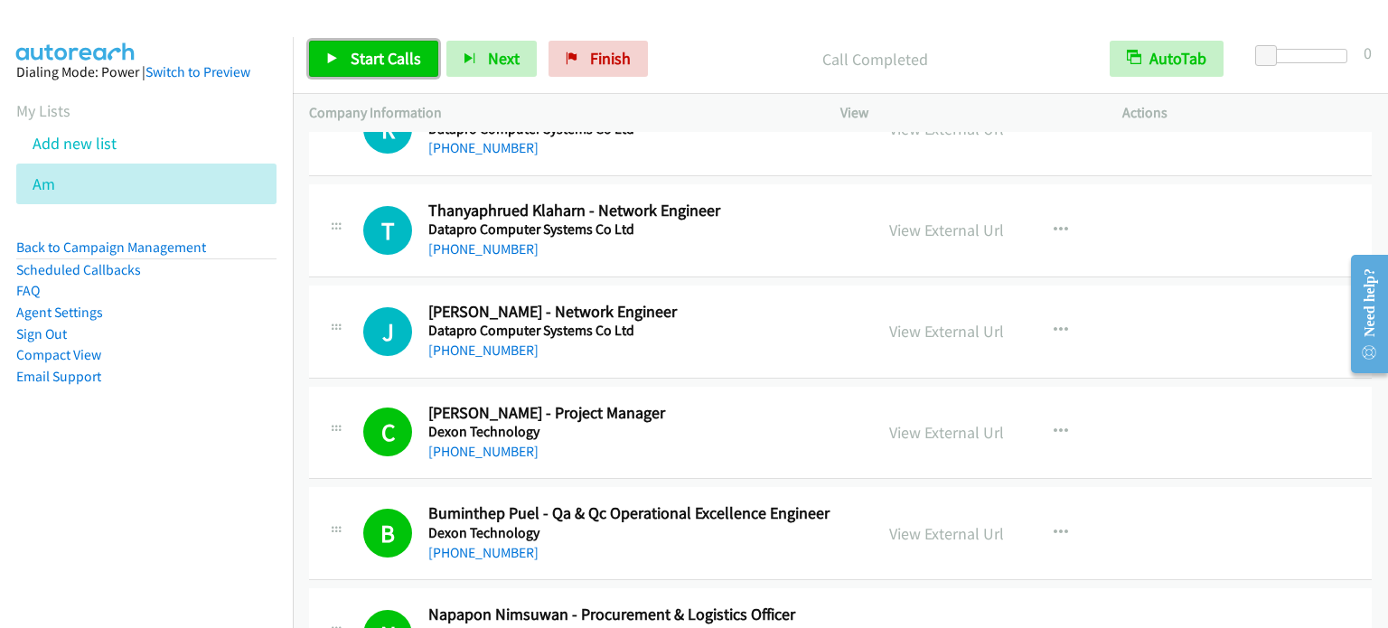
click at [368, 70] on link "Start Calls" at bounding box center [373, 59] width 129 height 36
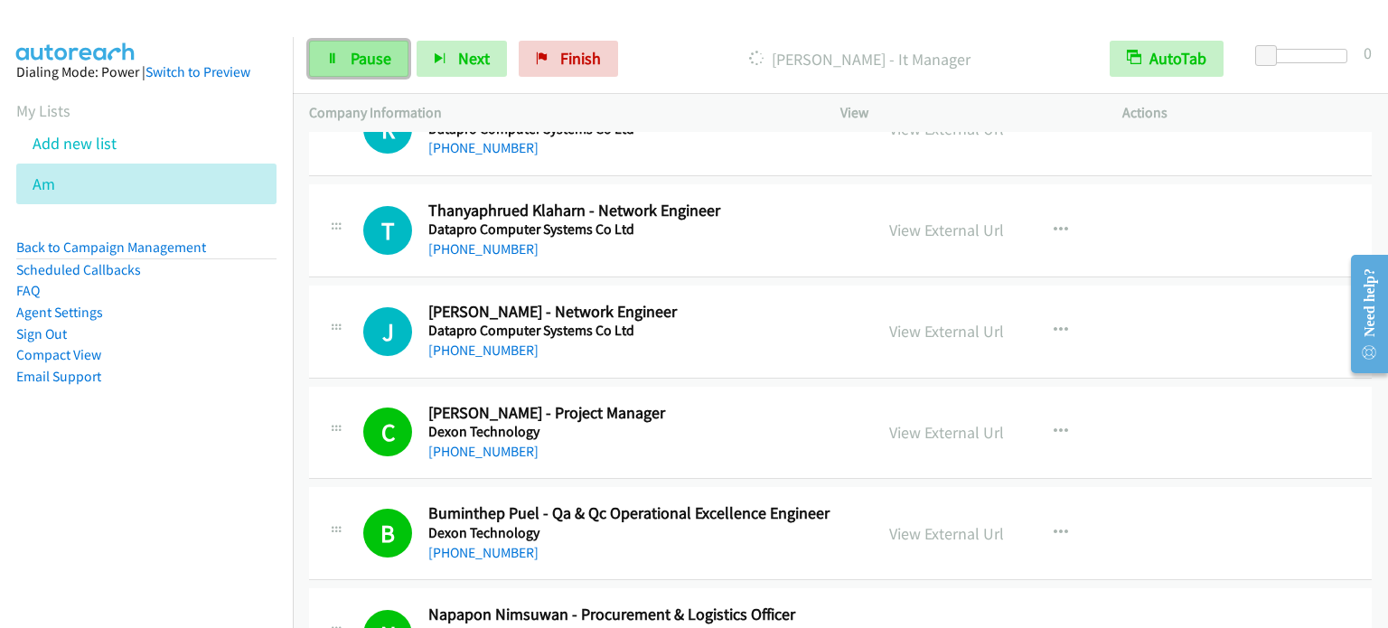
click at [361, 66] on span "Pause" at bounding box center [370, 58] width 41 height 21
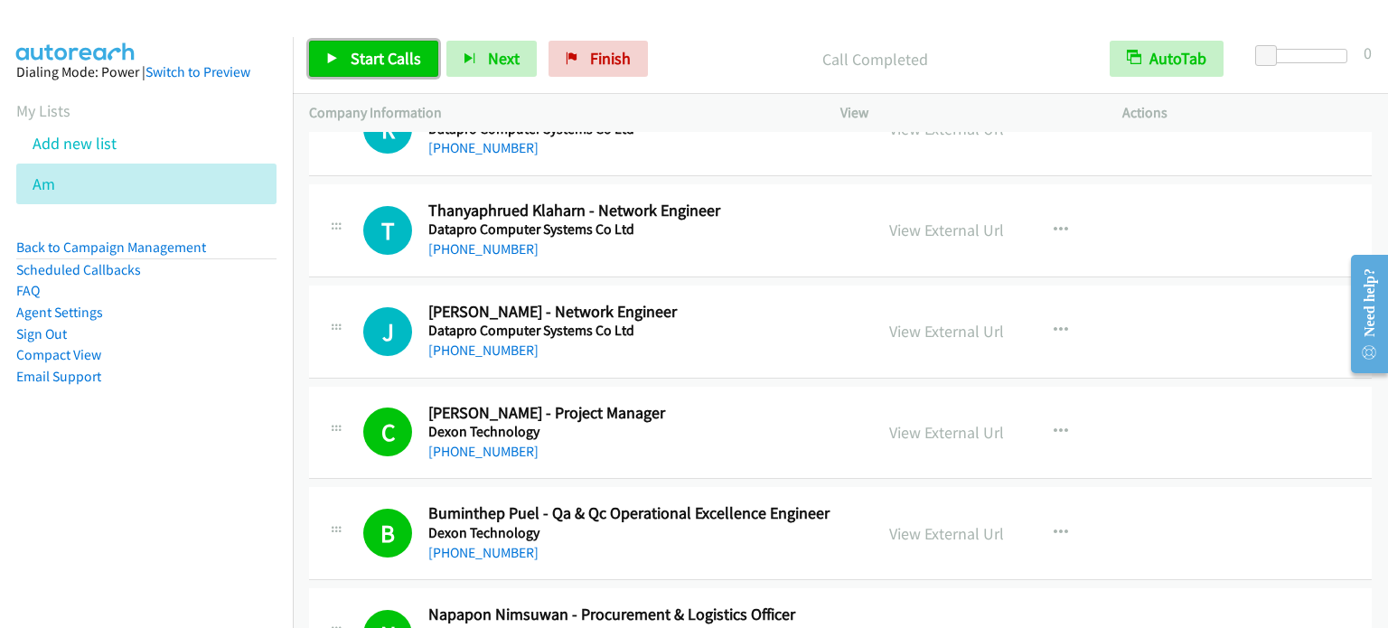
click at [388, 64] on span "Start Calls" at bounding box center [385, 58] width 70 height 21
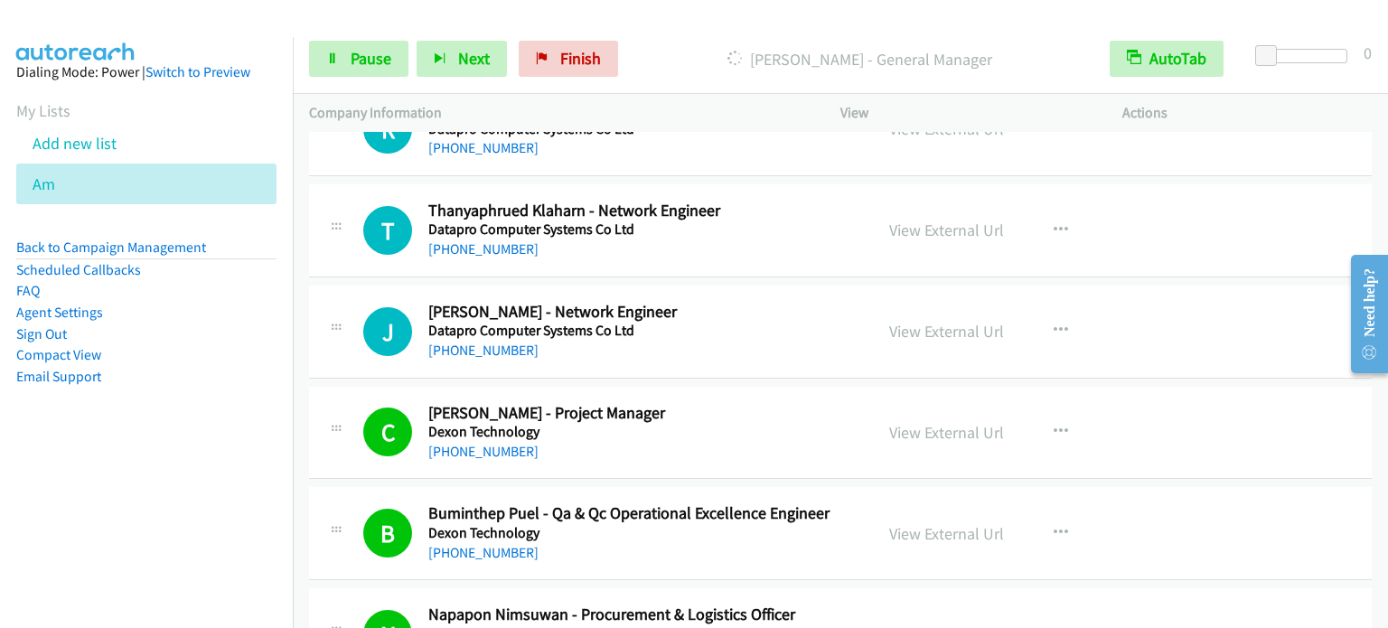
click at [365, 78] on div "Start Calls Pause Next Finish [PERSON_NAME] - General Manager AutoTab AutoTab 0" at bounding box center [840, 59] width 1095 height 70
click at [365, 68] on link "Pause" at bounding box center [358, 59] width 99 height 36
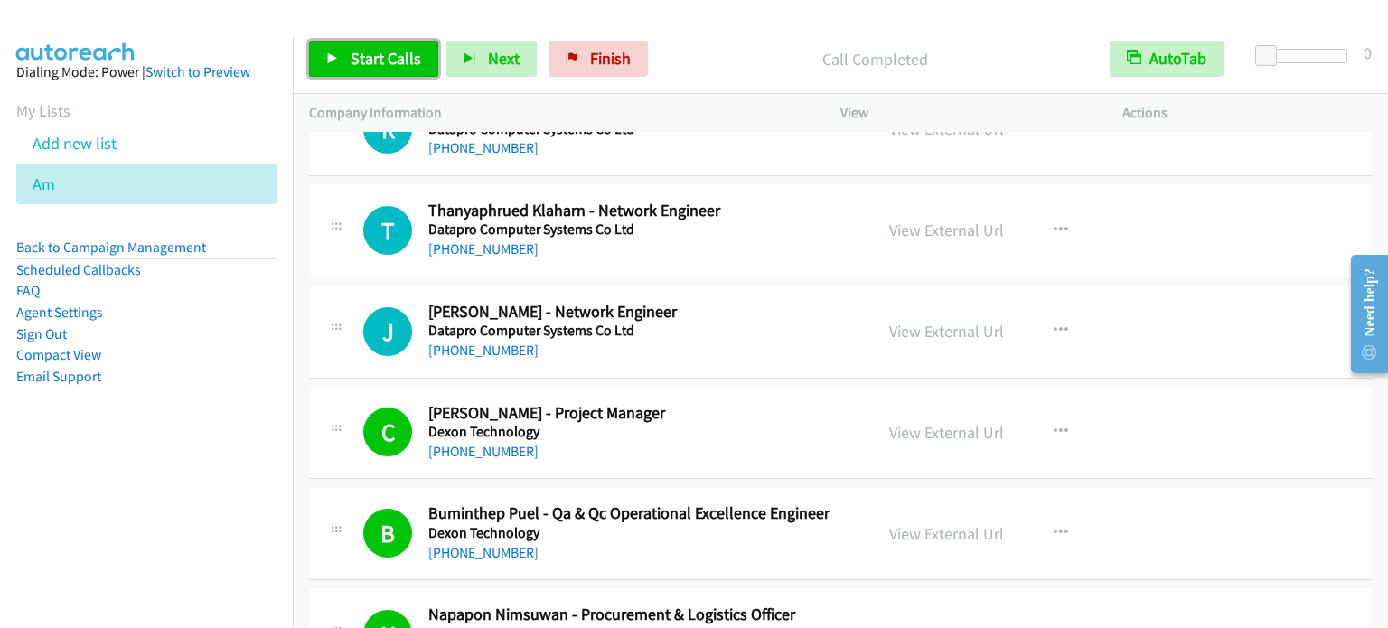
click at [358, 61] on span "Start Calls" at bounding box center [385, 58] width 70 height 21
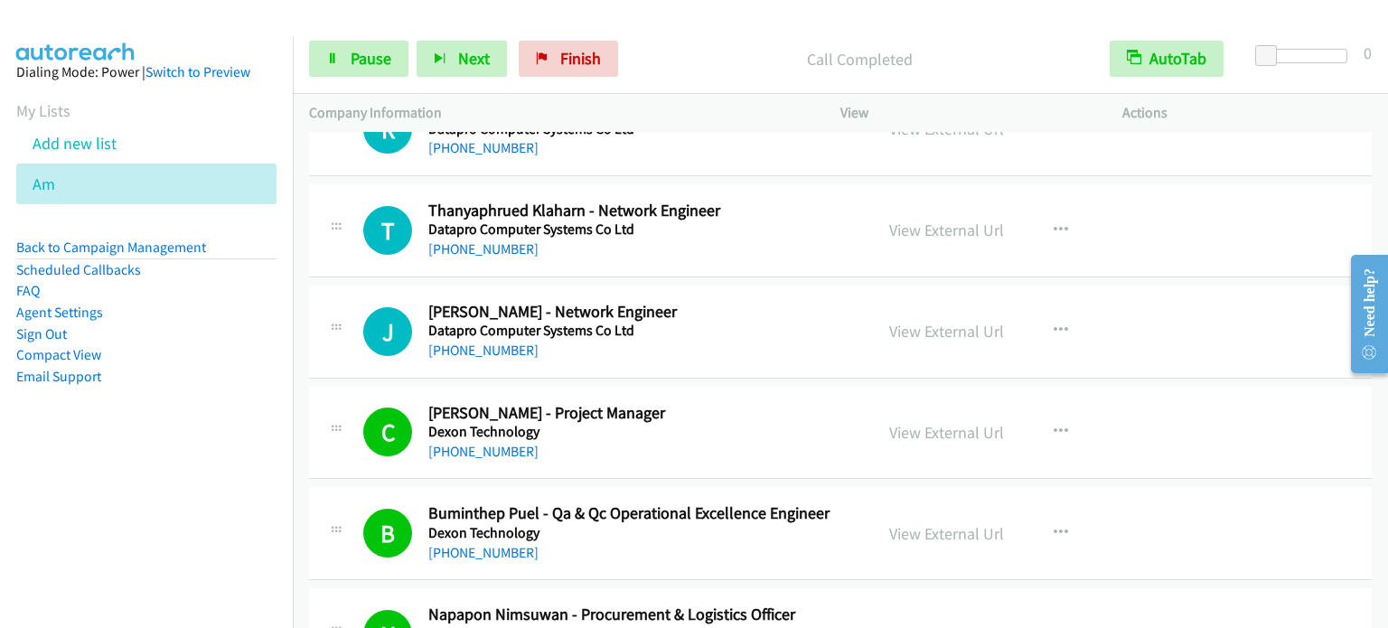
drag, startPoint x: 190, startPoint y: 485, endPoint x: 573, endPoint y: 6, distance: 613.1
click at [190, 486] on nav "Dialing Mode: Power | Switch to Preview My Lists Add new list Am Back to Campai…" at bounding box center [147, 351] width 294 height 628
click at [369, 55] on span "Pause" at bounding box center [370, 58] width 41 height 21
